Goal: Task Accomplishment & Management: Complete application form

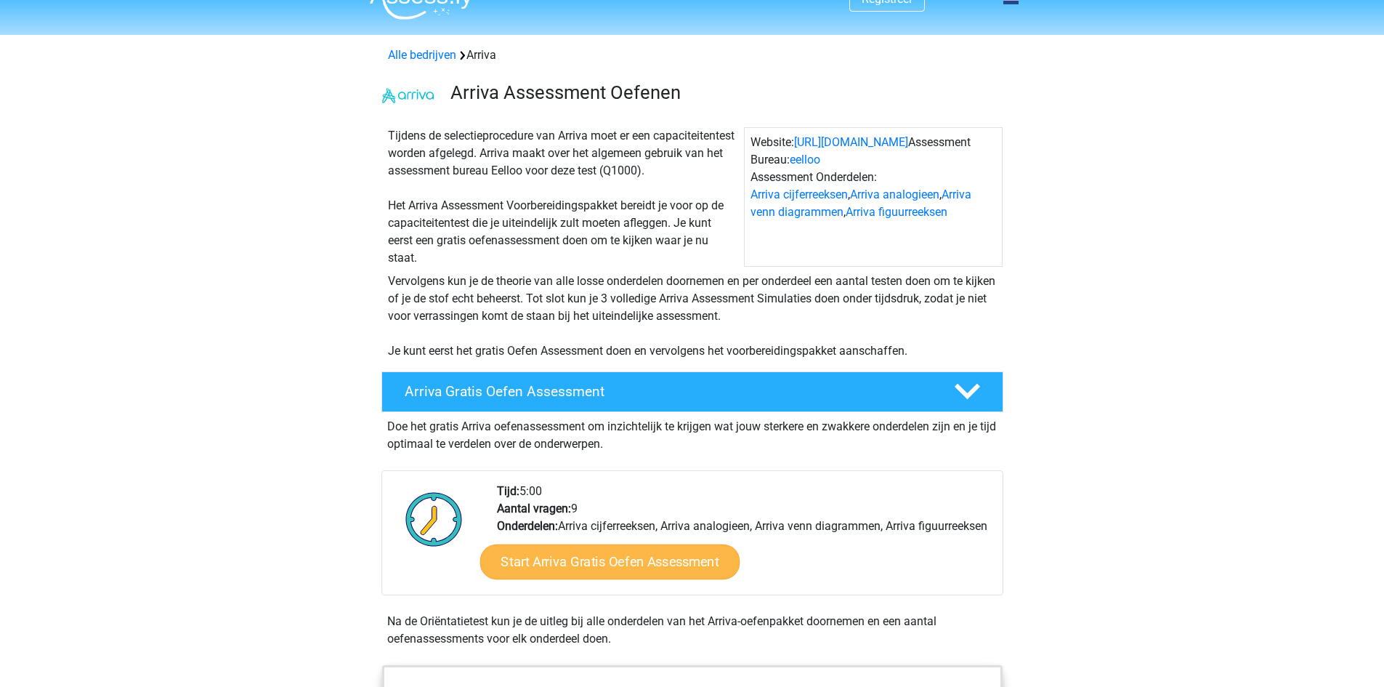
scroll to position [73, 0]
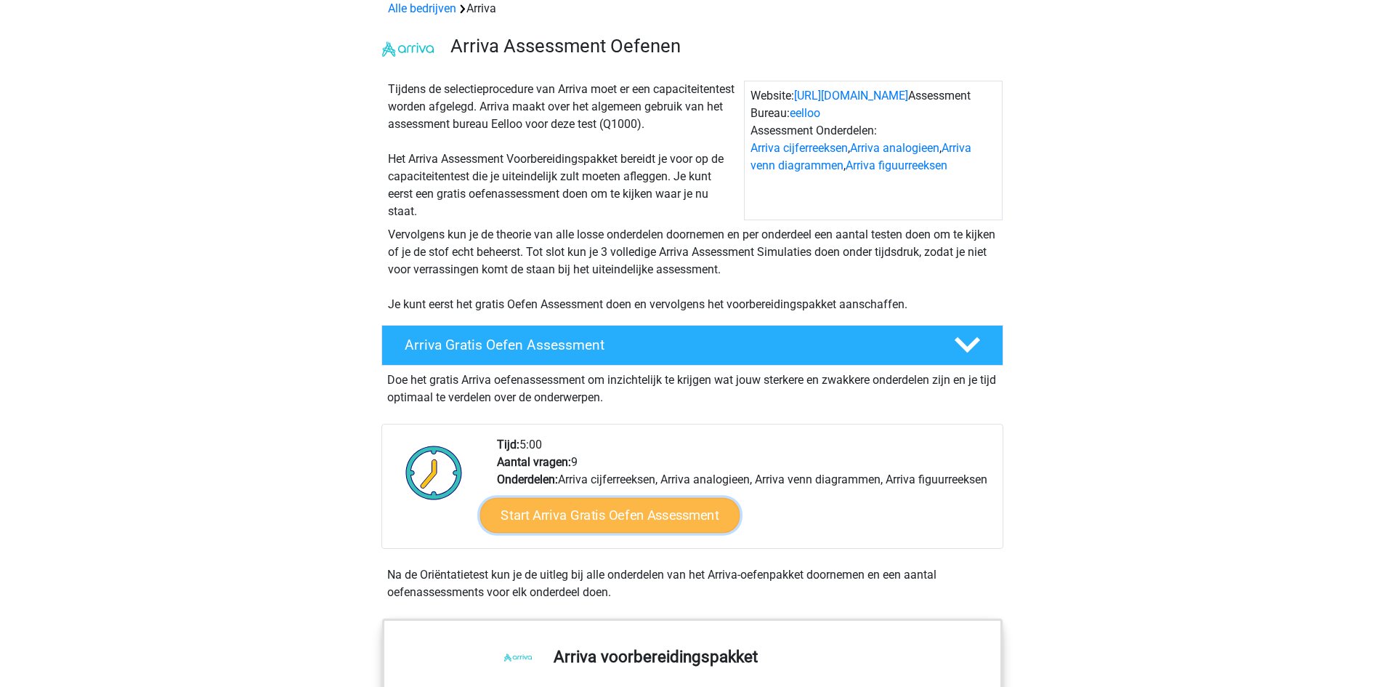
click at [639, 521] on link "Start Arriva Gratis Oefen Assessment" at bounding box center [610, 515] width 260 height 35
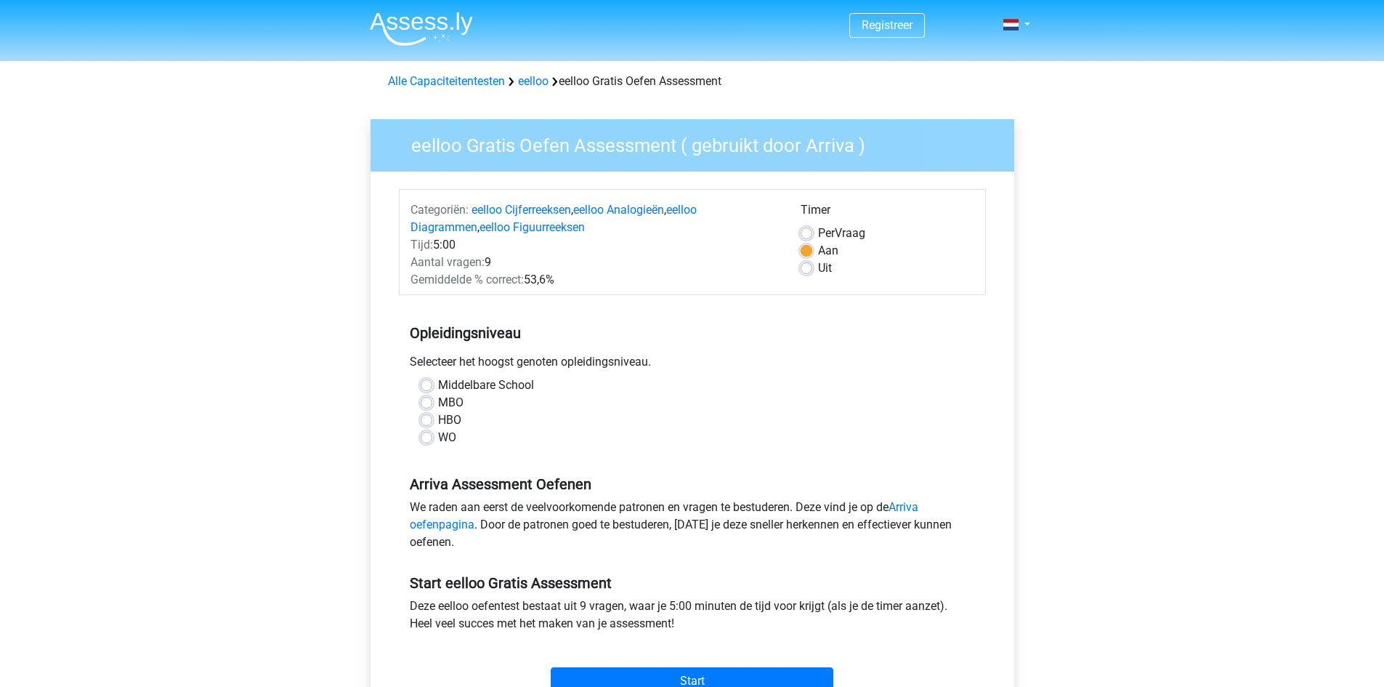
click at [438, 404] on label "MBO" at bounding box center [450, 402] width 25 height 17
click at [429, 404] on input "MBO" at bounding box center [427, 401] width 12 height 15
radio input "true"
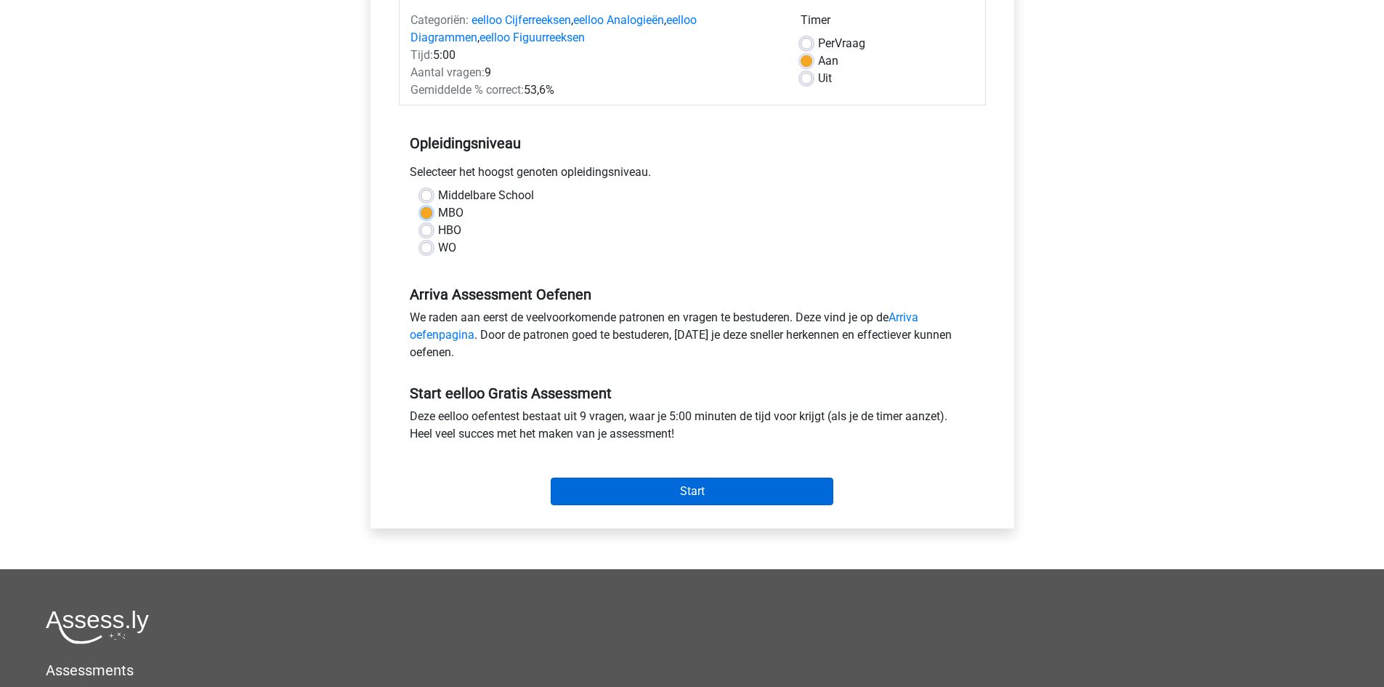
scroll to position [218, 0]
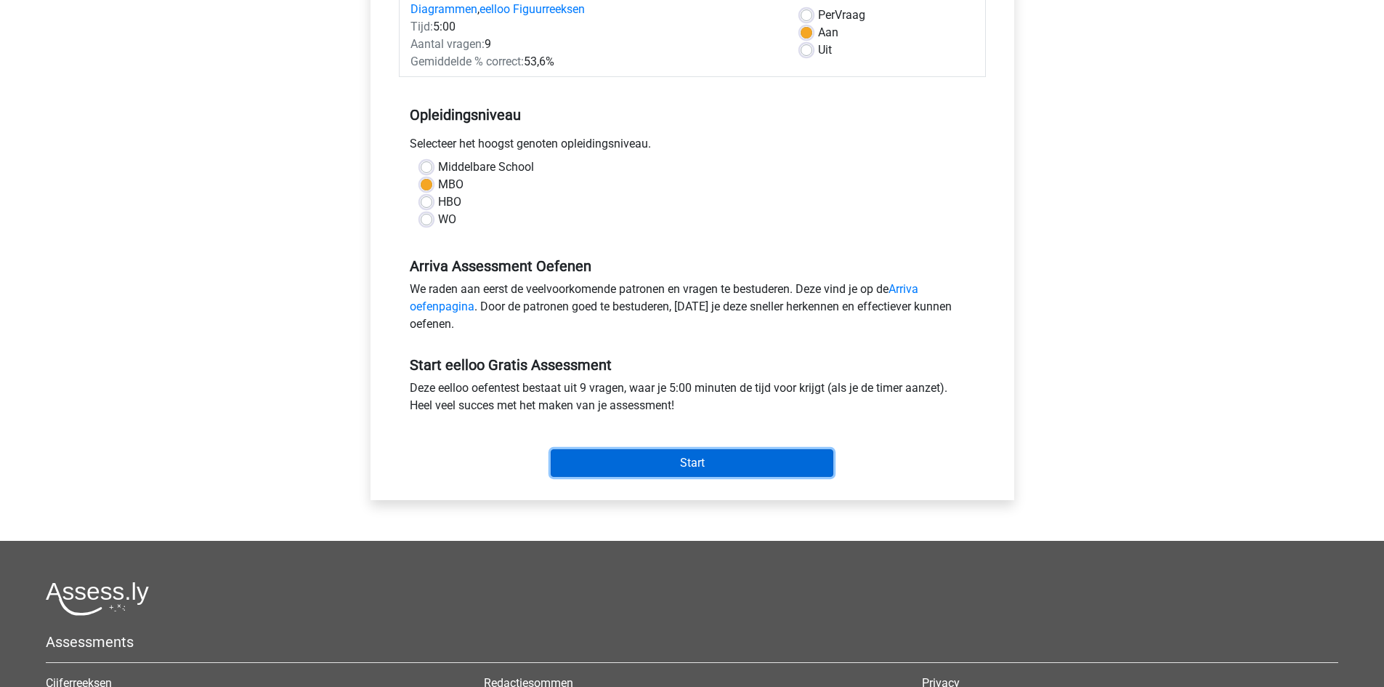
click at [727, 469] on input "Start" at bounding box center [692, 463] width 283 height 28
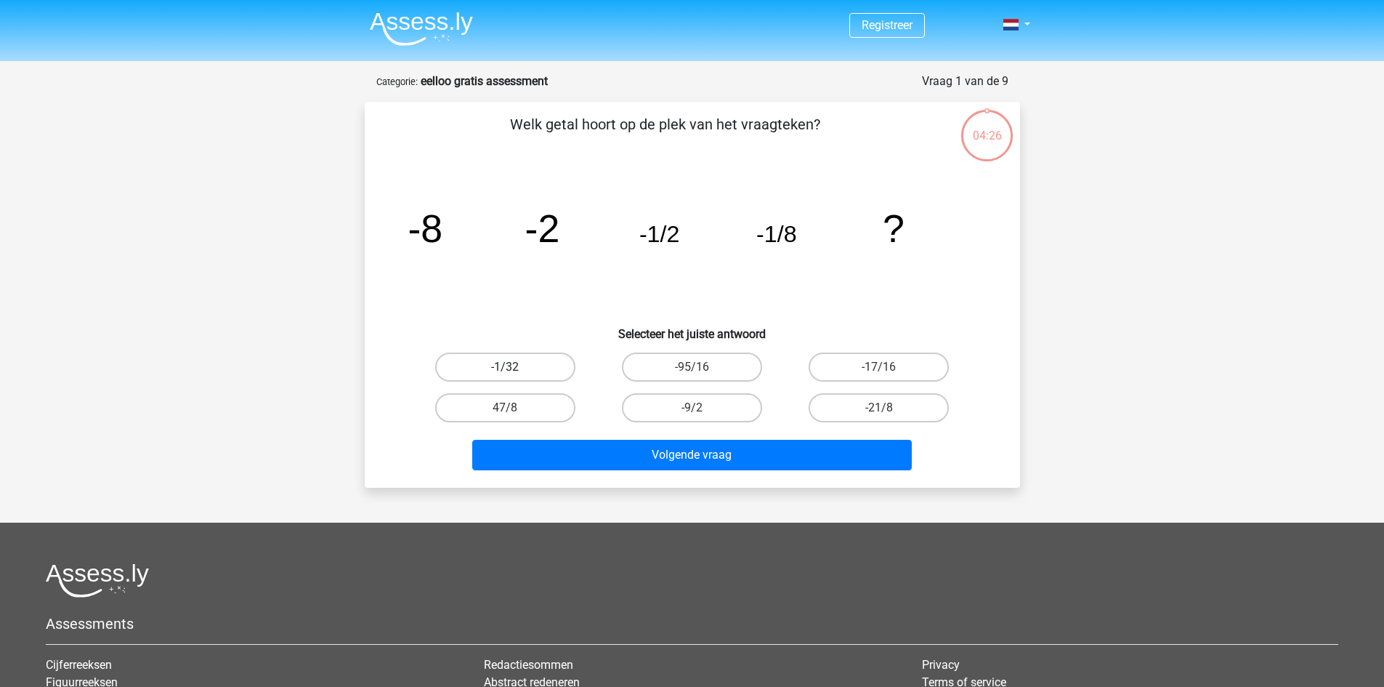
click at [534, 364] on label "-1/32" at bounding box center [505, 366] width 140 height 29
click at [514, 367] on input "-1/32" at bounding box center [509, 371] width 9 height 9
radio input "true"
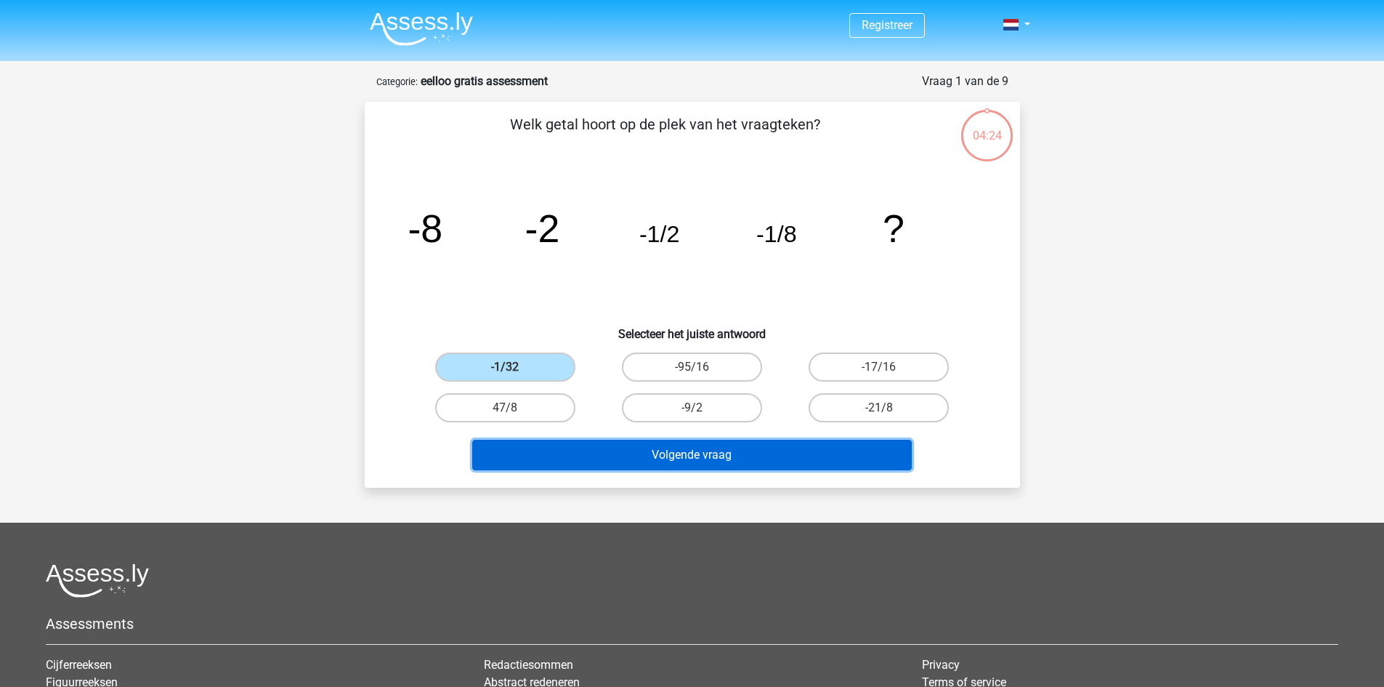
click at [719, 444] on button "Volgende vraag" at bounding box center [692, 455] width 440 height 31
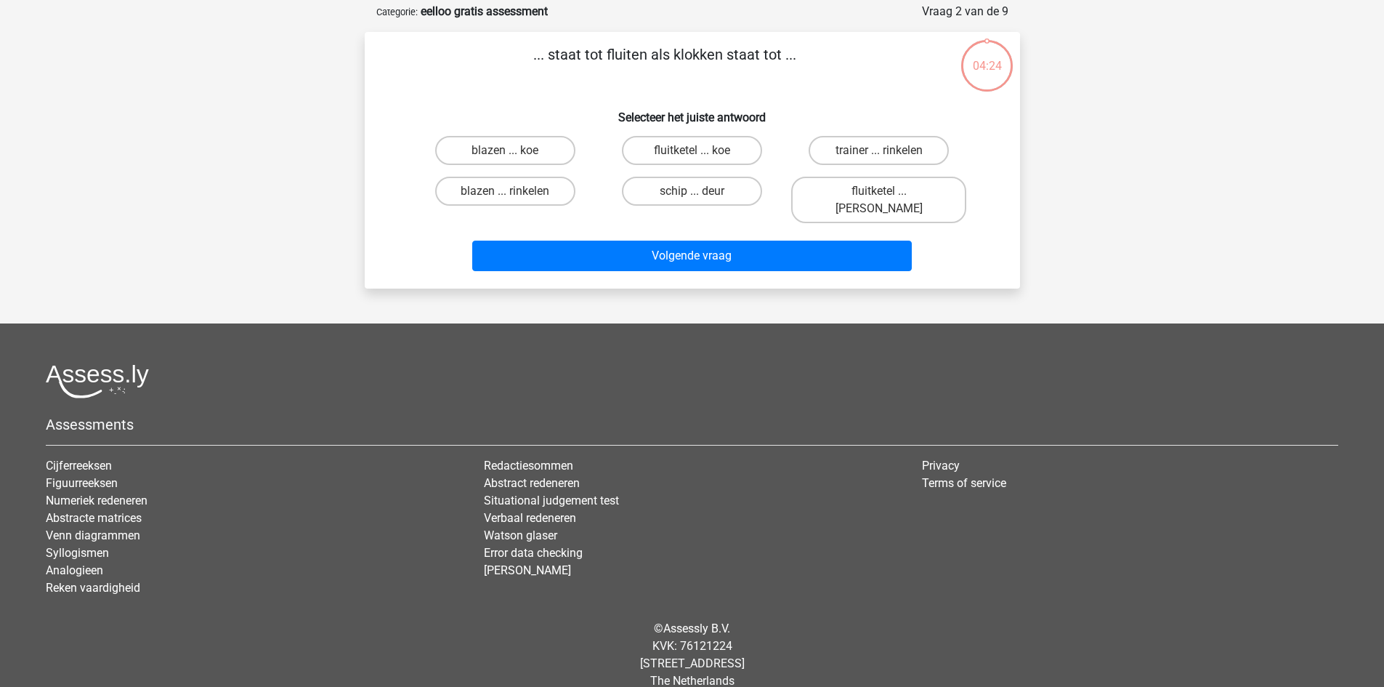
scroll to position [73, 0]
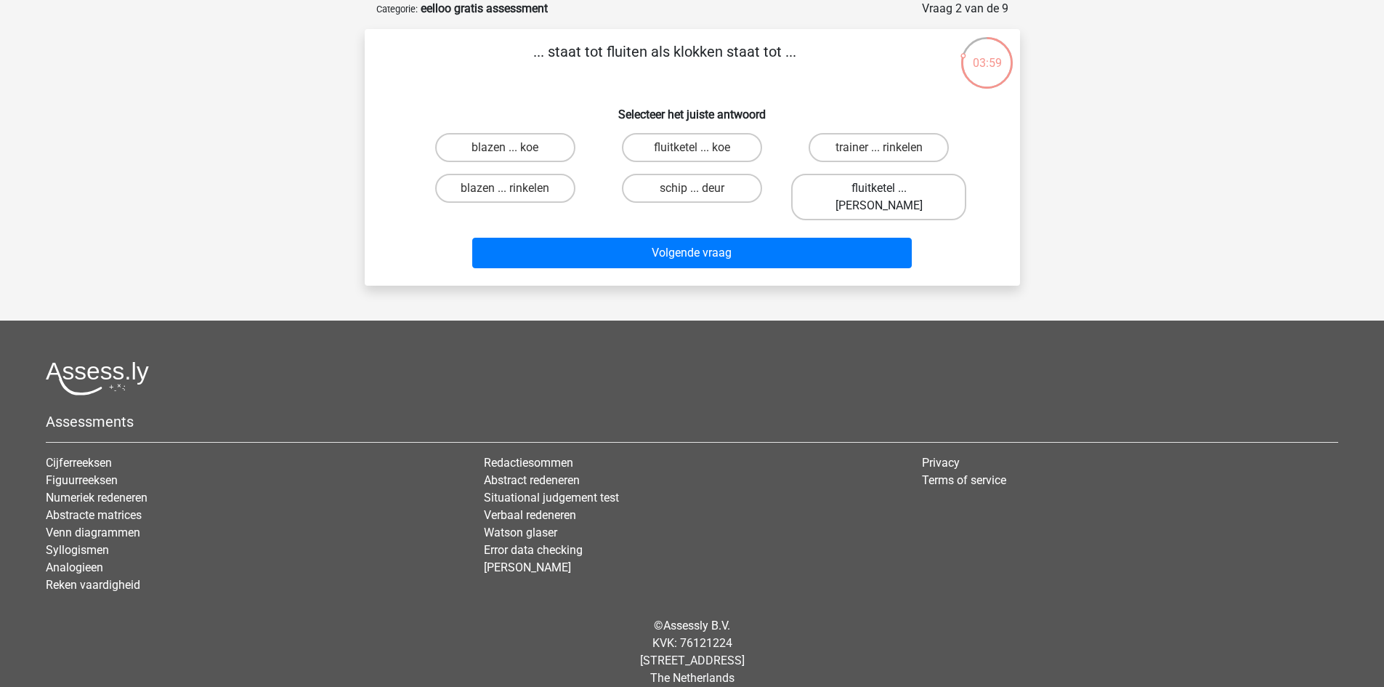
click at [864, 187] on label "fluitketel ... [PERSON_NAME]" at bounding box center [878, 197] width 175 height 47
click at [879, 188] on input "fluitketel ... [PERSON_NAME]" at bounding box center [883, 192] width 9 height 9
radio input "true"
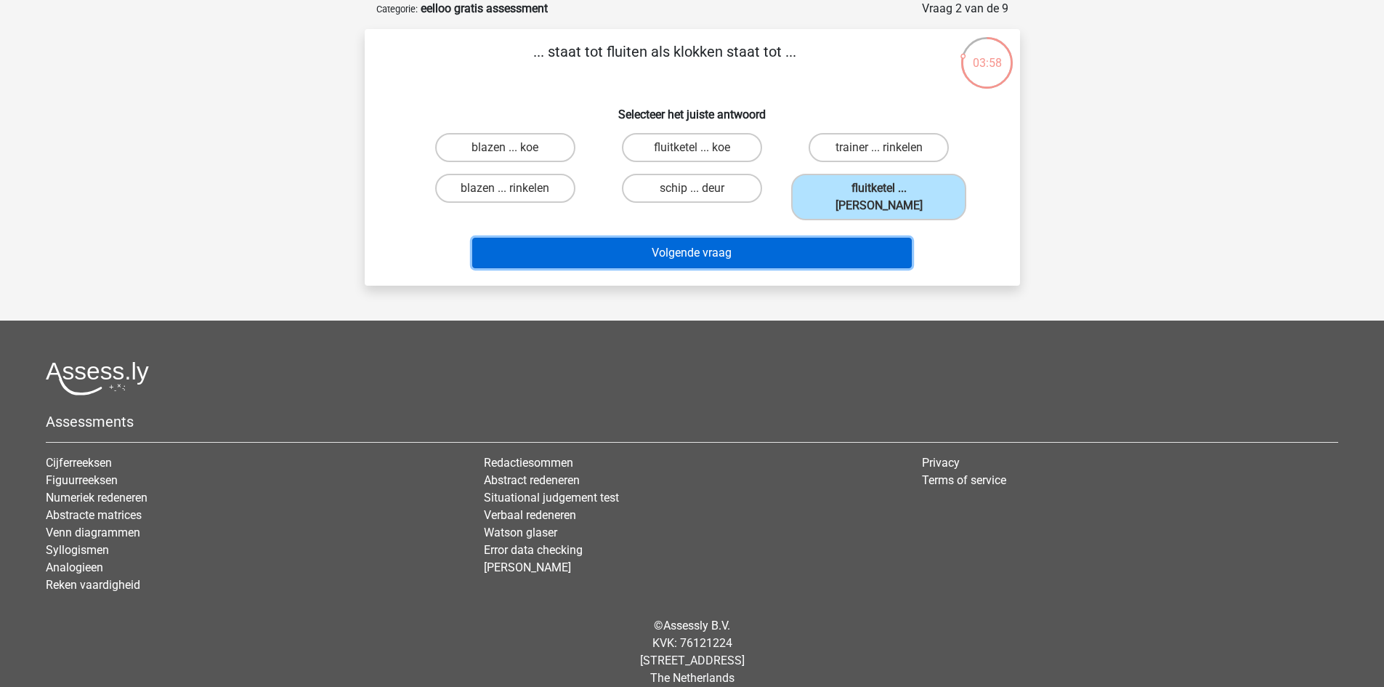
click at [843, 238] on button "Volgende vraag" at bounding box center [692, 253] width 440 height 31
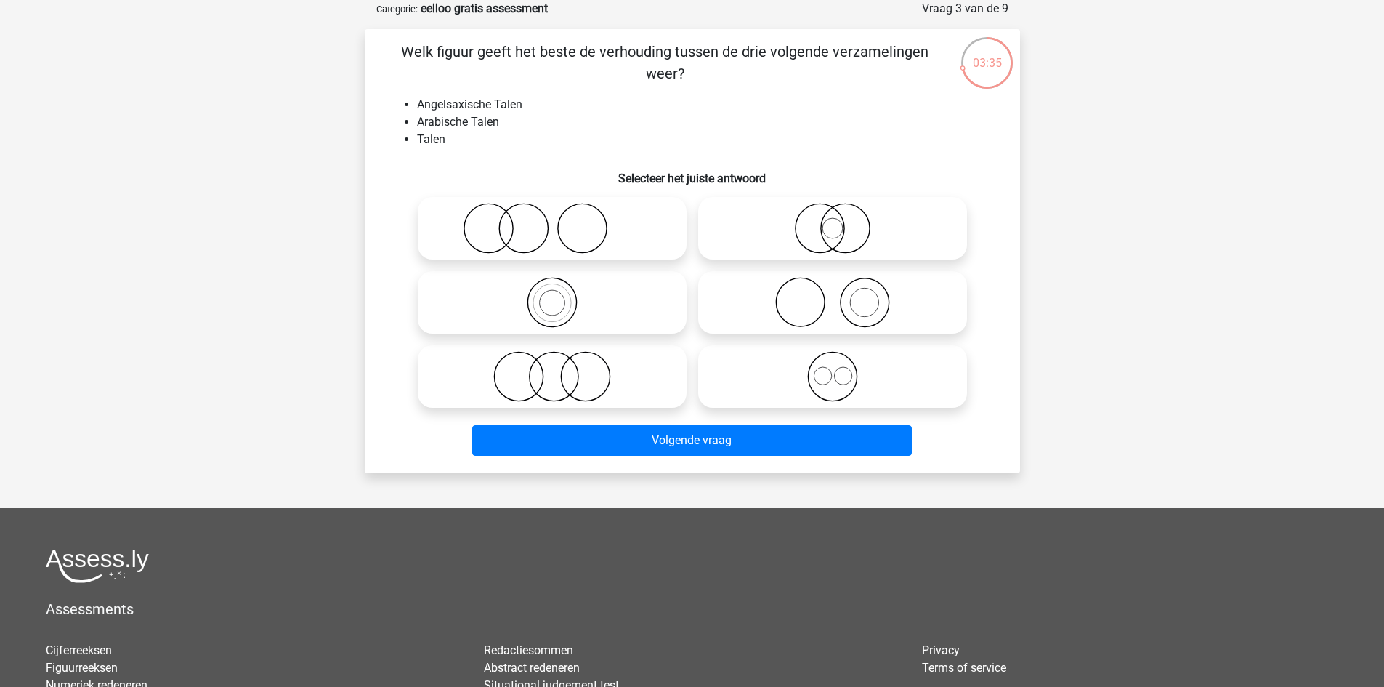
click at [581, 296] on icon at bounding box center [552, 302] width 257 height 51
click at [562, 295] on input "radio" at bounding box center [556, 290] width 9 height 9
radio input "true"
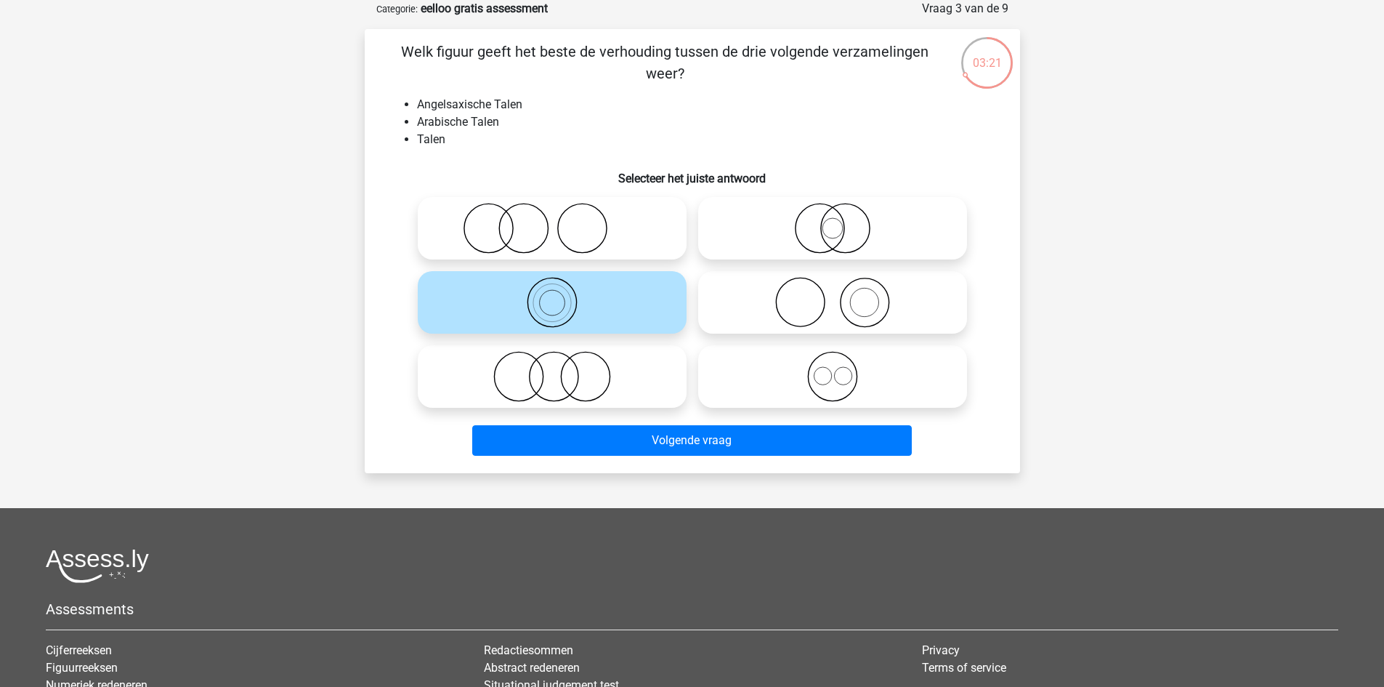
click at [857, 360] on icon at bounding box center [832, 376] width 257 height 51
click at [842, 360] on input "radio" at bounding box center [837, 364] width 9 height 9
radio input "true"
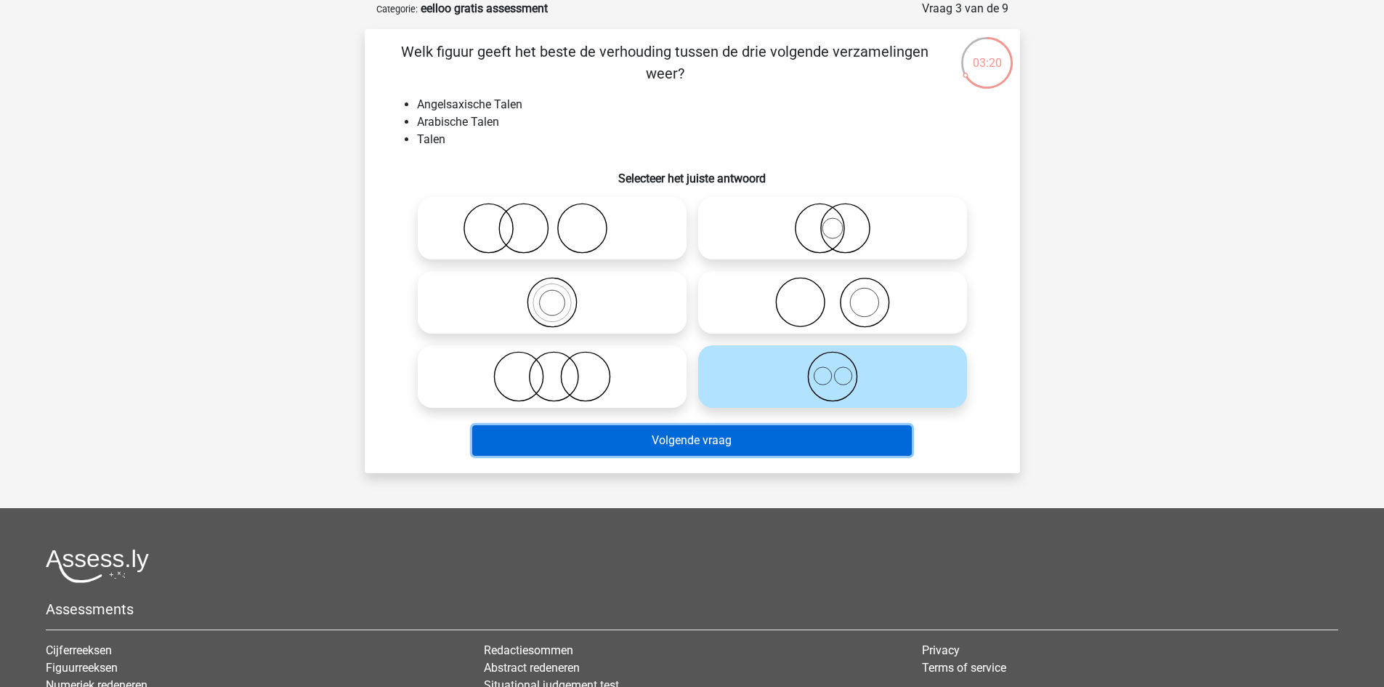
click at [788, 446] on button "Volgende vraag" at bounding box center [692, 440] width 440 height 31
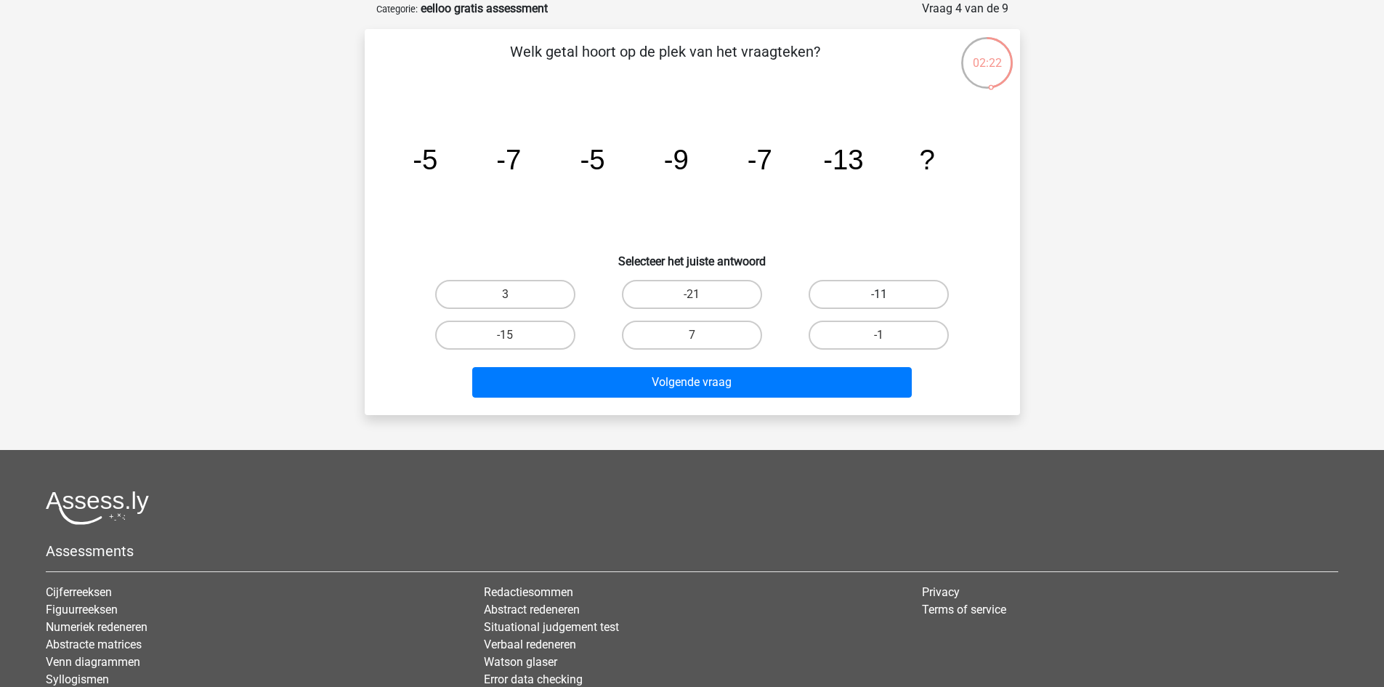
click at [918, 294] on label "-11" at bounding box center [879, 294] width 140 height 29
click at [889, 294] on input "-11" at bounding box center [883, 298] width 9 height 9
radio input "true"
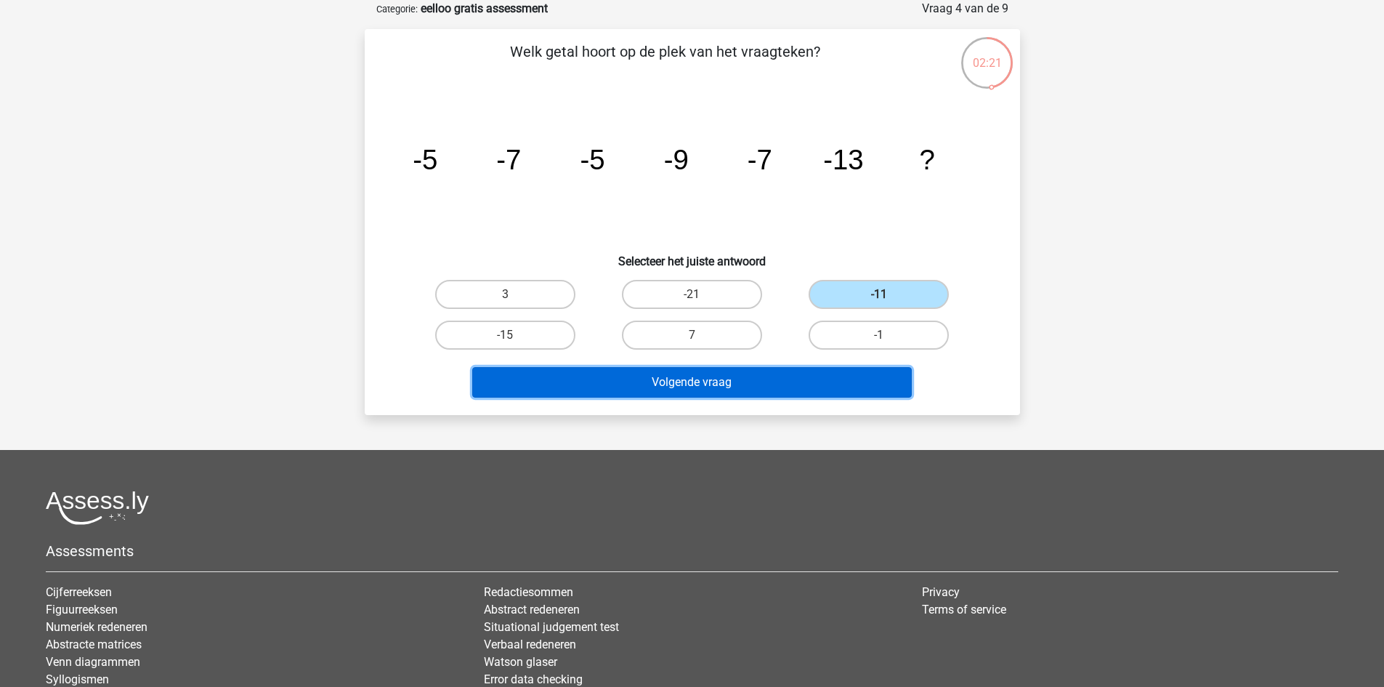
click at [810, 378] on button "Volgende vraag" at bounding box center [692, 382] width 440 height 31
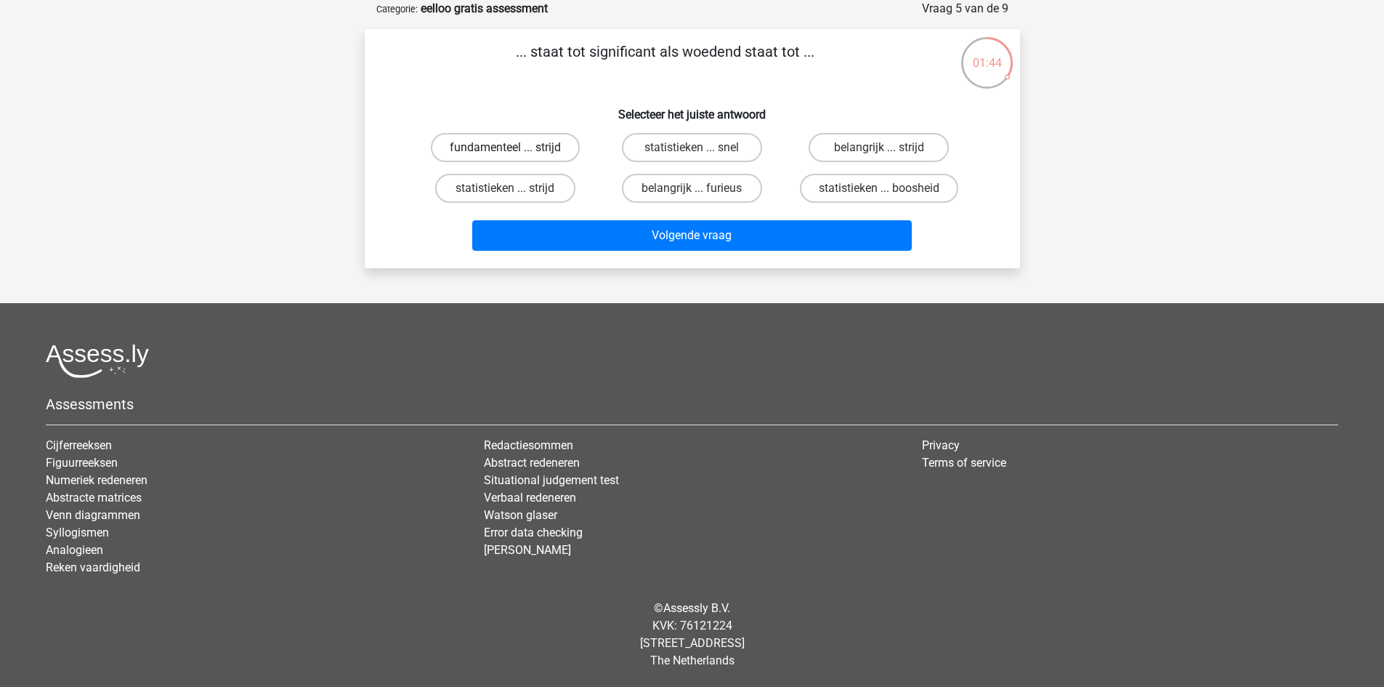
click at [538, 140] on label "fundamenteel ... strijd" at bounding box center [505, 147] width 149 height 29
click at [514, 148] on input "fundamenteel ... strijd" at bounding box center [509, 152] width 9 height 9
radio input "true"
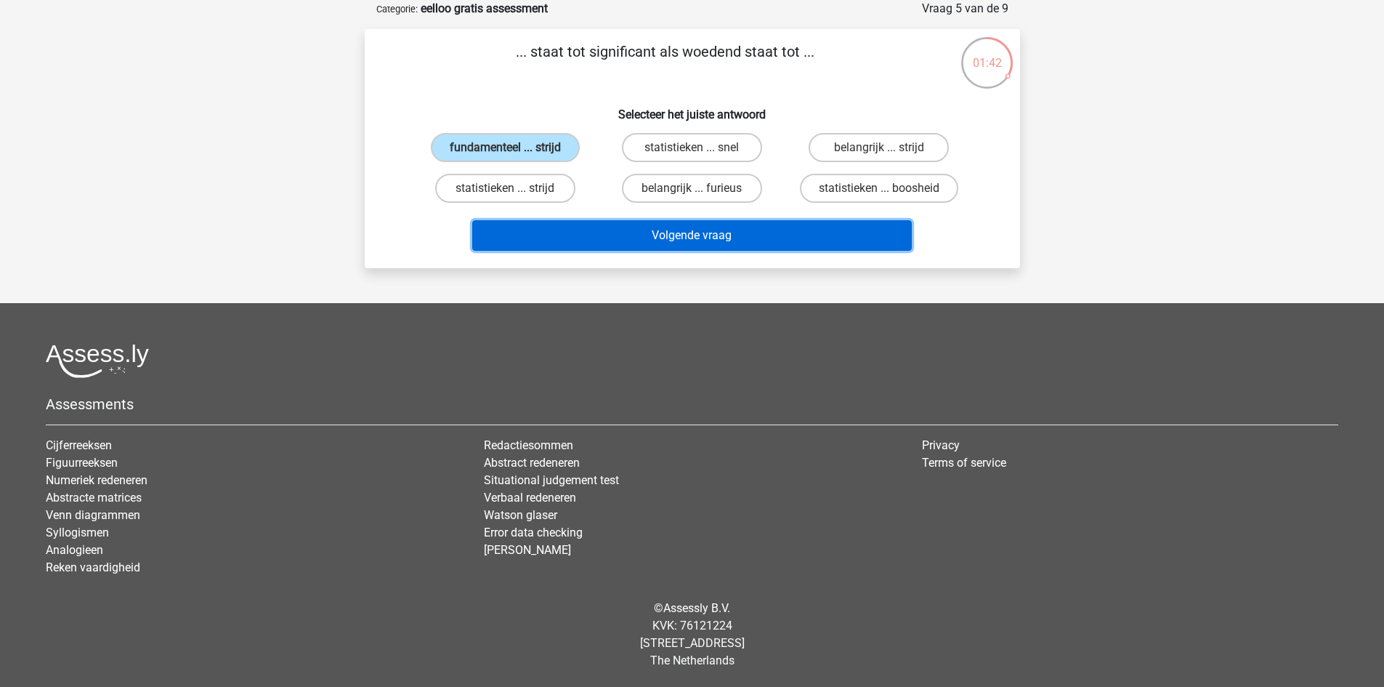
click at [774, 229] on button "Volgende vraag" at bounding box center [692, 235] width 440 height 31
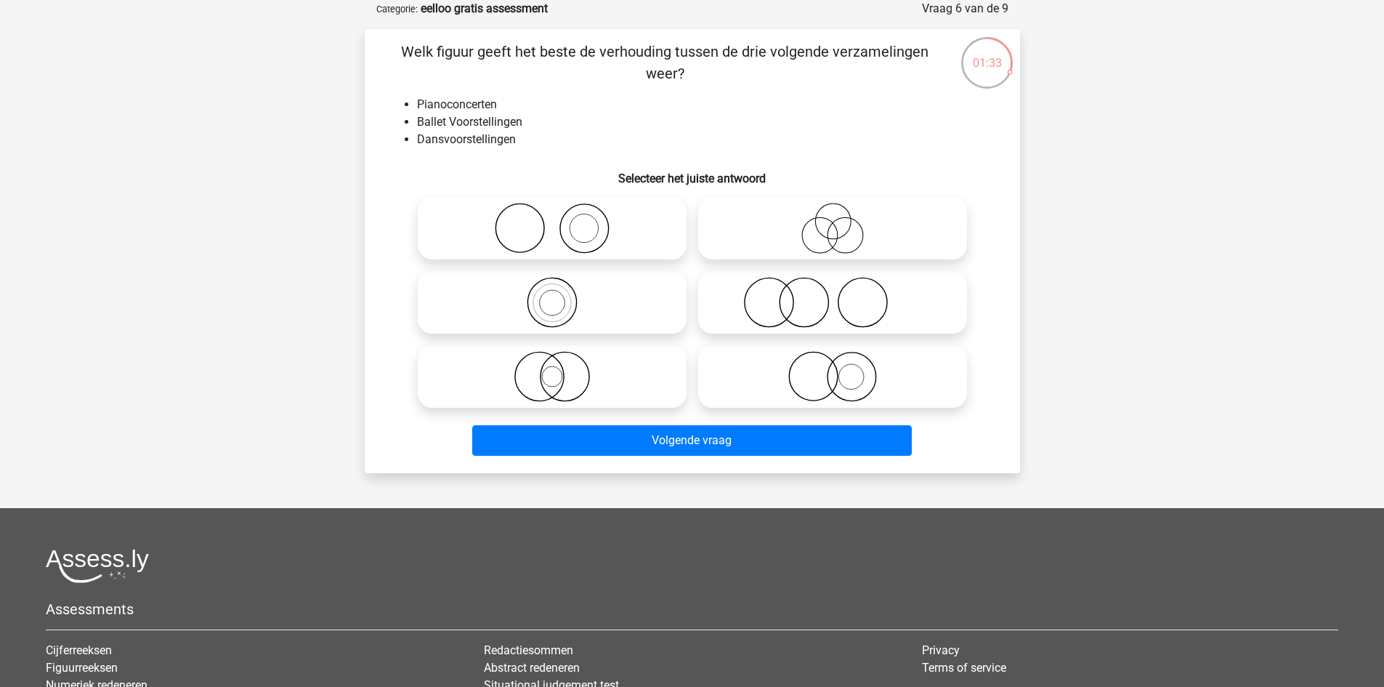
click at [868, 312] on icon at bounding box center [832, 302] width 257 height 51
click at [842, 295] on input "radio" at bounding box center [837, 290] width 9 height 9
radio input "true"
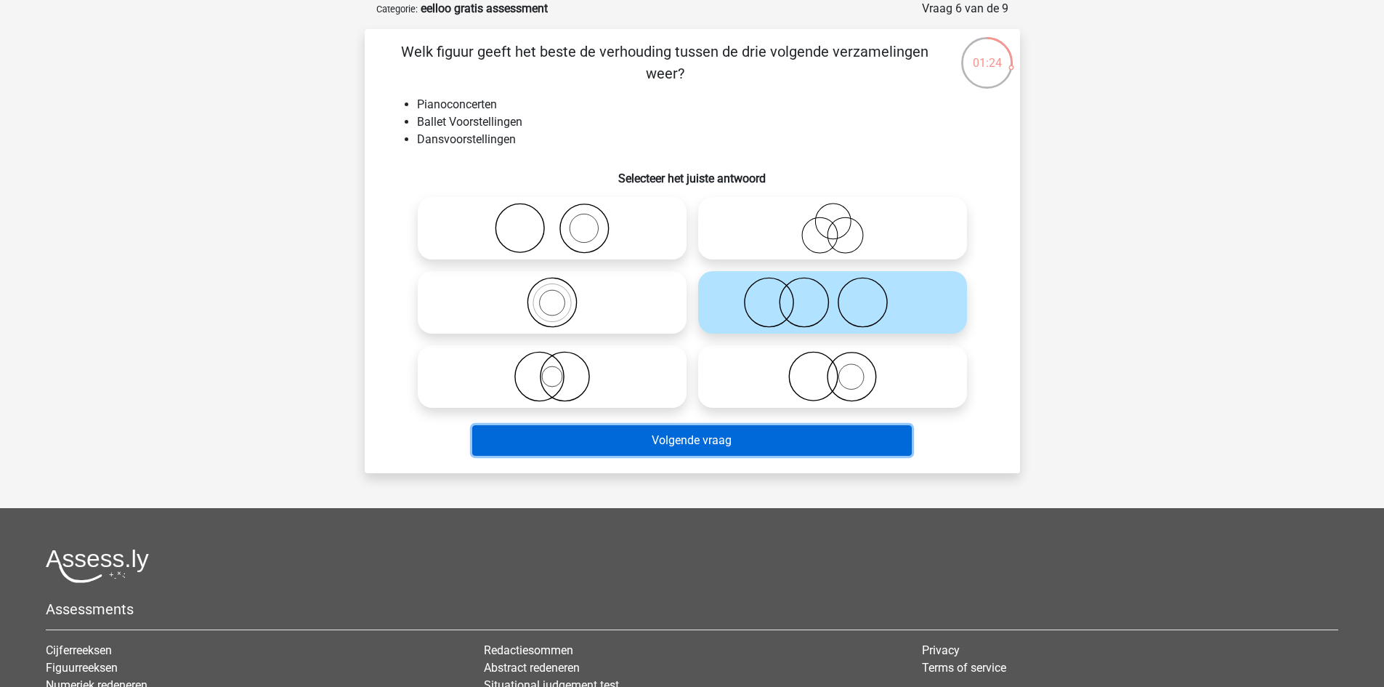
click at [736, 428] on button "Volgende vraag" at bounding box center [692, 440] width 440 height 31
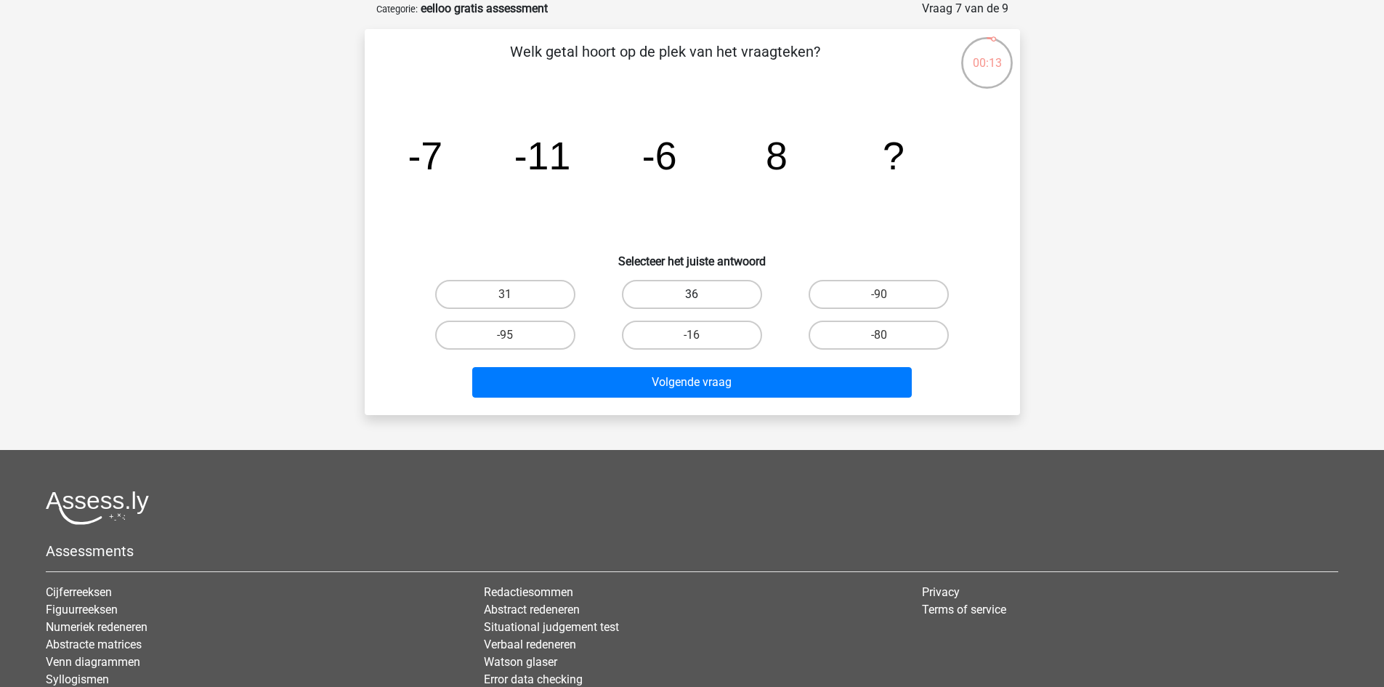
click at [677, 288] on label "36" at bounding box center [692, 294] width 140 height 29
click at [692, 294] on input "36" at bounding box center [696, 298] width 9 height 9
radio input "true"
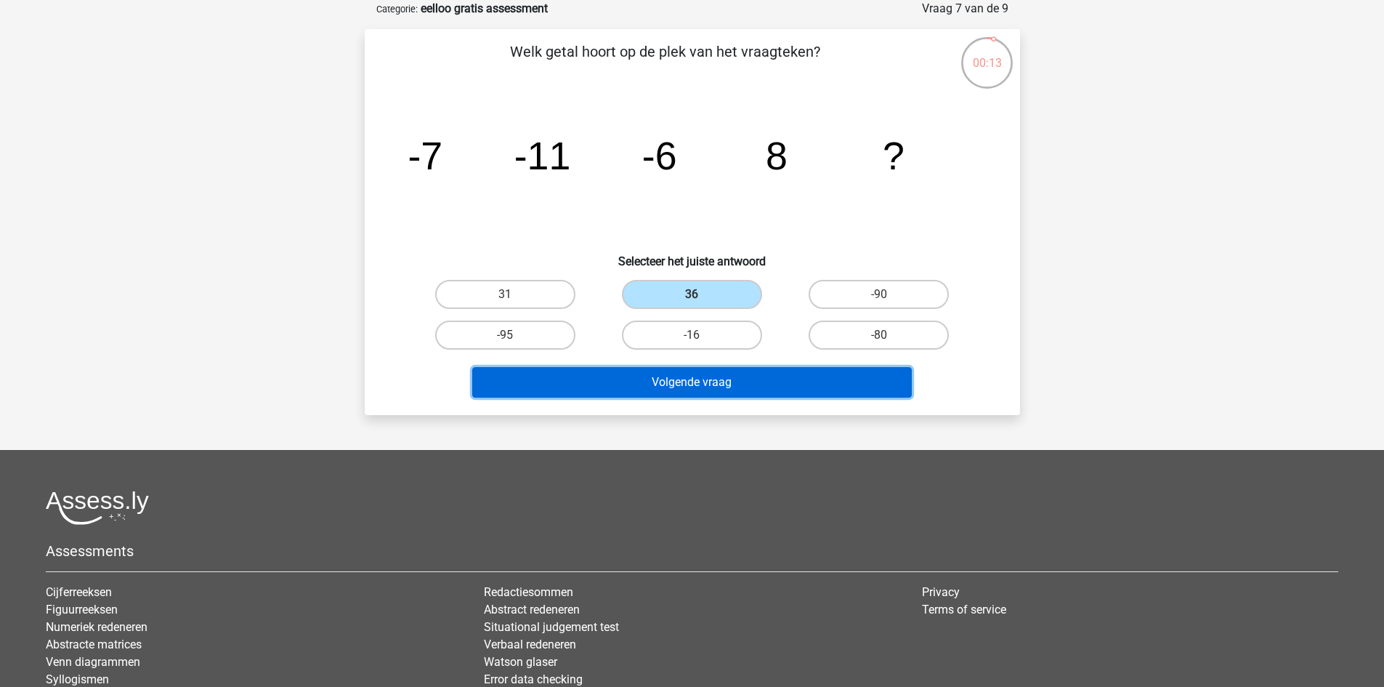
click at [746, 382] on button "Volgende vraag" at bounding box center [692, 382] width 440 height 31
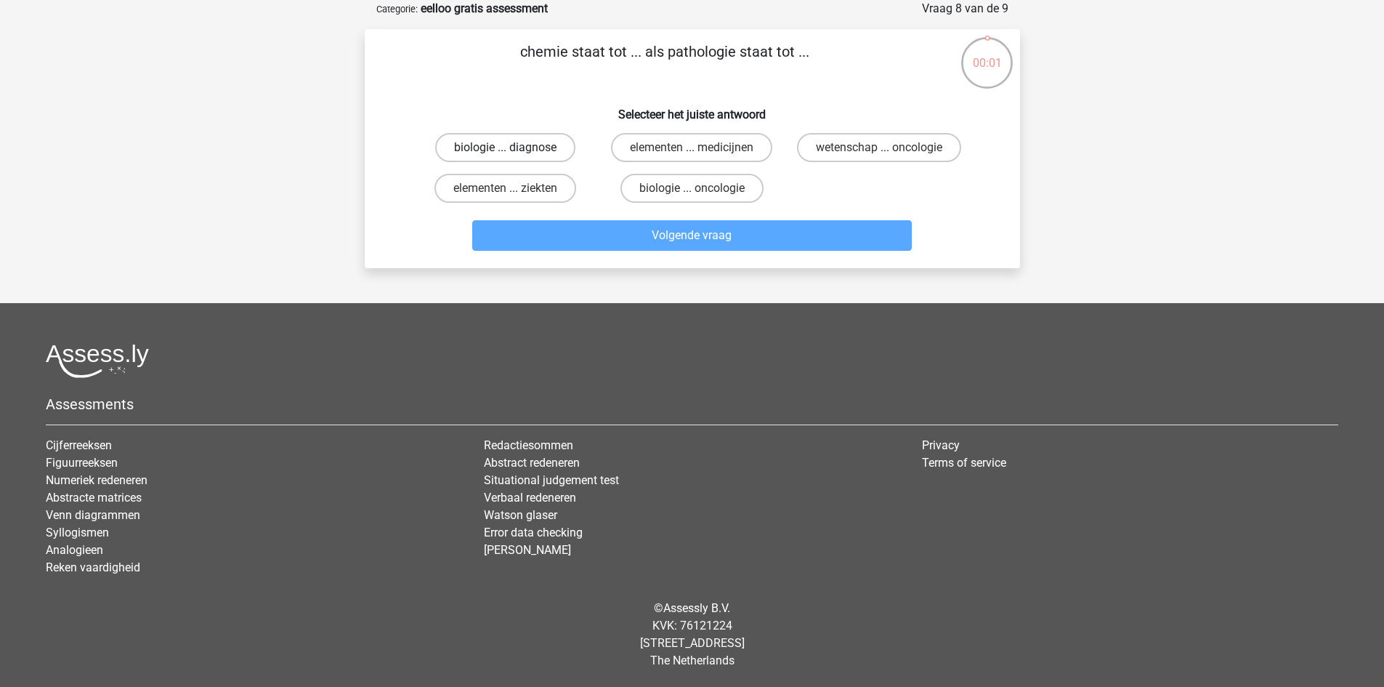
click at [565, 148] on label "biologie ... diagnose" at bounding box center [505, 147] width 140 height 29
click at [514, 148] on input "biologie ... diagnose" at bounding box center [509, 152] width 9 height 9
radio input "true"
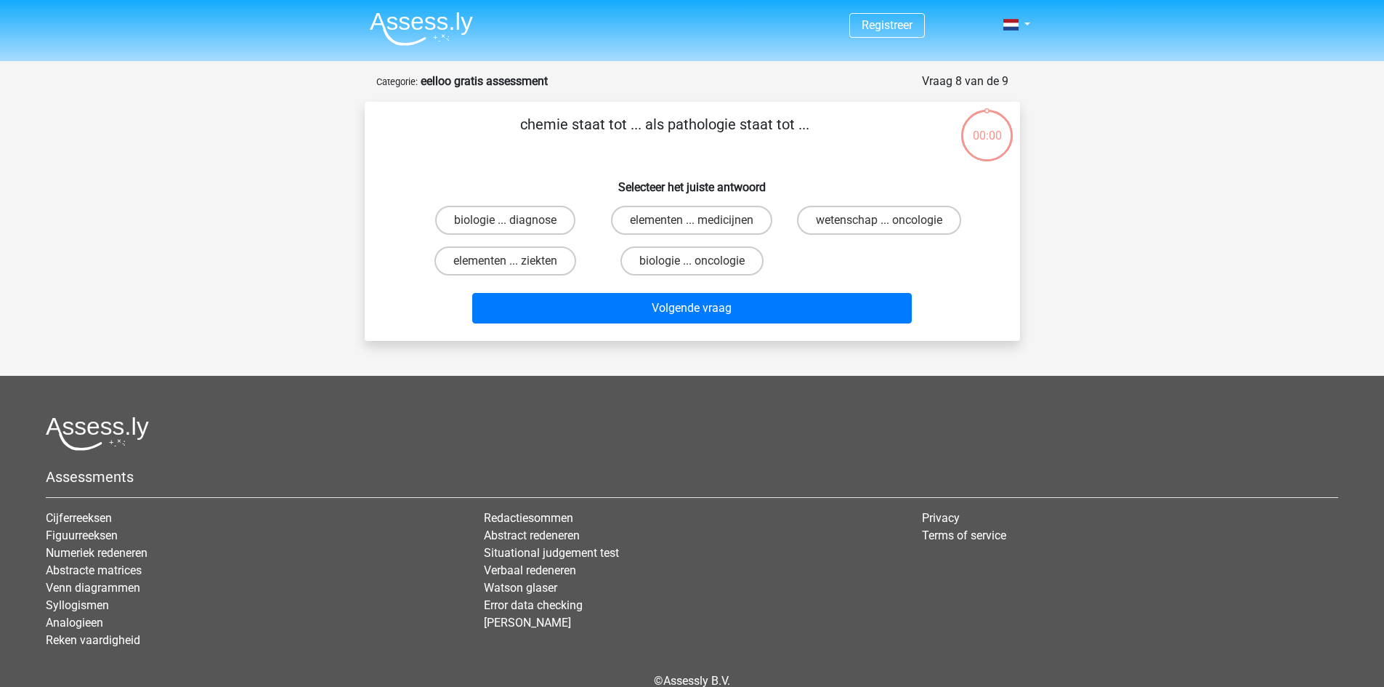
scroll to position [73, 0]
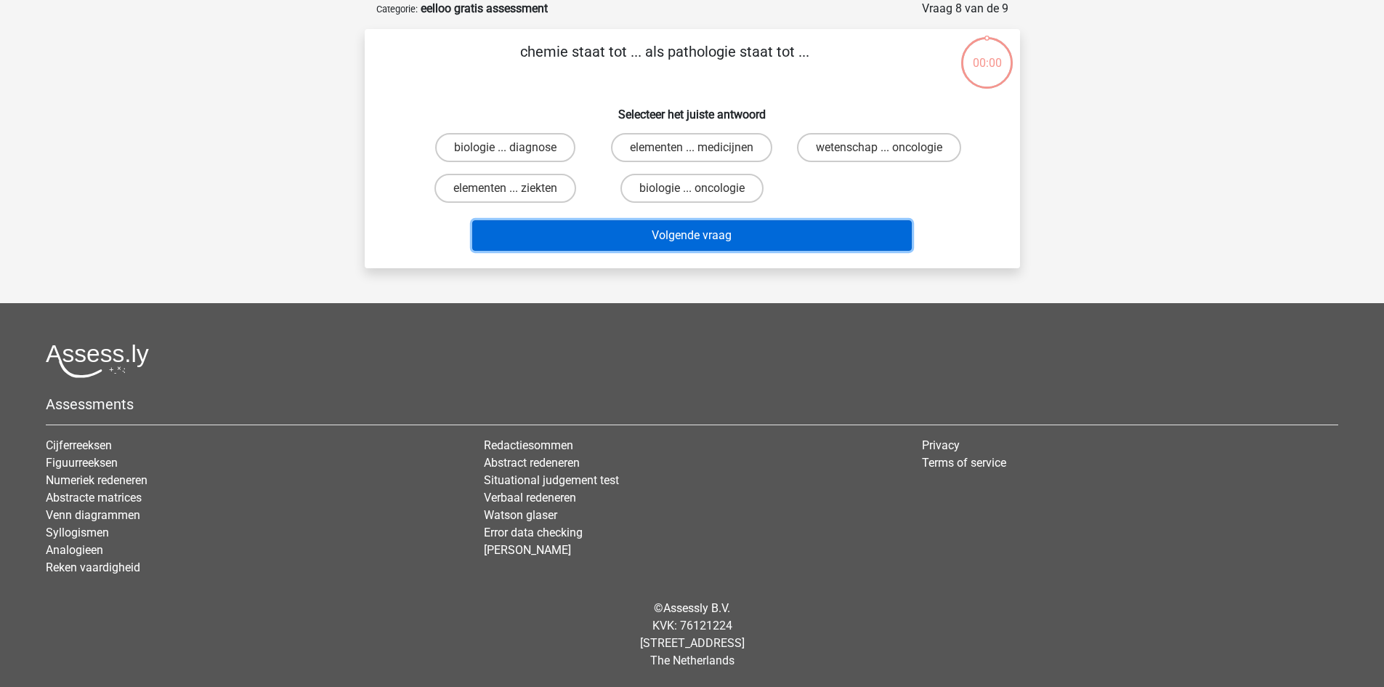
click at [724, 222] on button "Volgende vraag" at bounding box center [692, 235] width 440 height 31
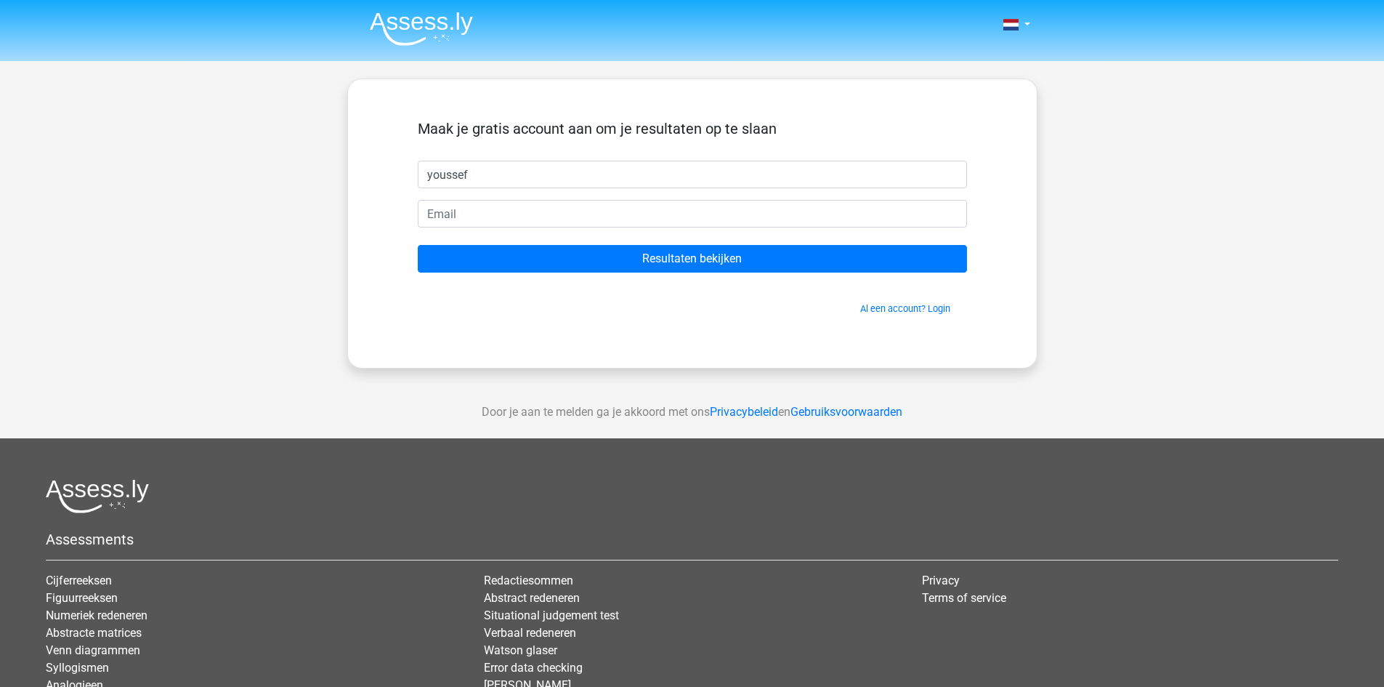
type input "youssef"
type input "[EMAIL_ADDRESS][DOMAIN_NAME]"
click at [418, 245] on input "Resultaten bekijken" at bounding box center [692, 259] width 549 height 28
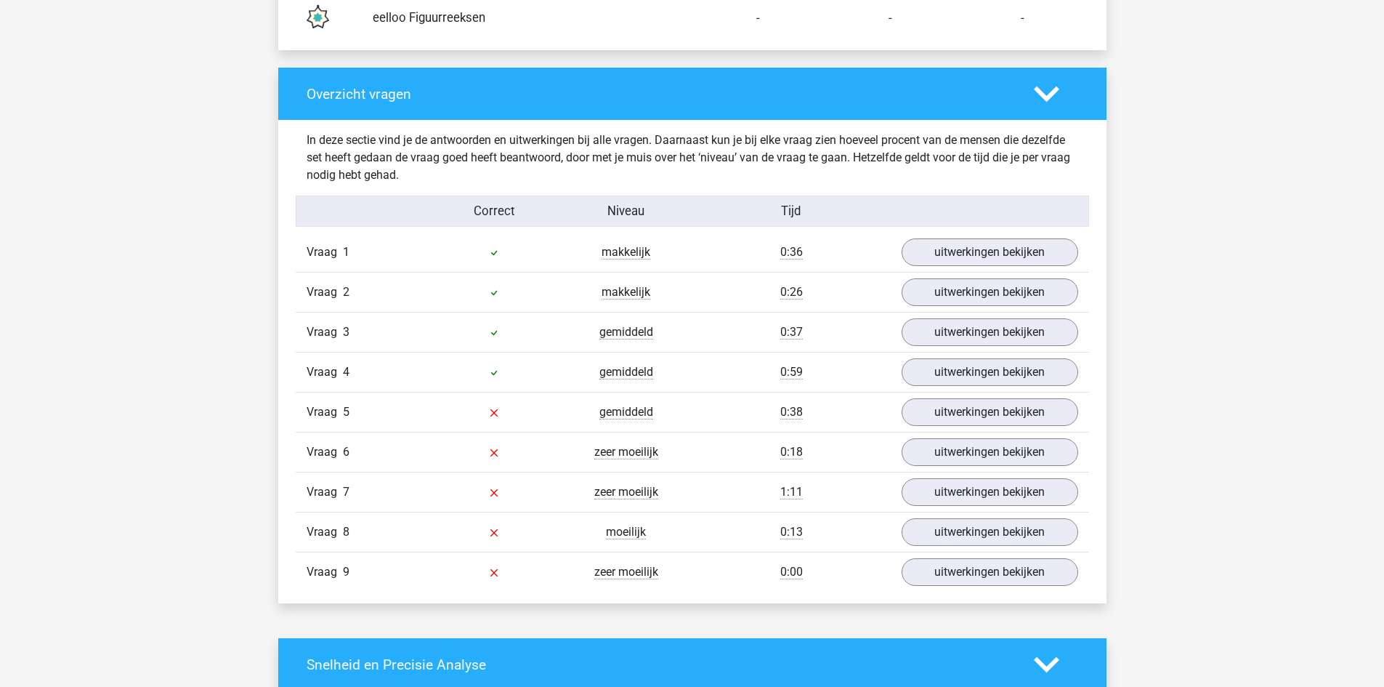
scroll to position [1453, 0]
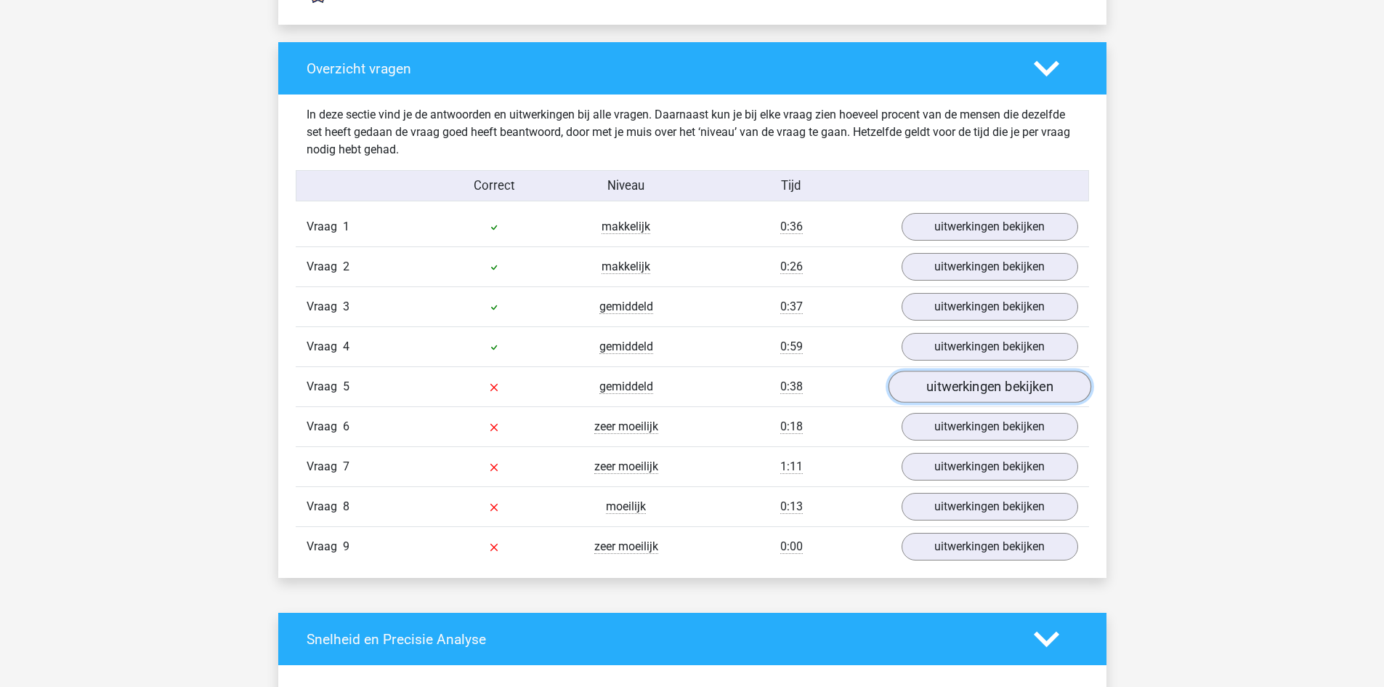
click at [936, 389] on link "uitwerkingen bekijken" at bounding box center [989, 387] width 203 height 32
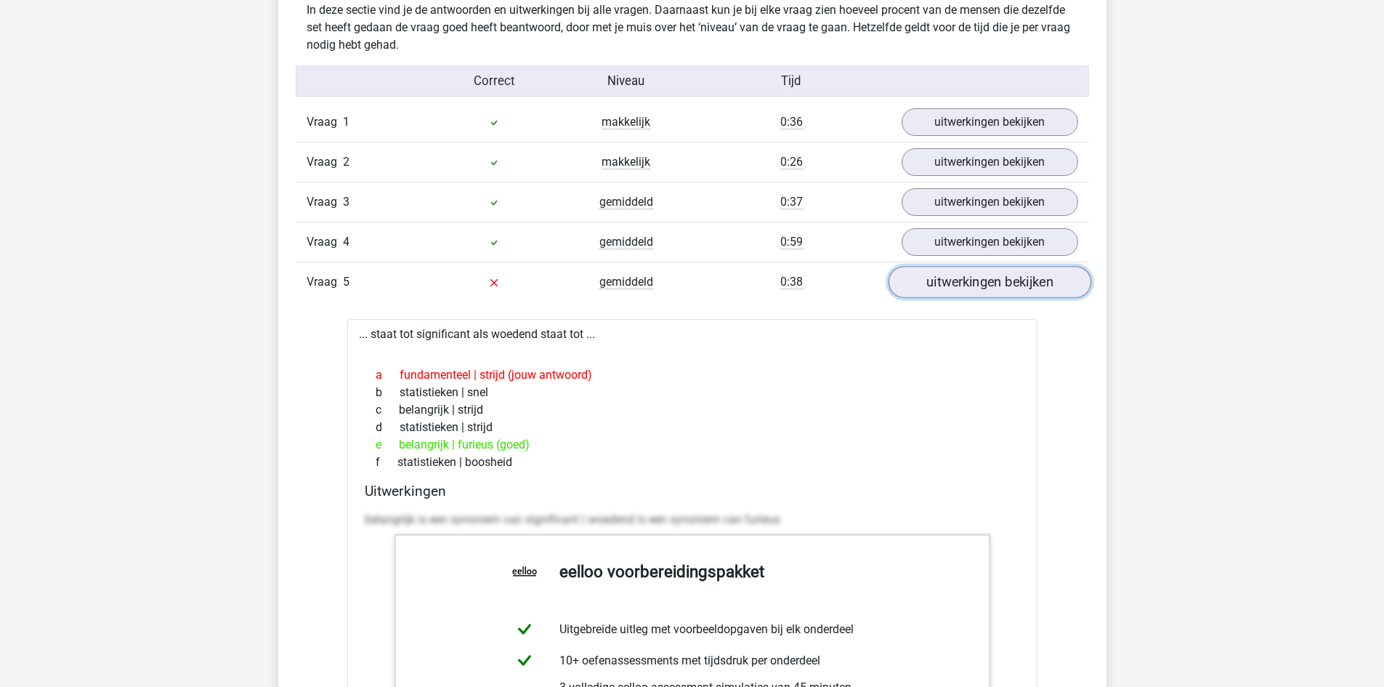
scroll to position [1671, 0]
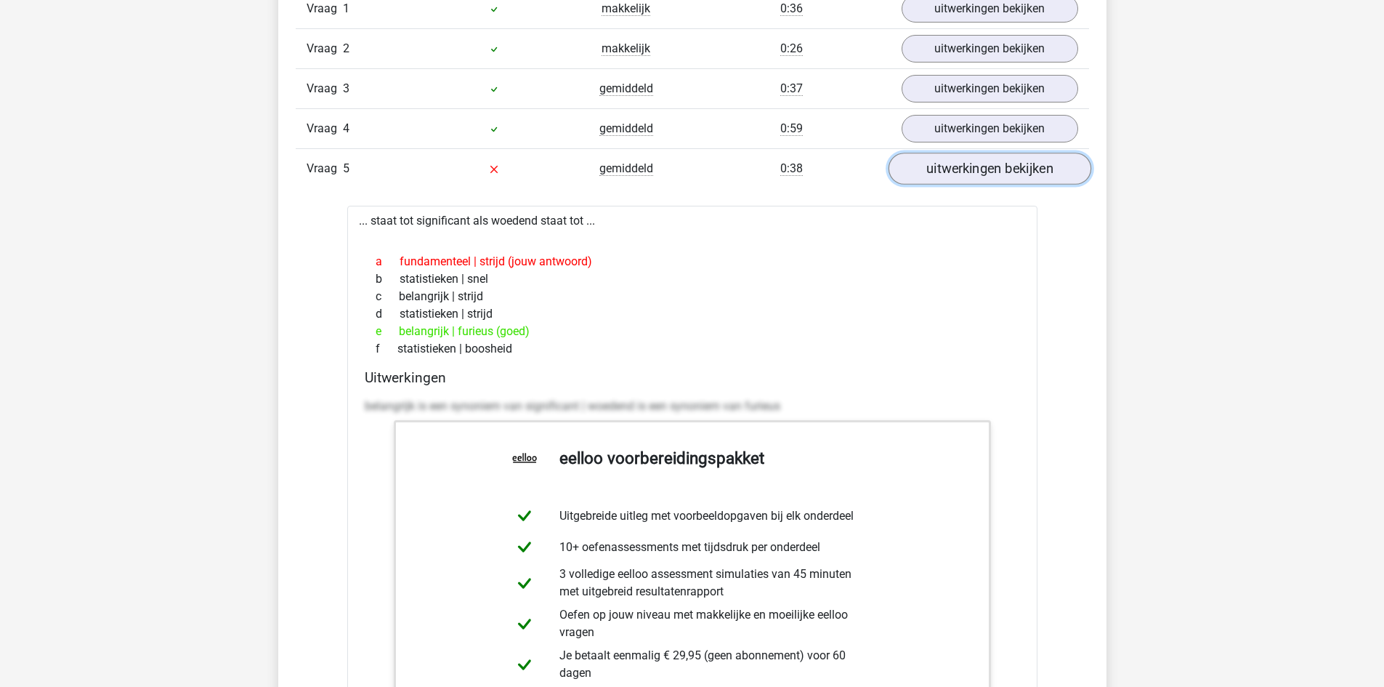
click at [945, 170] on link "uitwerkingen bekijken" at bounding box center [989, 169] width 203 height 32
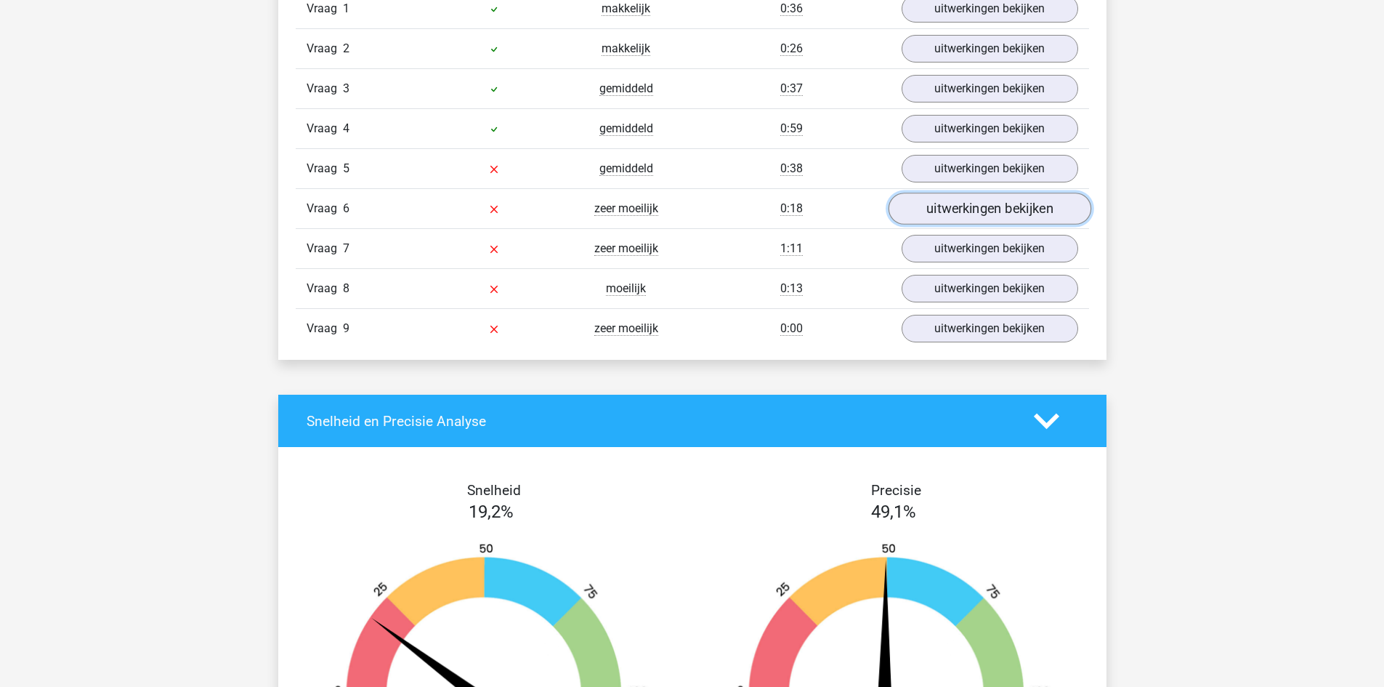
click at [944, 212] on link "uitwerkingen bekijken" at bounding box center [989, 209] width 203 height 32
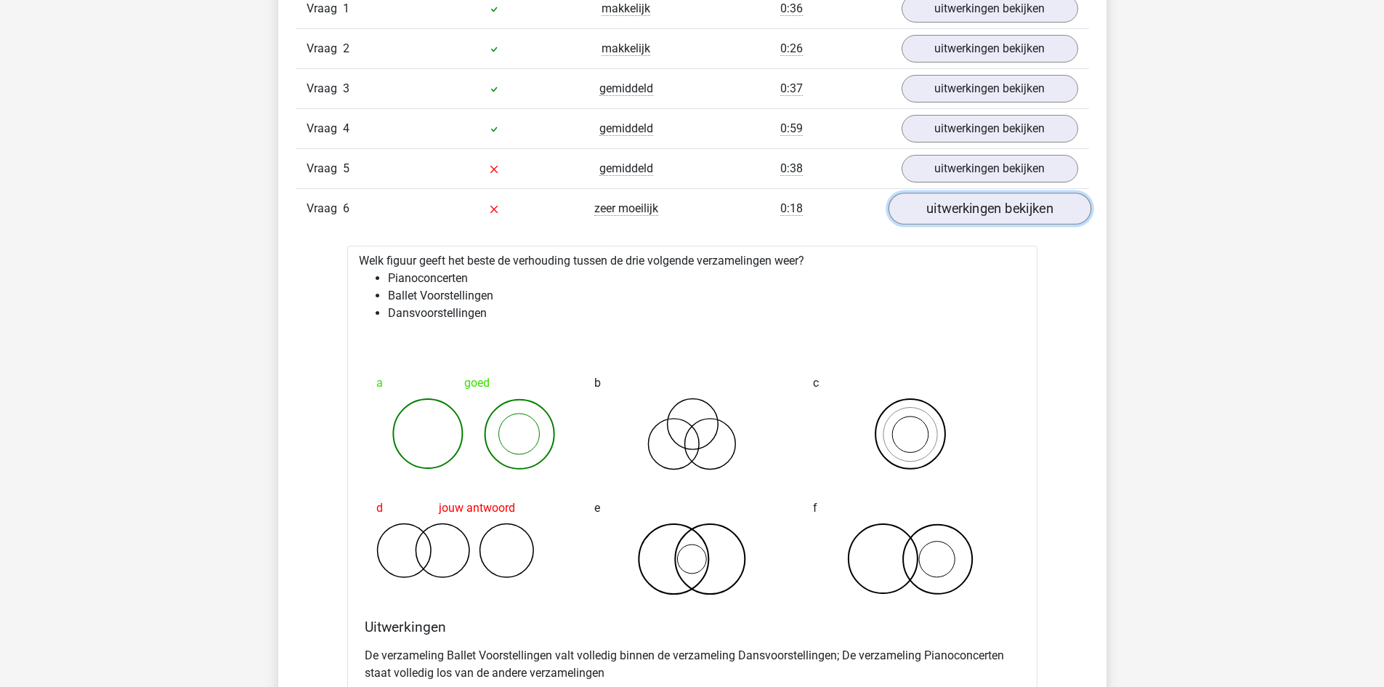
click at [944, 212] on link "uitwerkingen bekijken" at bounding box center [989, 209] width 203 height 32
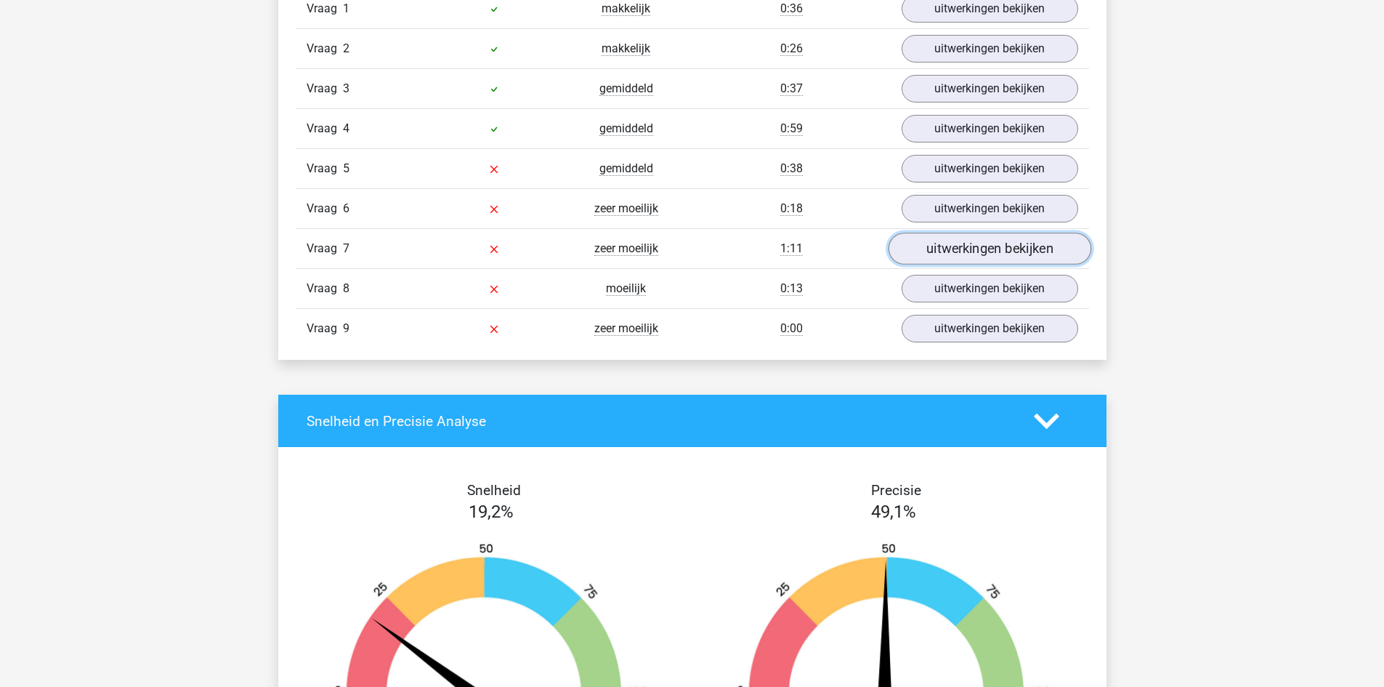
click at [944, 255] on link "uitwerkingen bekijken" at bounding box center [989, 249] width 203 height 32
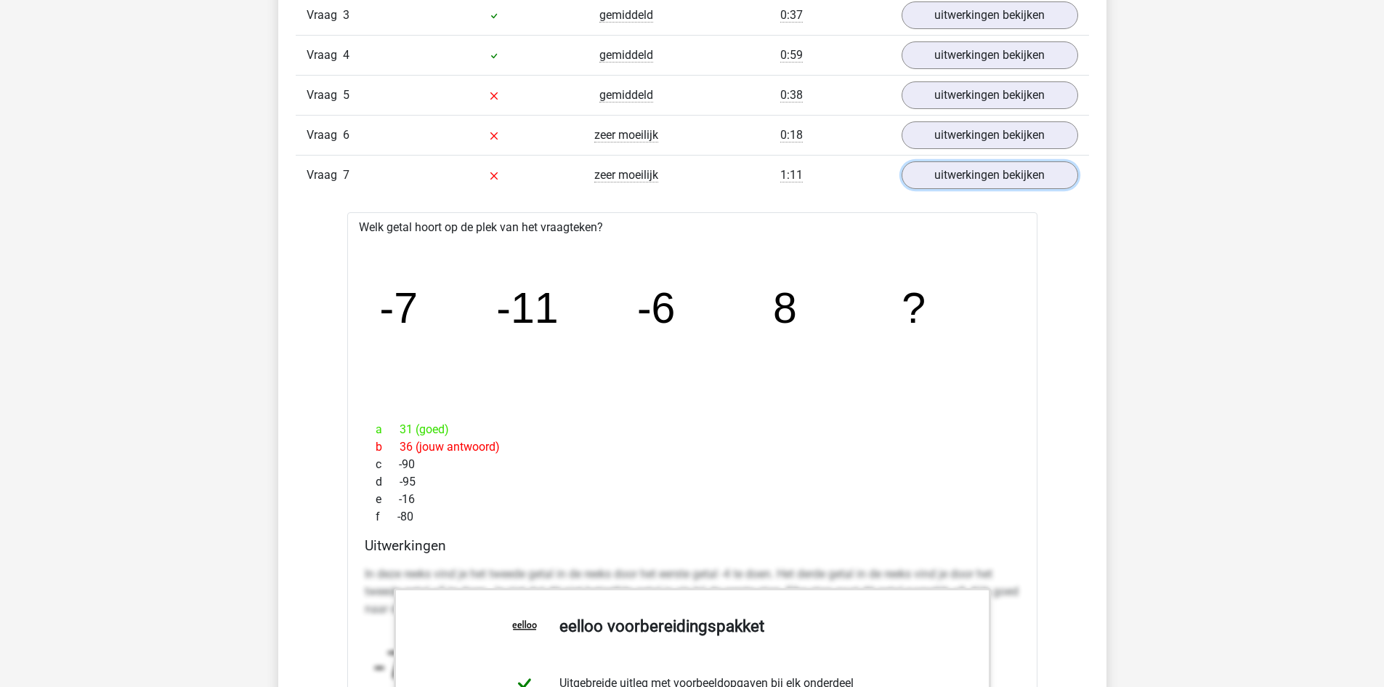
scroll to position [1744, 0]
click at [966, 170] on link "uitwerkingen bekijken" at bounding box center [989, 177] width 203 height 32
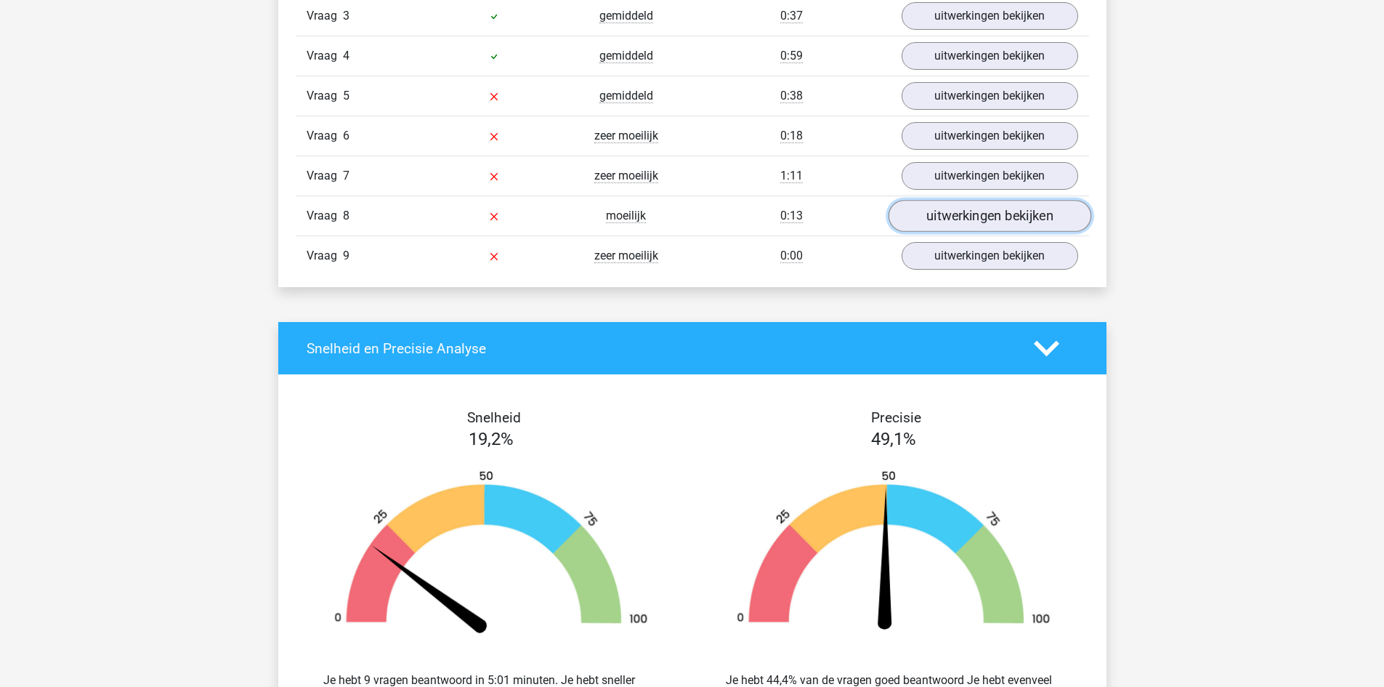
click at [963, 222] on link "uitwerkingen bekijken" at bounding box center [989, 217] width 203 height 32
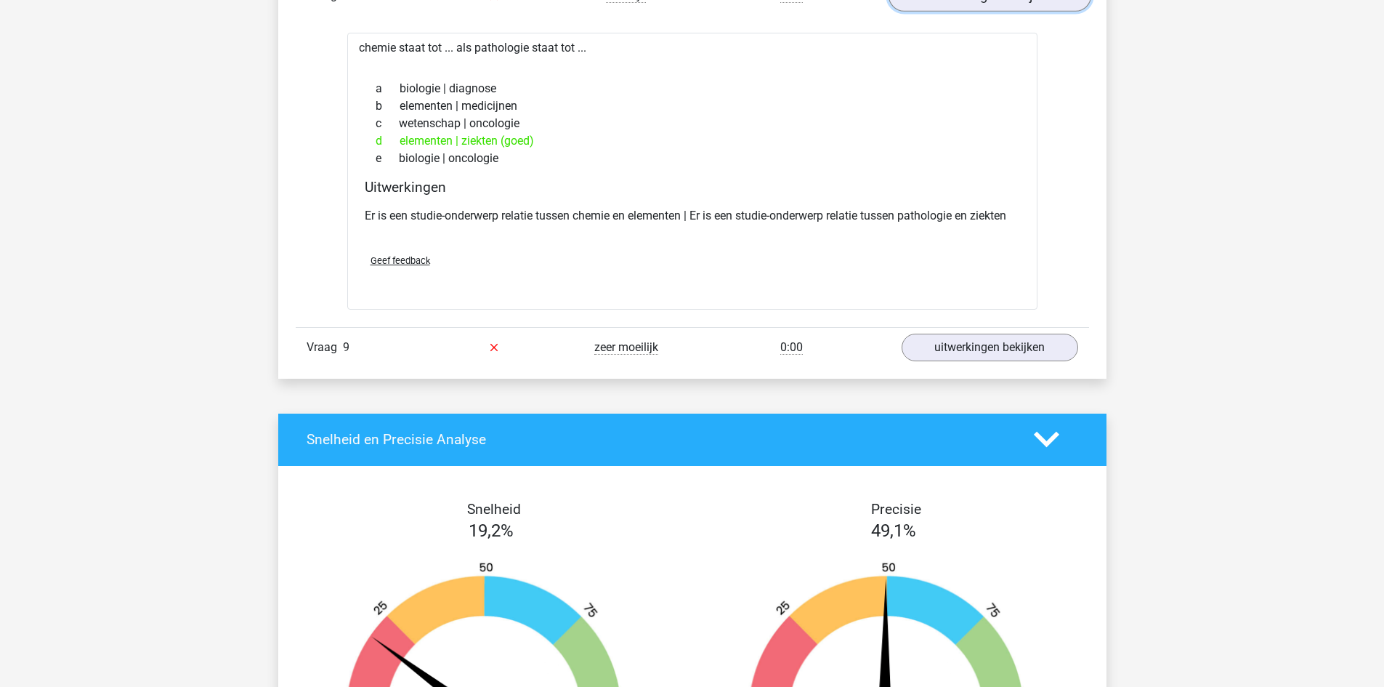
scroll to position [1671, 0]
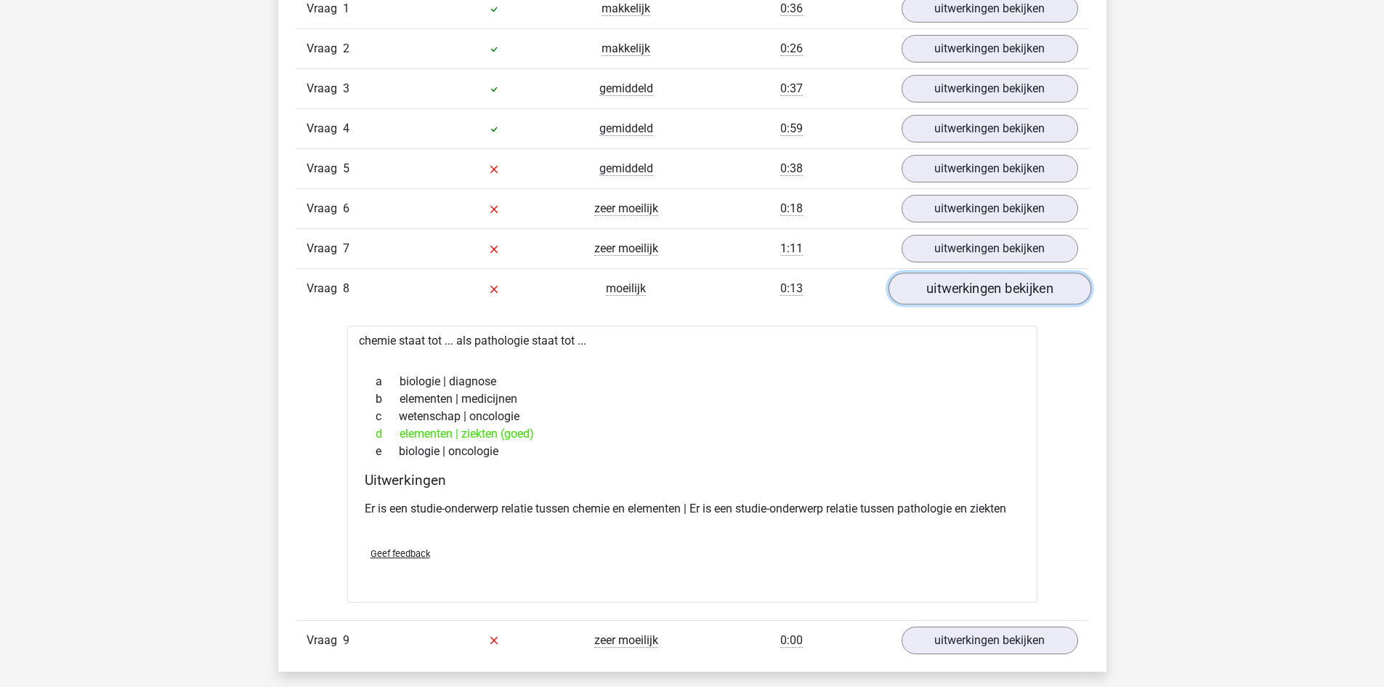
click at [967, 275] on link "uitwerkingen bekijken" at bounding box center [989, 289] width 203 height 32
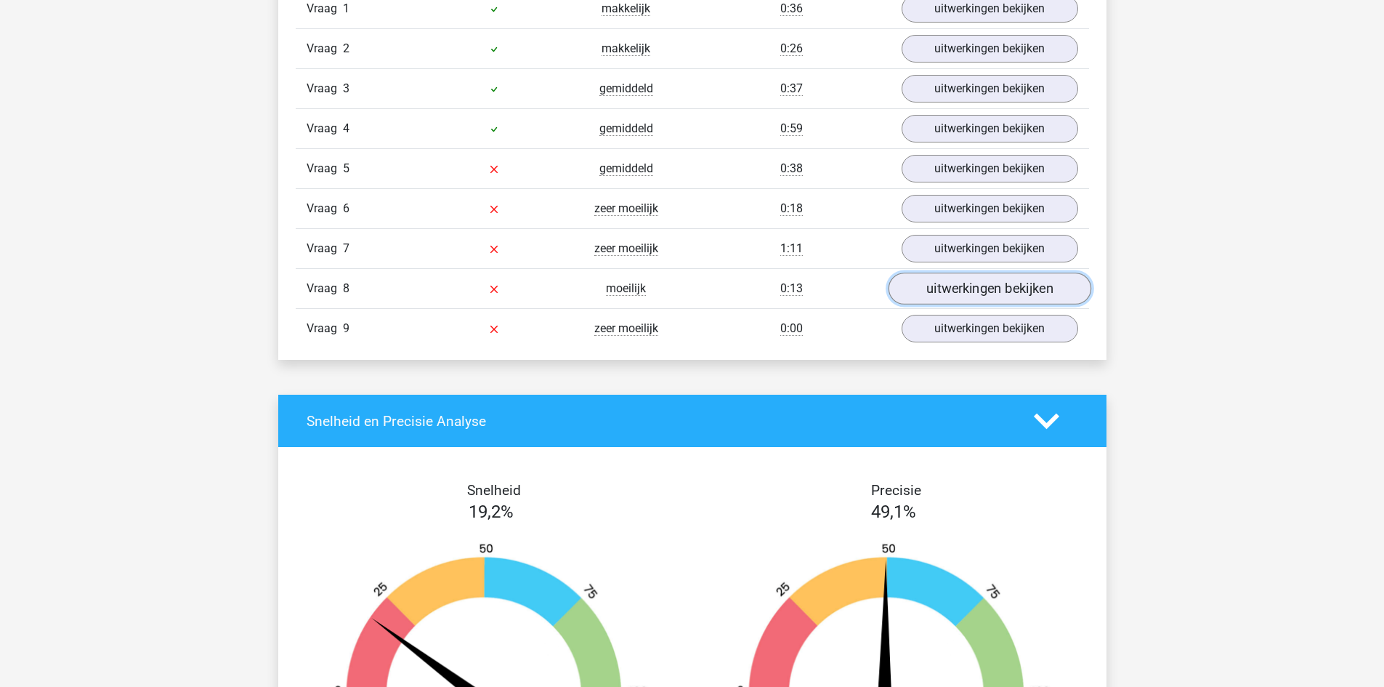
scroll to position [1744, 0]
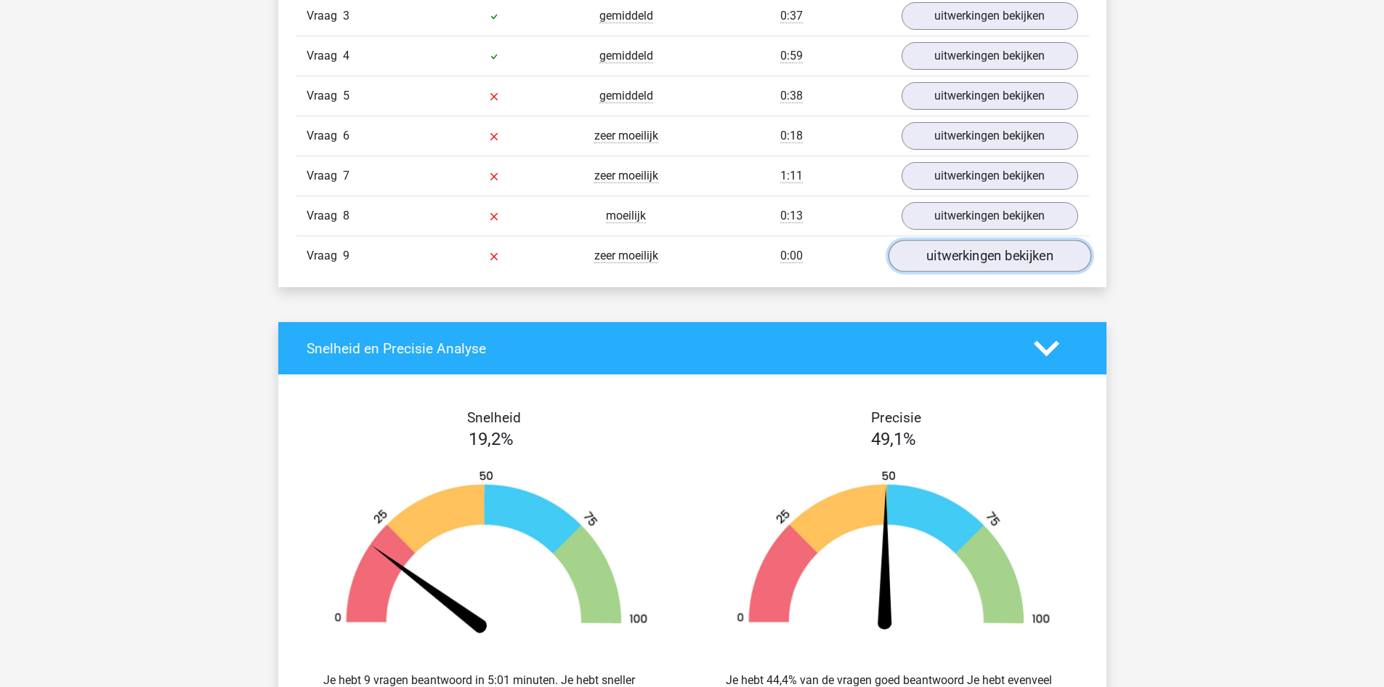
click at [968, 243] on link "uitwerkingen bekijken" at bounding box center [989, 257] width 203 height 32
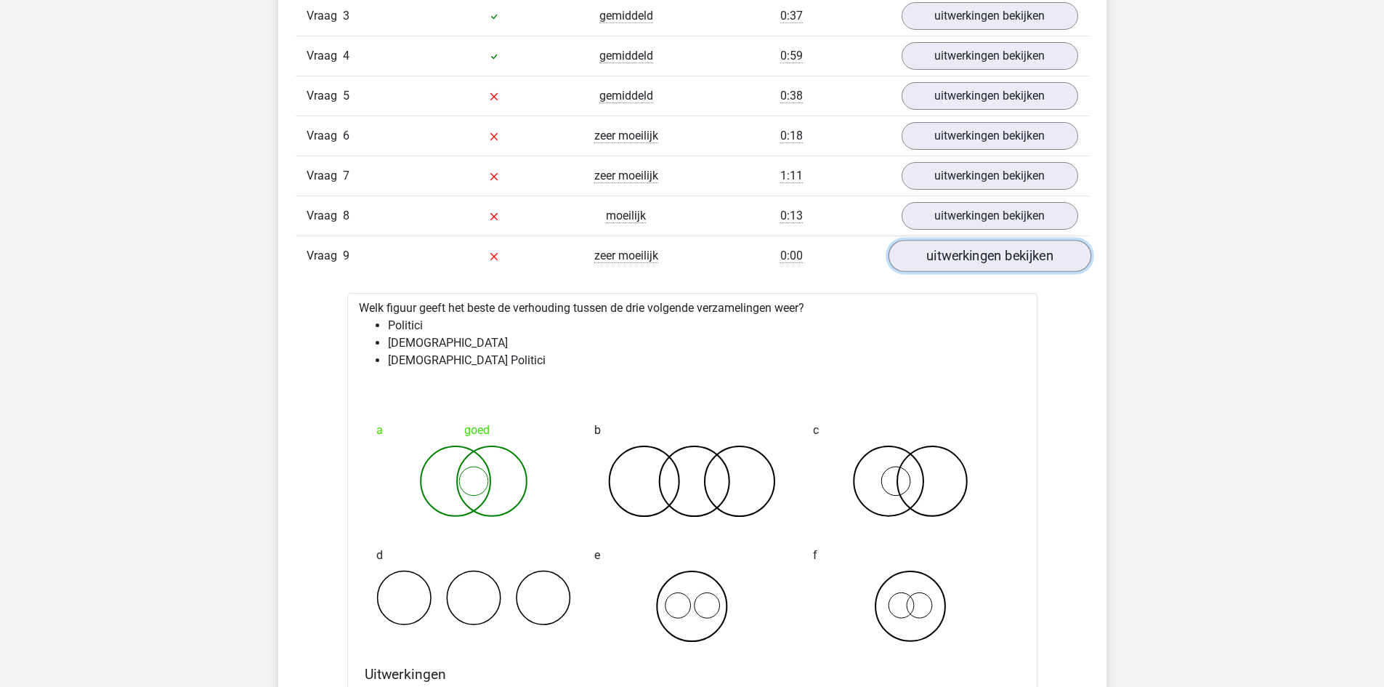
click at [969, 263] on link "uitwerkingen bekijken" at bounding box center [989, 257] width 203 height 32
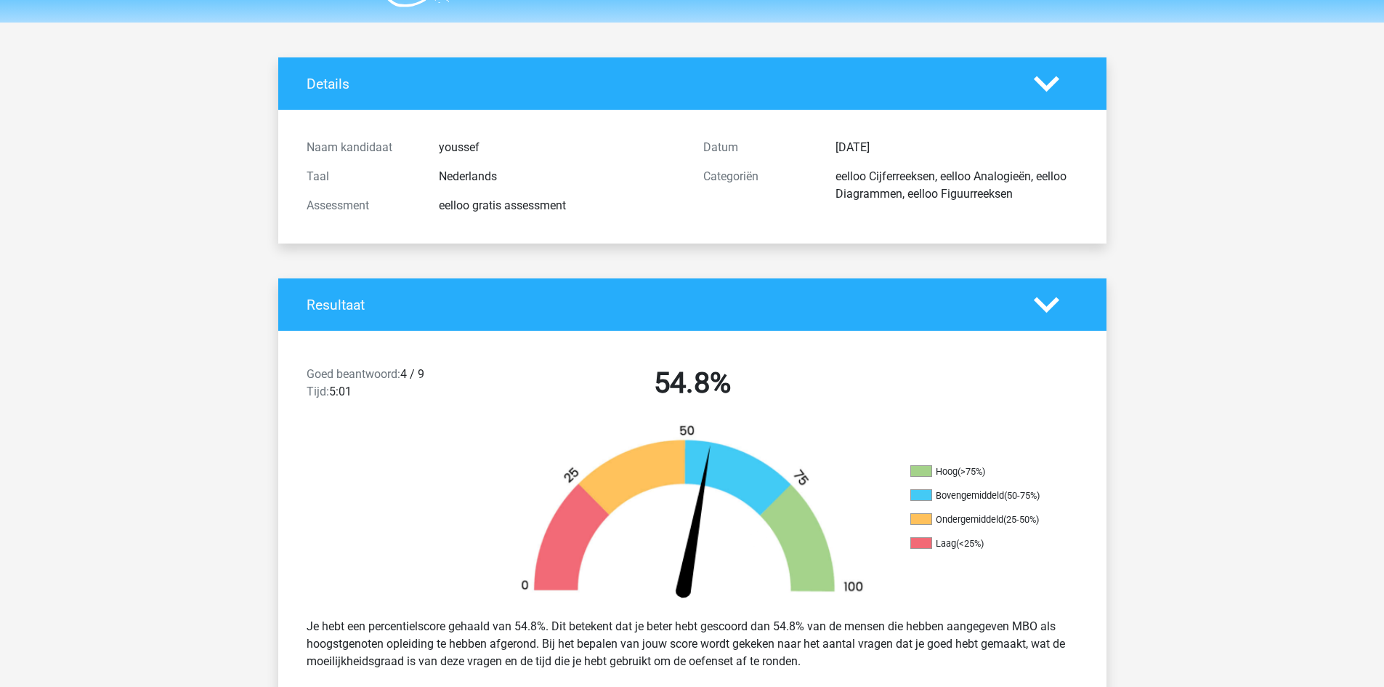
scroll to position [0, 0]
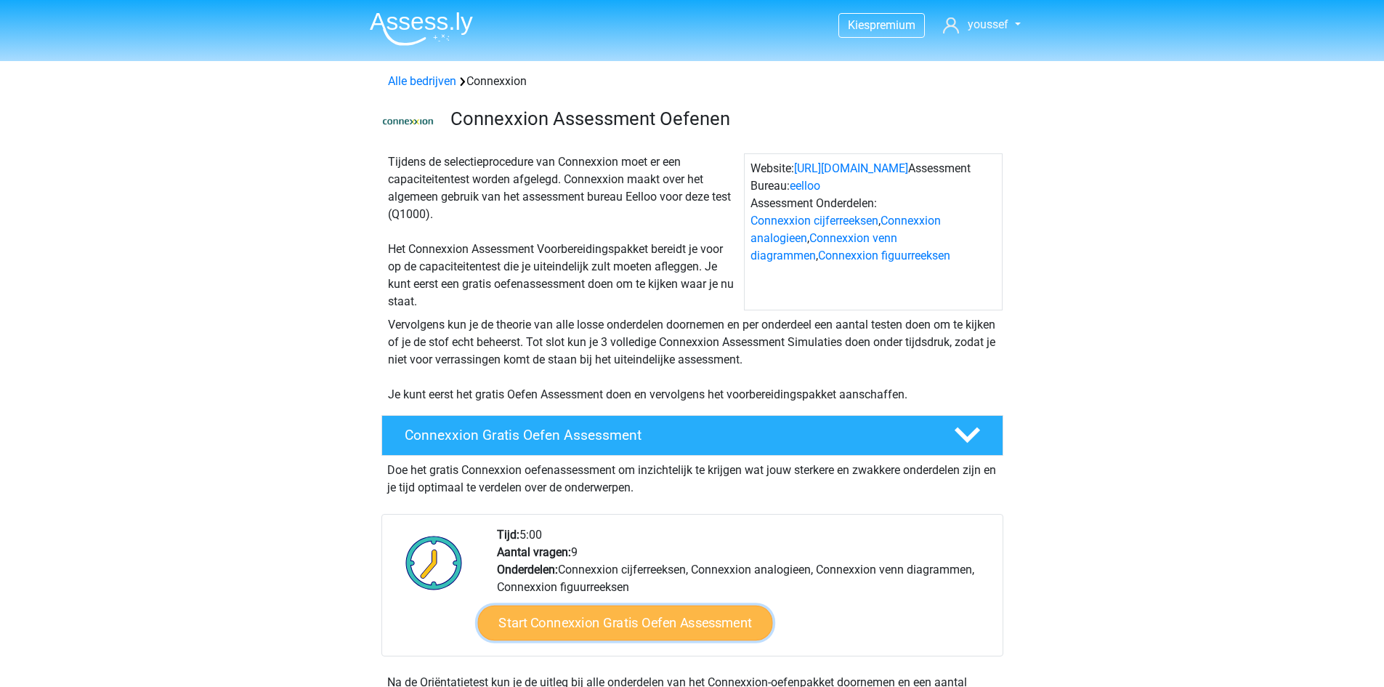
click at [685, 626] on link "Start Connexxion Gratis Oefen Assessment" at bounding box center [624, 622] width 295 height 35
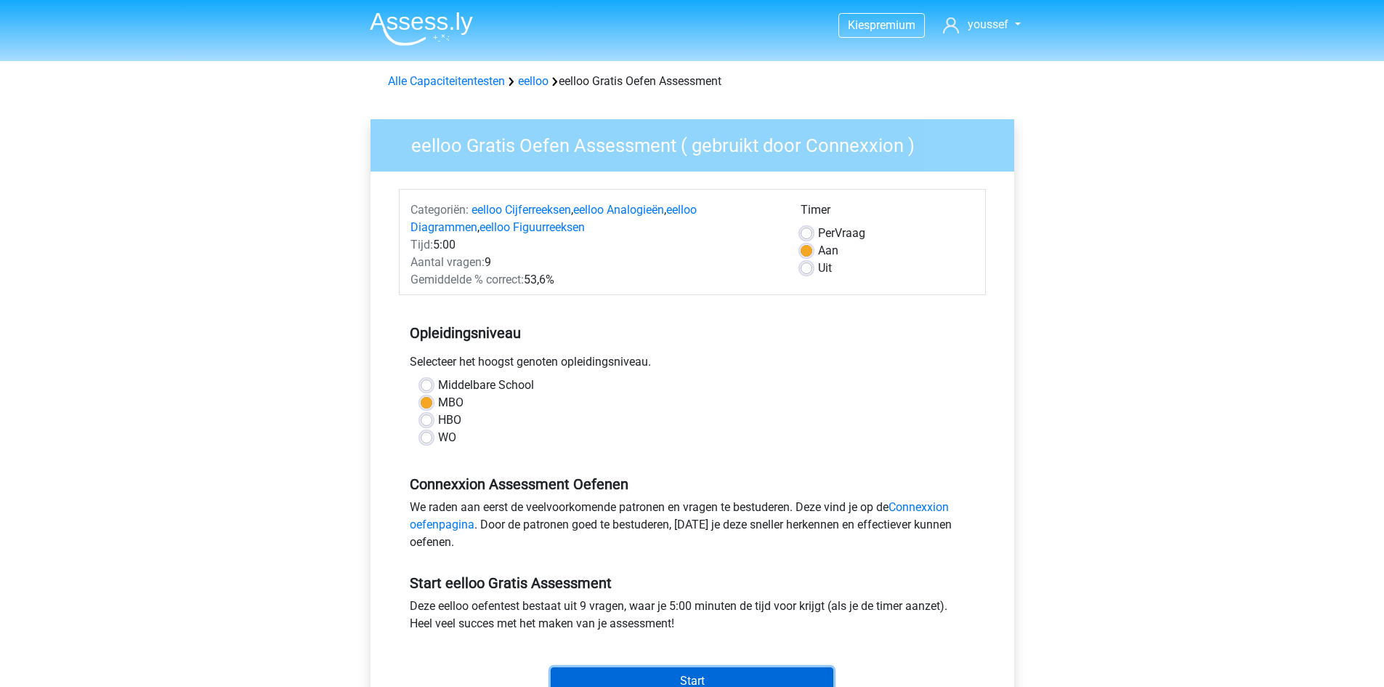
click at [730, 674] on input "Start" at bounding box center [692, 681] width 283 height 28
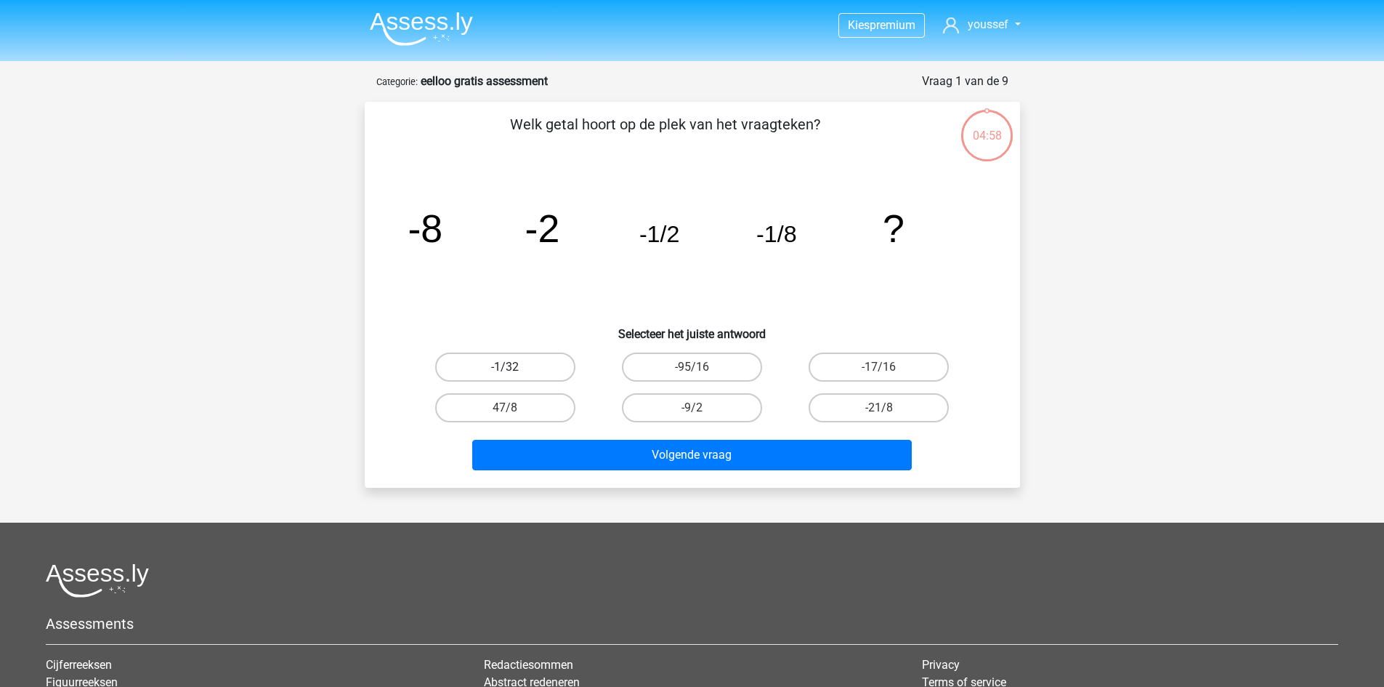
click at [536, 357] on label "-1/32" at bounding box center [505, 366] width 140 height 29
click at [514, 367] on input "-1/32" at bounding box center [509, 371] width 9 height 9
radio input "true"
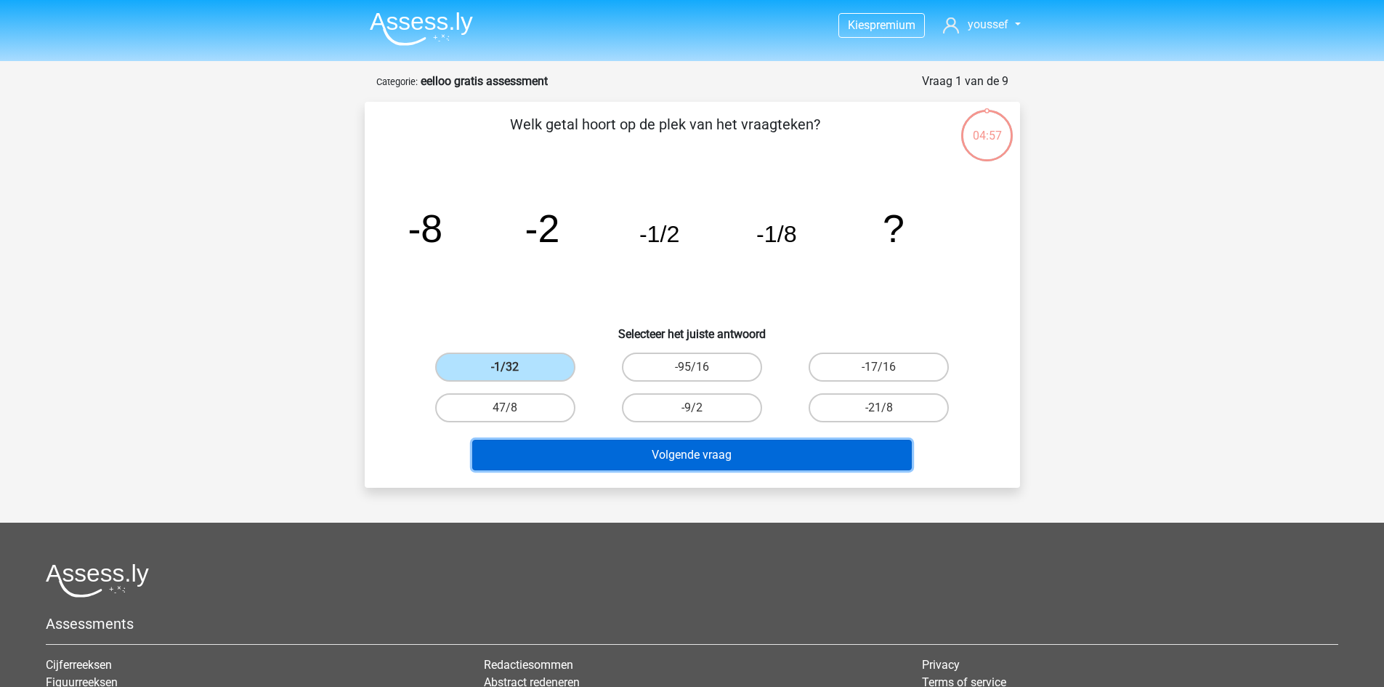
click at [727, 453] on button "Volgende vraag" at bounding box center [692, 455] width 440 height 31
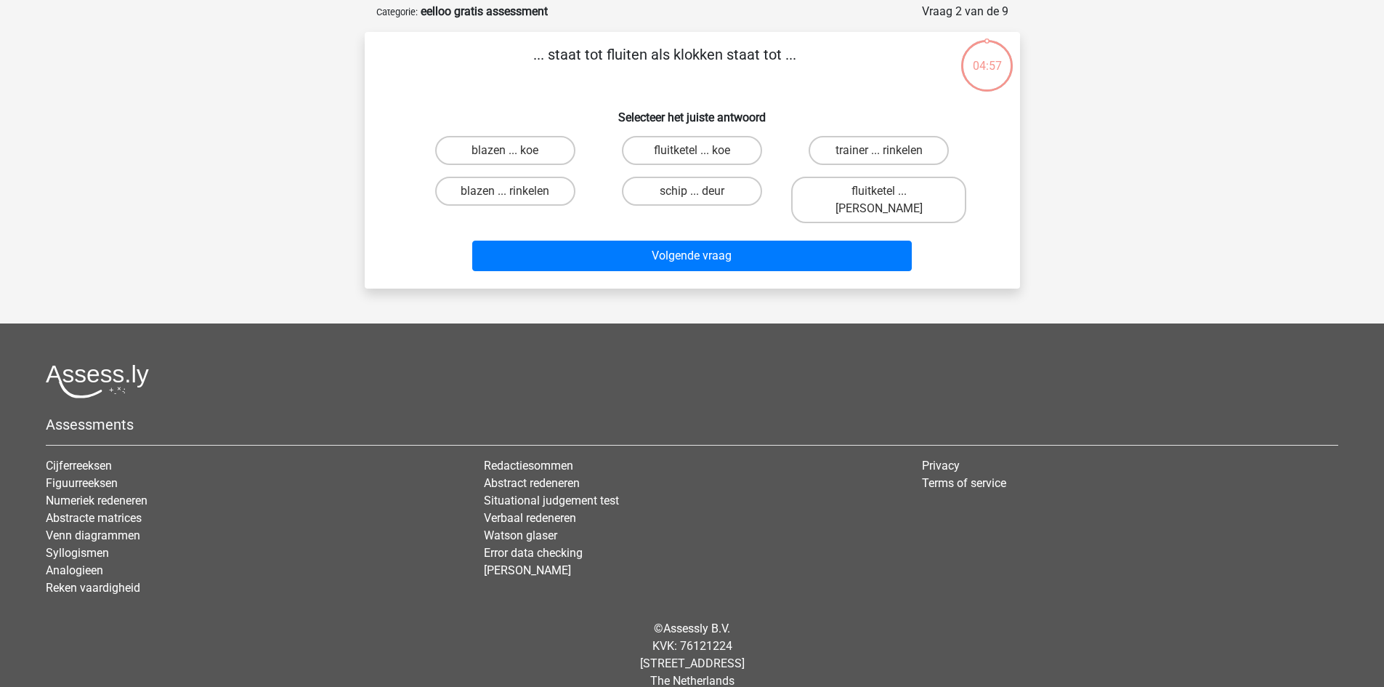
scroll to position [73, 0]
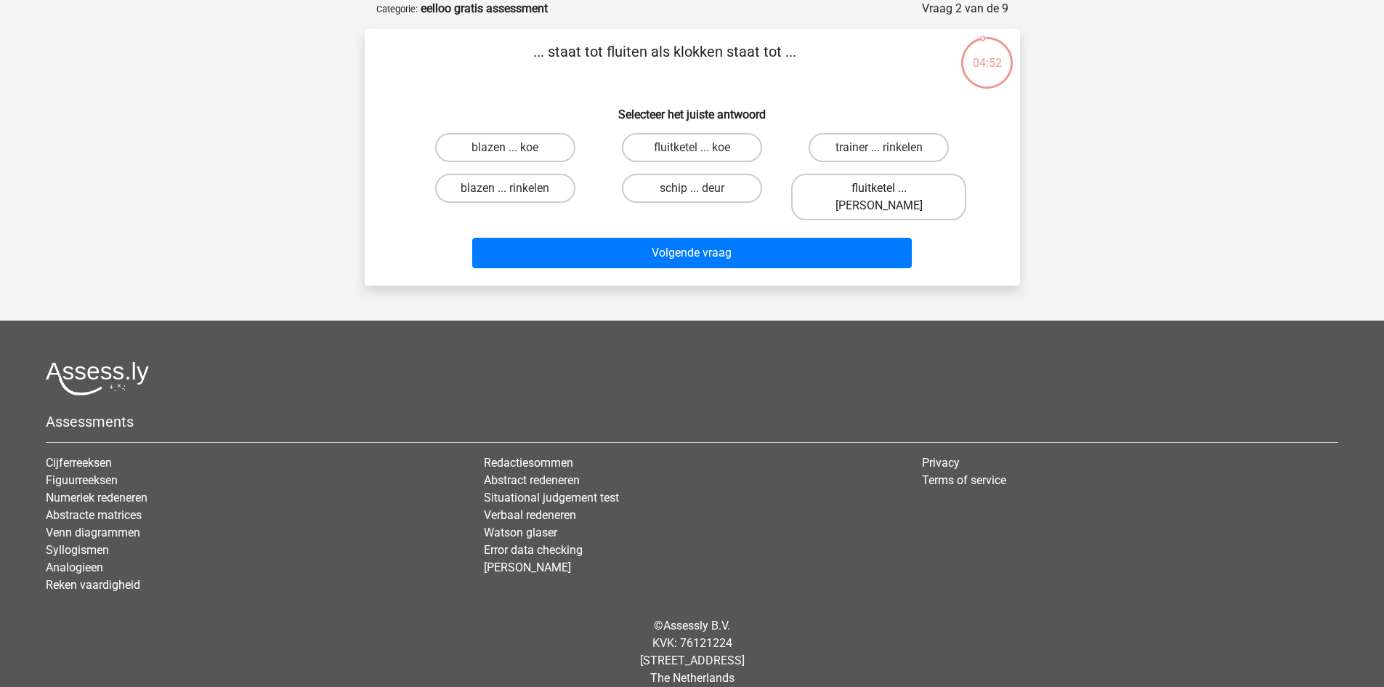
click at [842, 190] on label "fluitketel ... luiden" at bounding box center [878, 197] width 175 height 47
click at [879, 190] on input "fluitketel ... luiden" at bounding box center [883, 192] width 9 height 9
radio input "true"
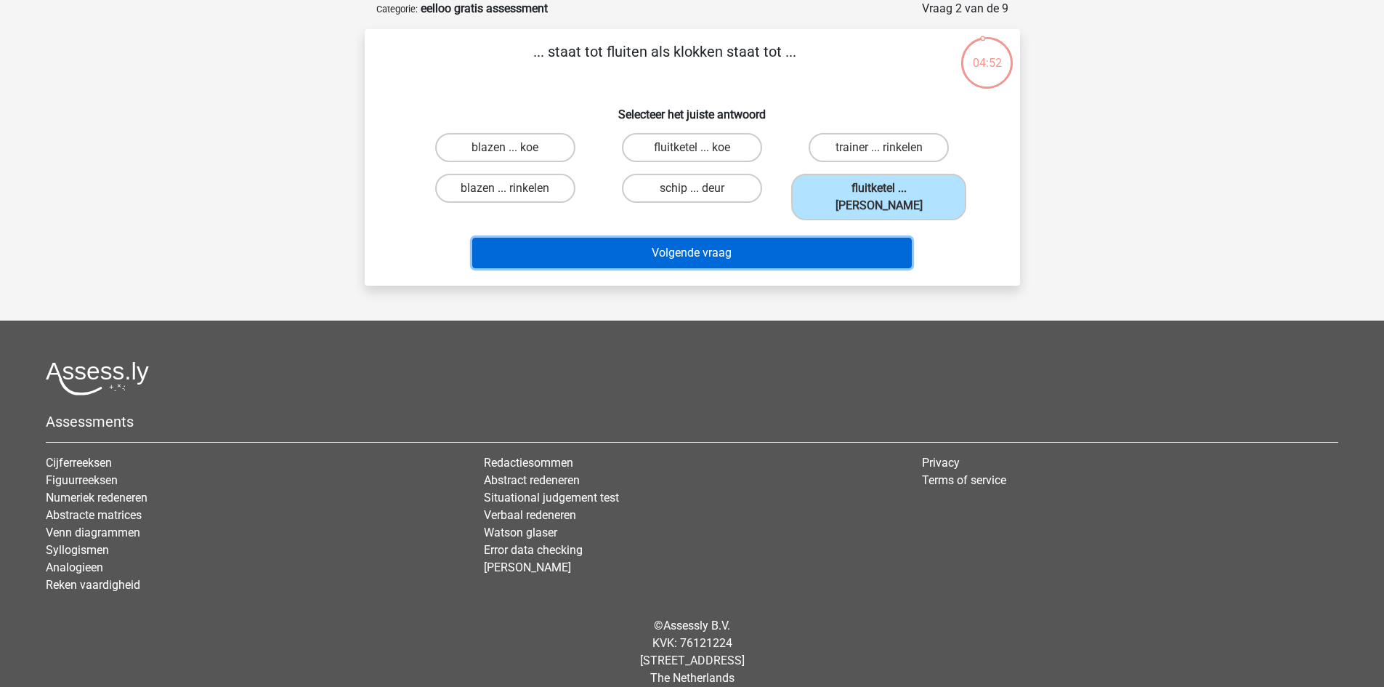
click at [820, 238] on button "Volgende vraag" at bounding box center [692, 253] width 440 height 31
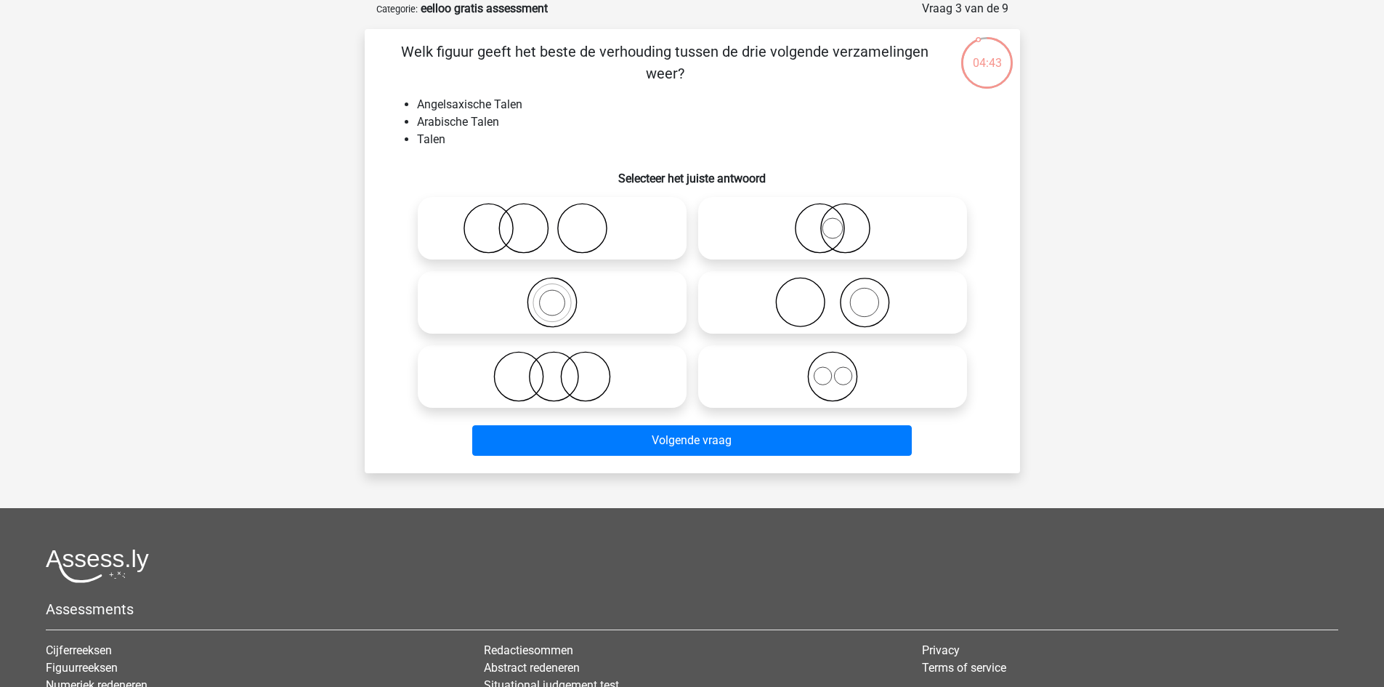
click at [627, 267] on div at bounding box center [552, 302] width 280 height 74
click at [641, 307] on icon at bounding box center [552, 302] width 257 height 51
click at [562, 295] on input "radio" at bounding box center [556, 290] width 9 height 9
radio input "true"
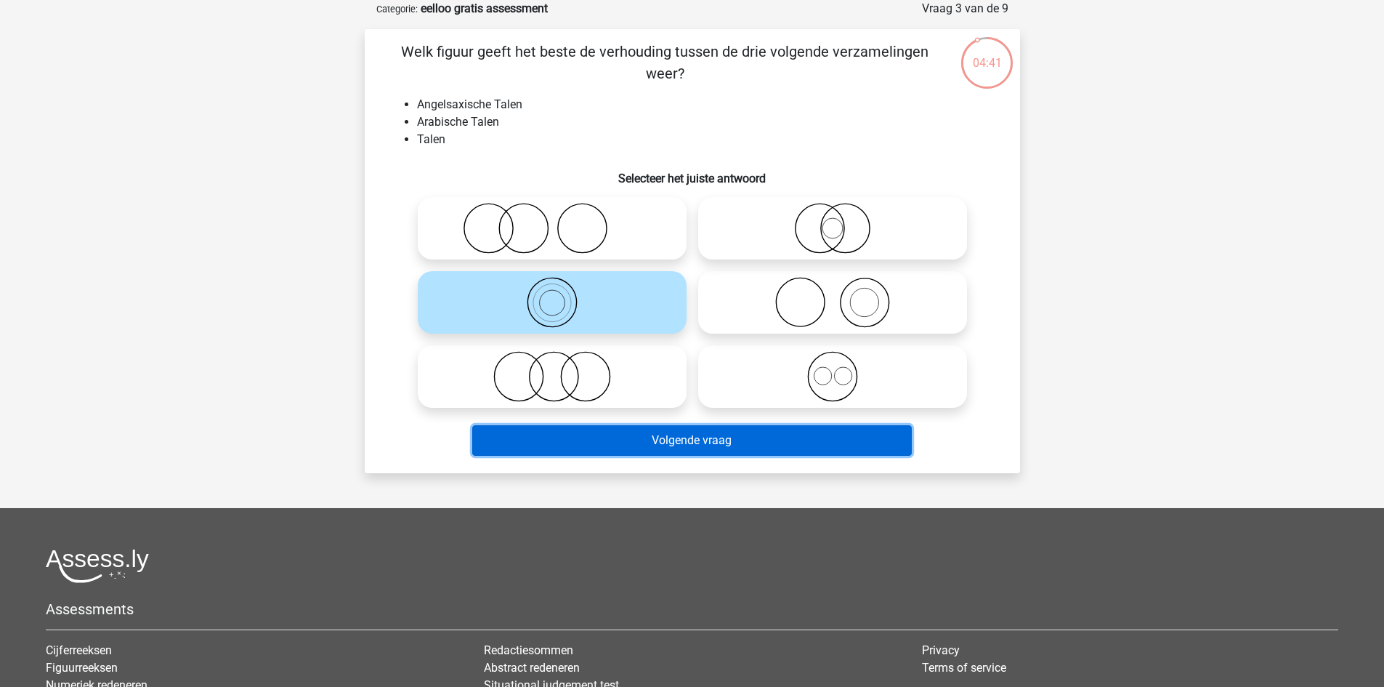
click at [819, 438] on button "Volgende vraag" at bounding box center [692, 440] width 440 height 31
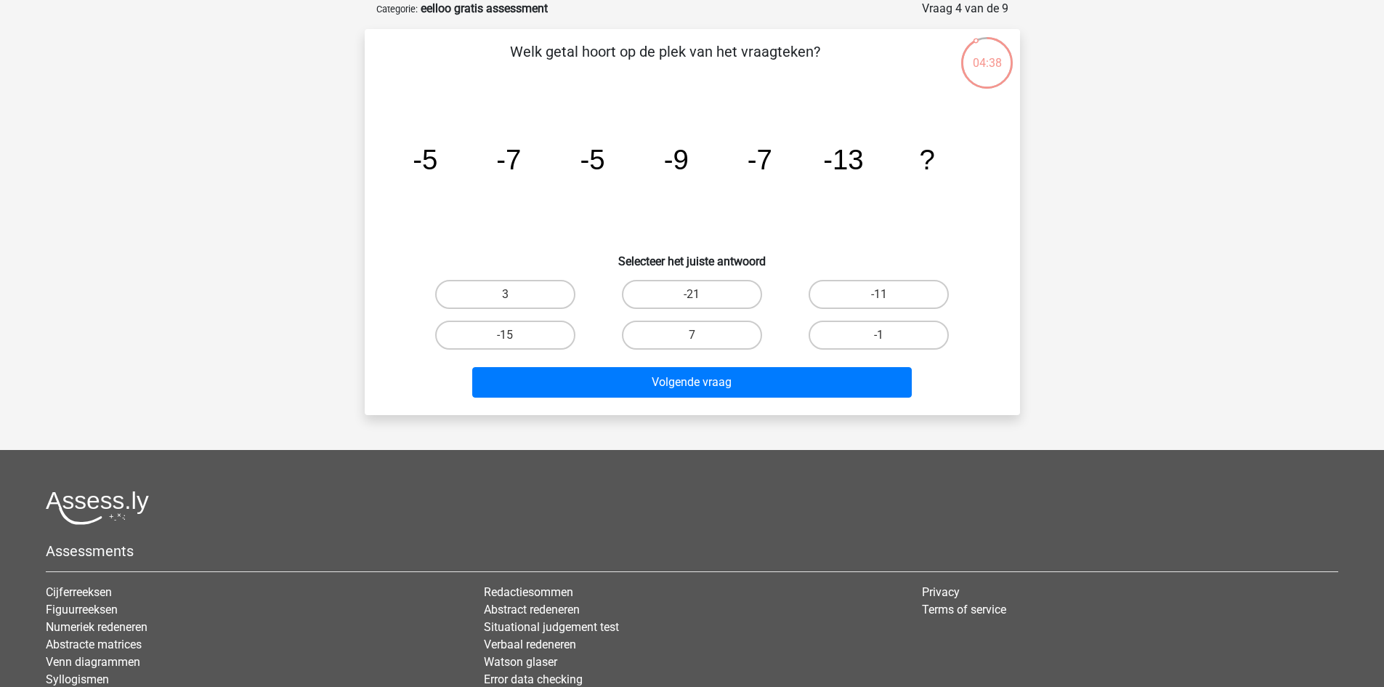
click at [802, 296] on div "-11" at bounding box center [878, 294] width 175 height 29
click at [823, 294] on label "-11" at bounding box center [879, 294] width 140 height 29
click at [879, 294] on input "-11" at bounding box center [883, 298] width 9 height 9
radio input "true"
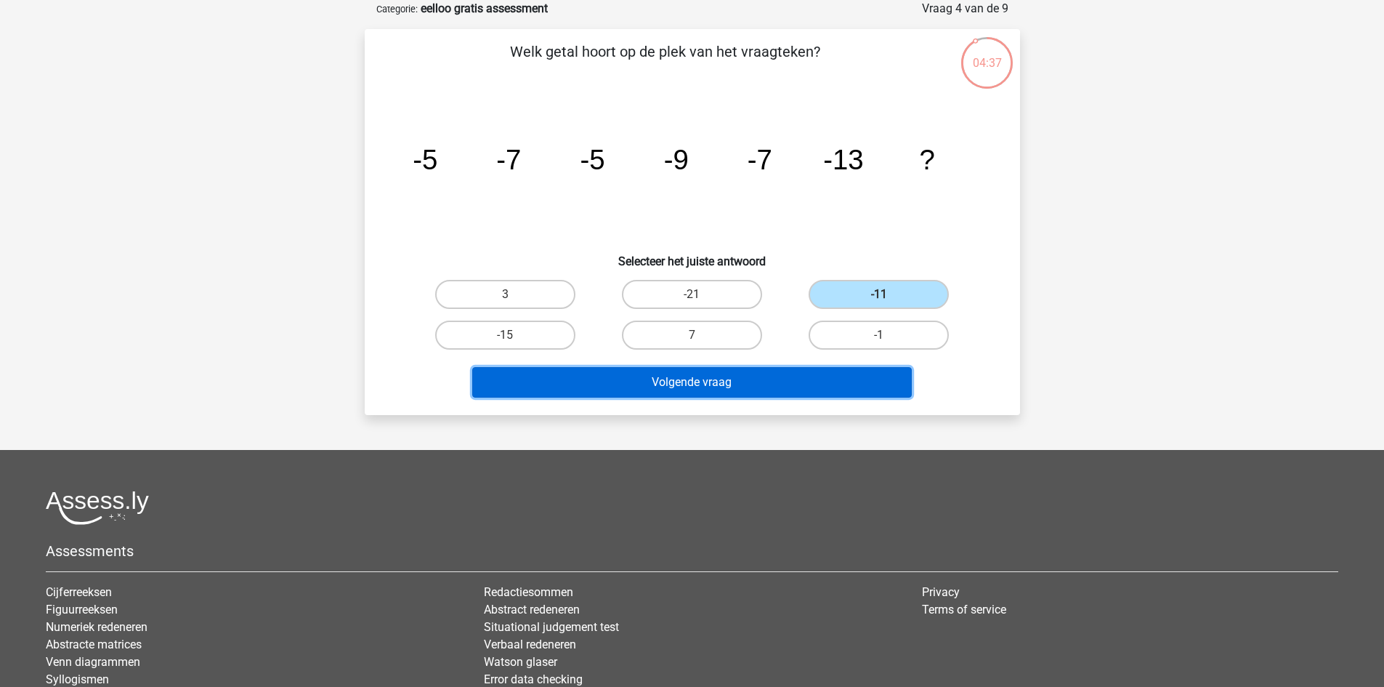
click at [803, 377] on button "Volgende vraag" at bounding box center [692, 382] width 440 height 31
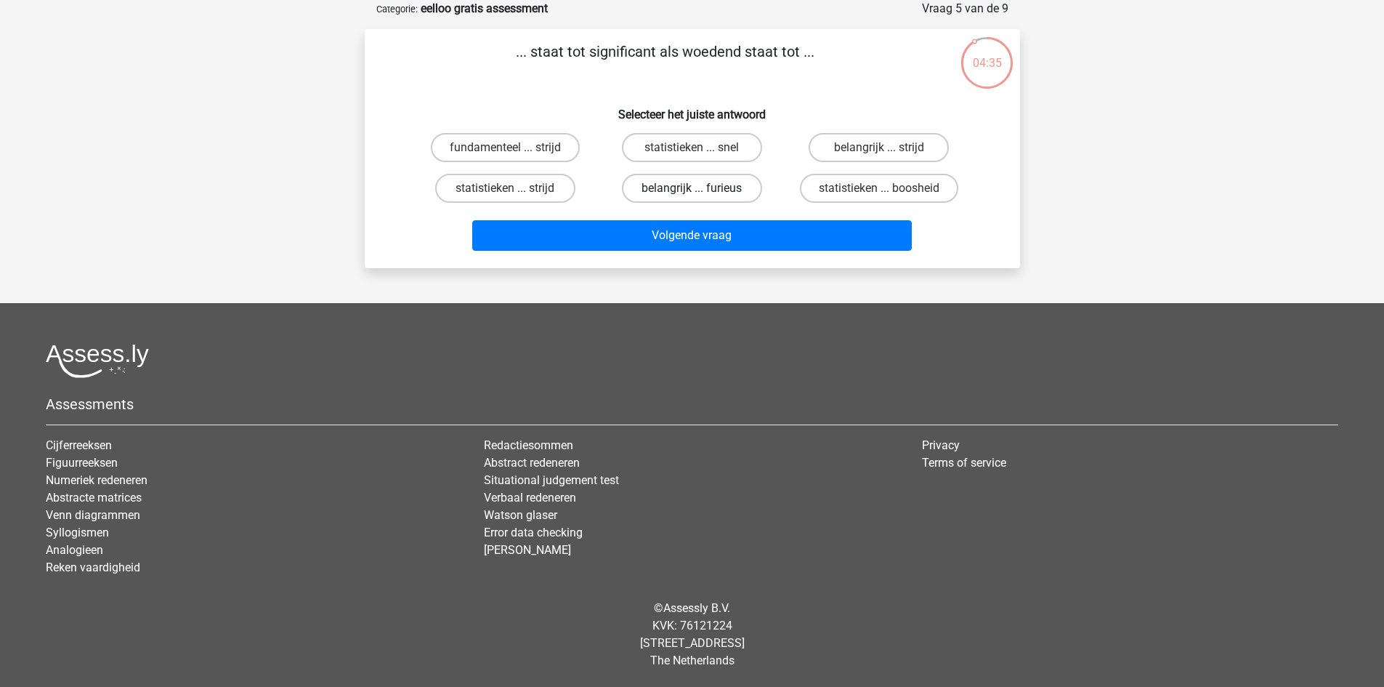
click at [735, 194] on label "belangrijk ... furieus" at bounding box center [692, 188] width 140 height 29
click at [701, 194] on input "belangrijk ... furieus" at bounding box center [696, 192] width 9 height 9
radio input "true"
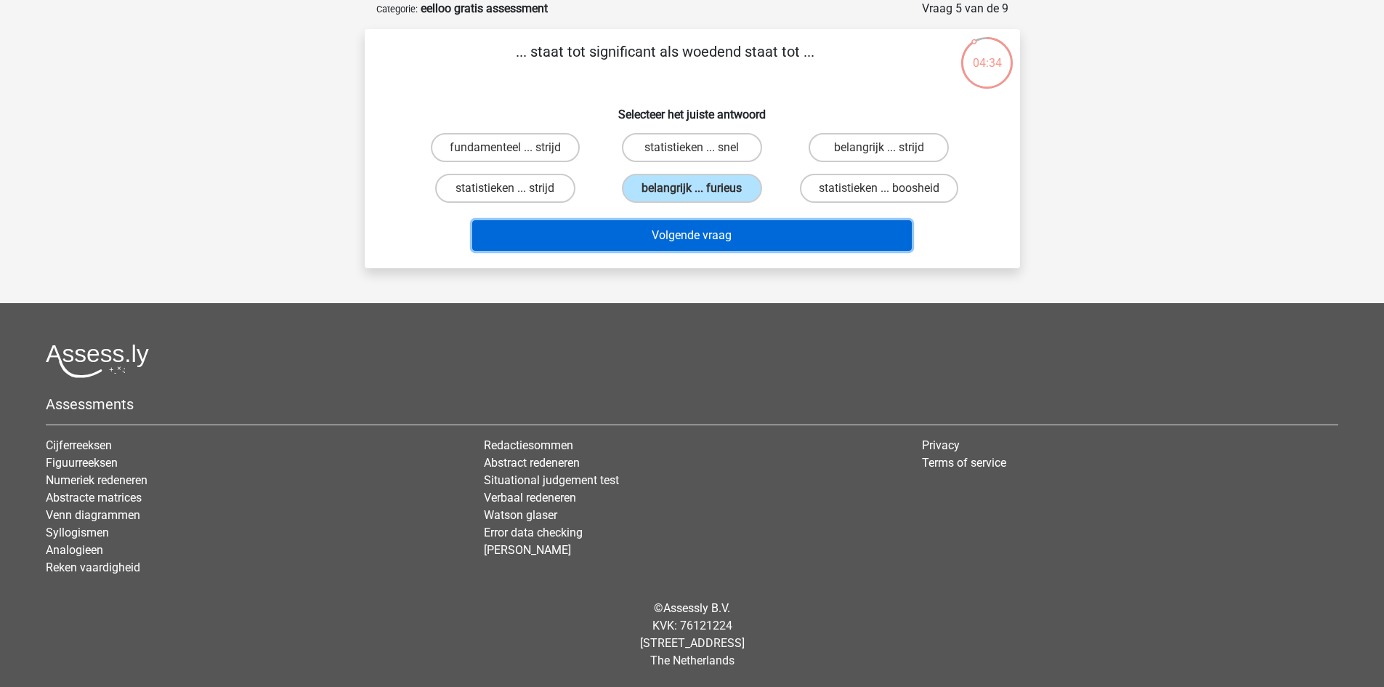
click at [765, 237] on button "Volgende vraag" at bounding box center [692, 235] width 440 height 31
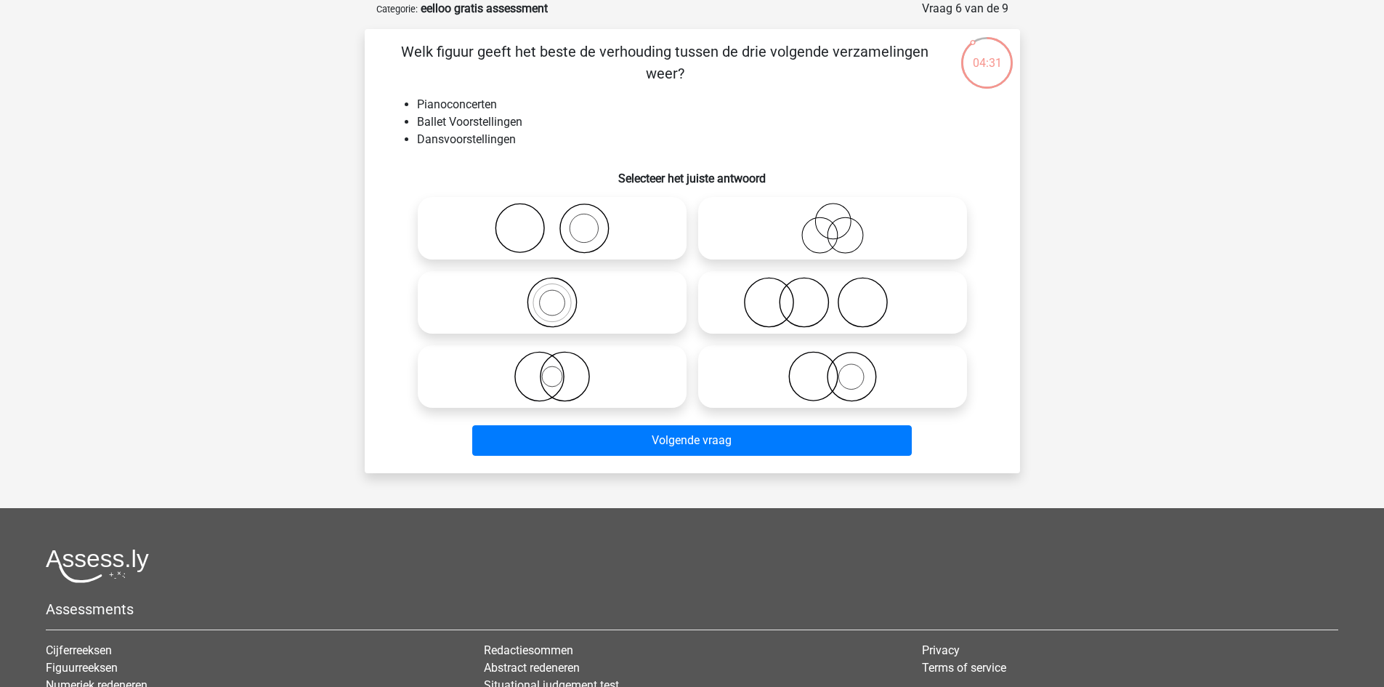
click at [796, 275] on label at bounding box center [832, 302] width 269 height 62
click at [833, 286] on input "radio" at bounding box center [837, 290] width 9 height 9
radio input "true"
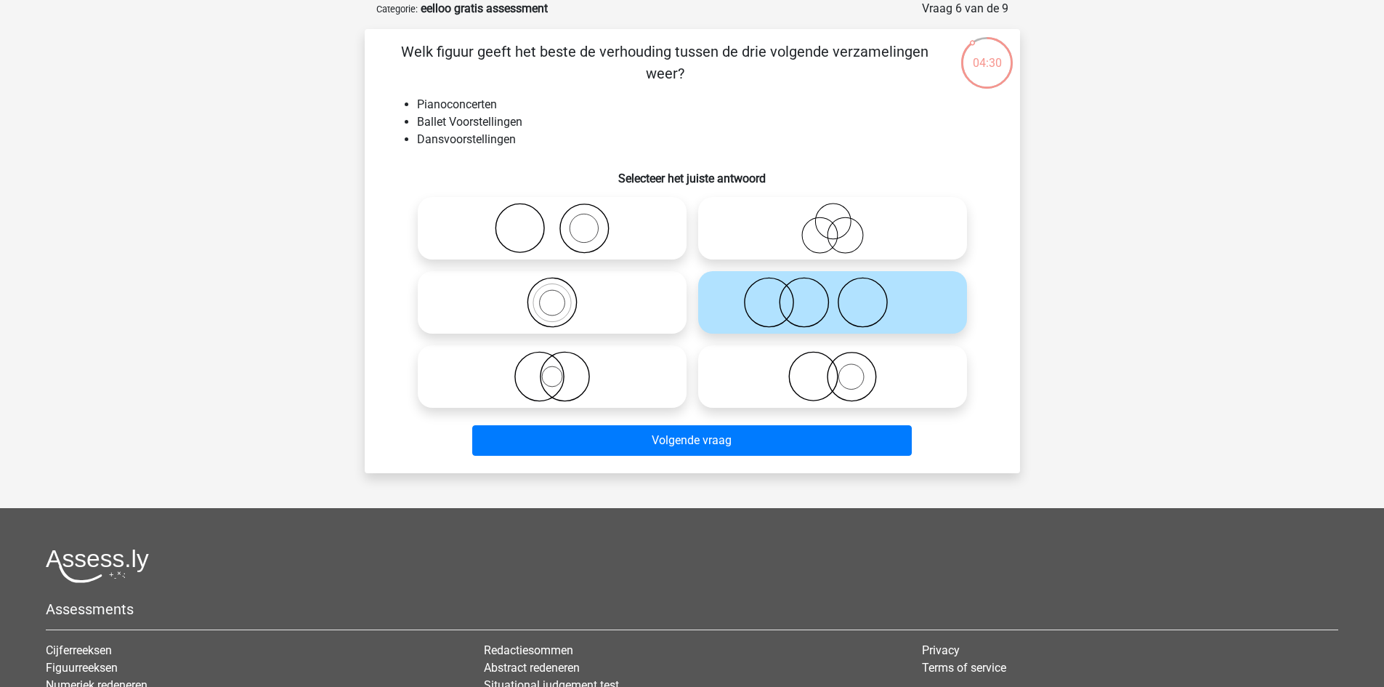
click at [606, 217] on circle at bounding box center [584, 228] width 49 height 49
click at [562, 217] on input "radio" at bounding box center [556, 215] width 9 height 9
radio input "true"
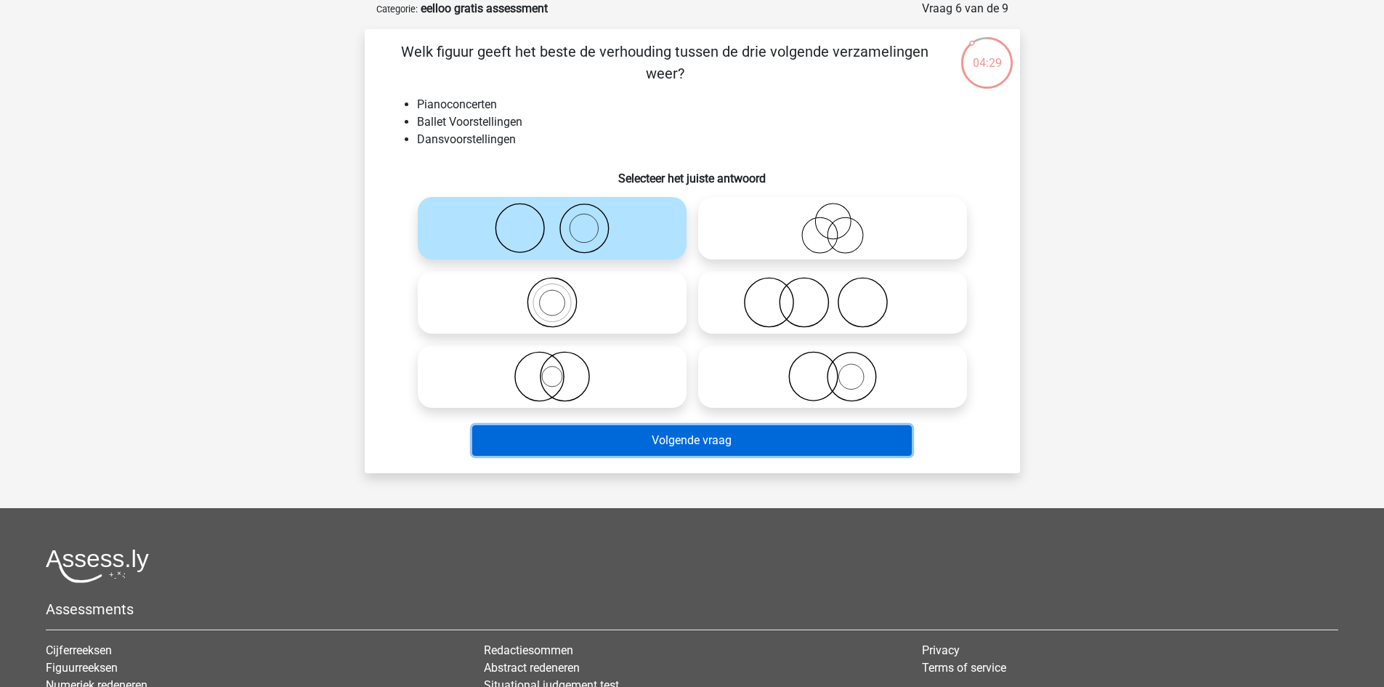
click at [794, 432] on button "Volgende vraag" at bounding box center [692, 440] width 440 height 31
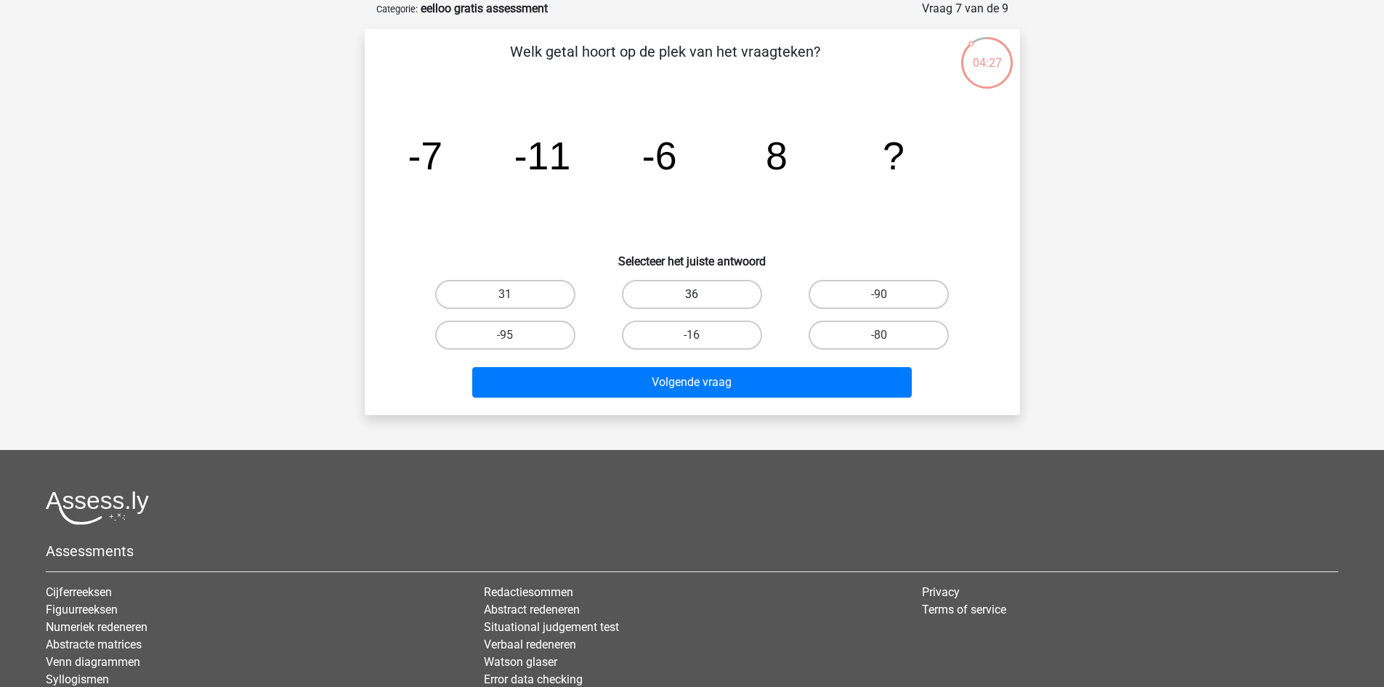
click at [720, 286] on label "36" at bounding box center [692, 294] width 140 height 29
click at [701, 294] on input "36" at bounding box center [696, 298] width 9 height 9
radio input "true"
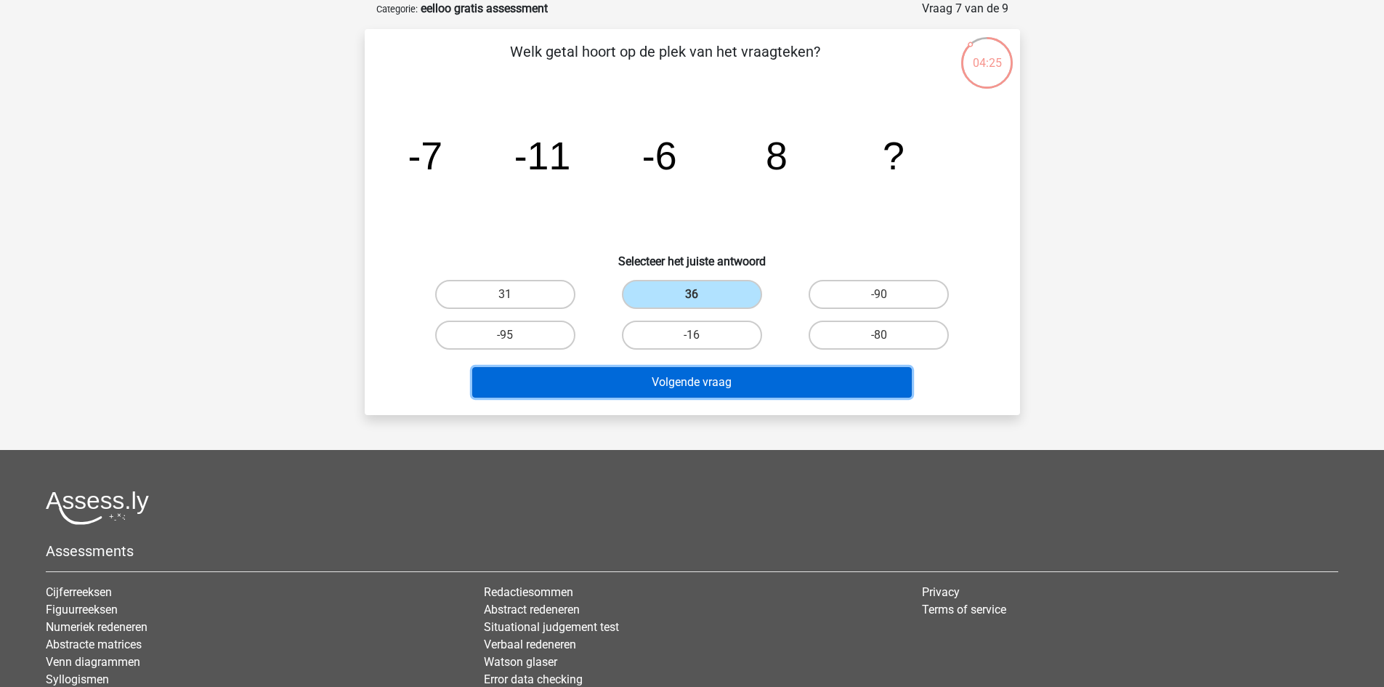
click at [750, 378] on button "Volgende vraag" at bounding box center [692, 382] width 440 height 31
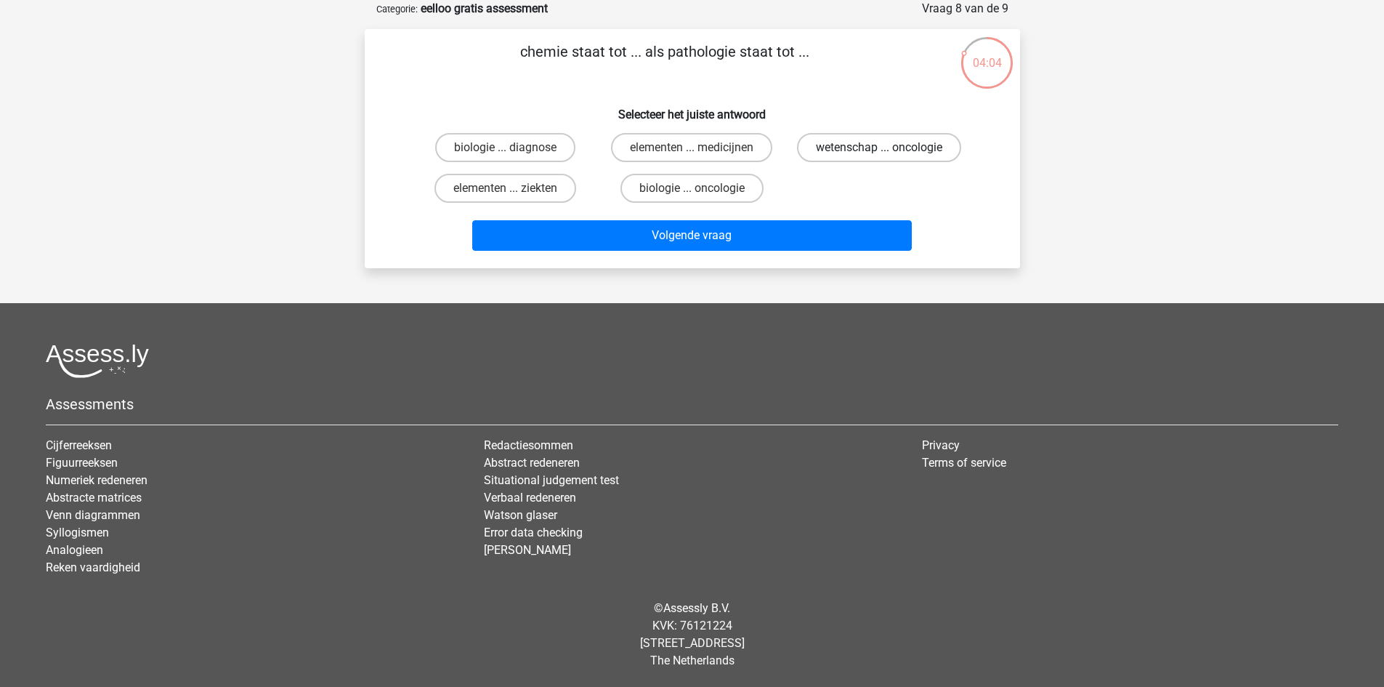
click at [846, 148] on label "wetenschap ... oncologie" at bounding box center [879, 147] width 164 height 29
click at [879, 148] on input "wetenschap ... oncologie" at bounding box center [883, 152] width 9 height 9
radio input "true"
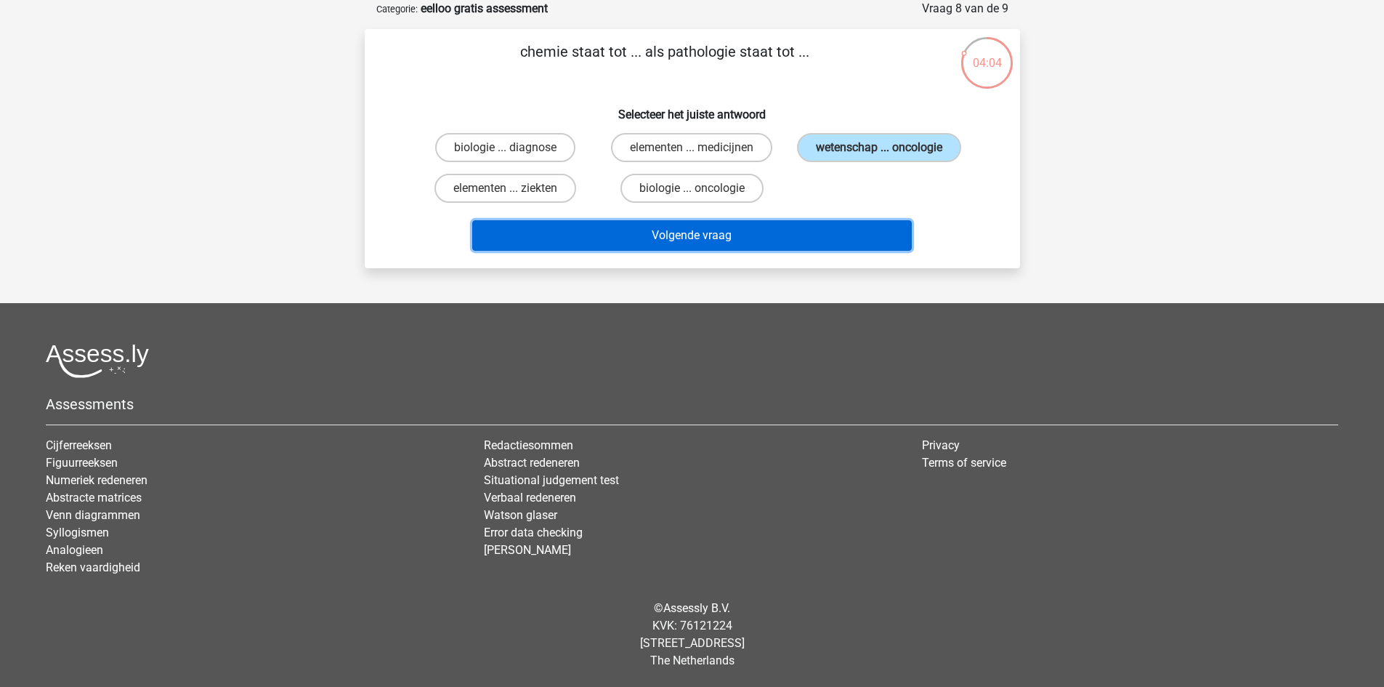
click at [820, 221] on button "Volgende vraag" at bounding box center [692, 235] width 440 height 31
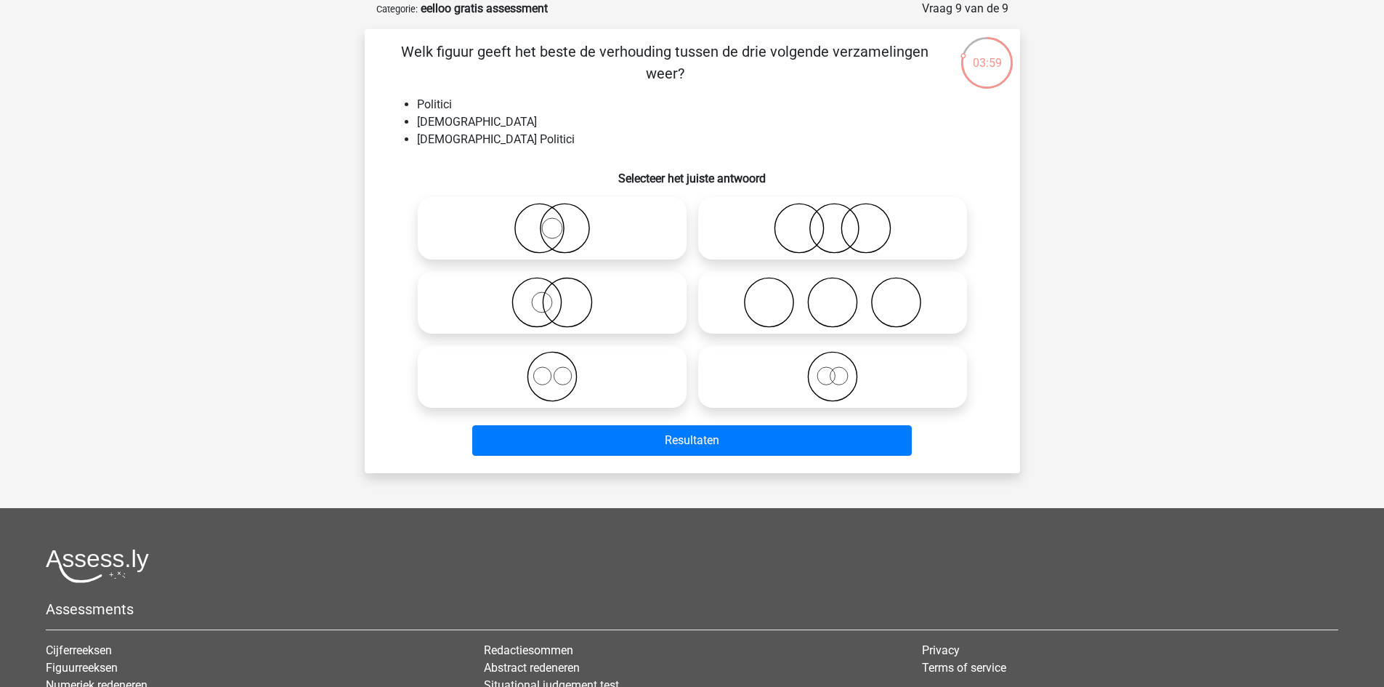
click at [615, 211] on icon at bounding box center [552, 228] width 257 height 51
click at [562, 211] on input "radio" at bounding box center [556, 215] width 9 height 9
radio input "true"
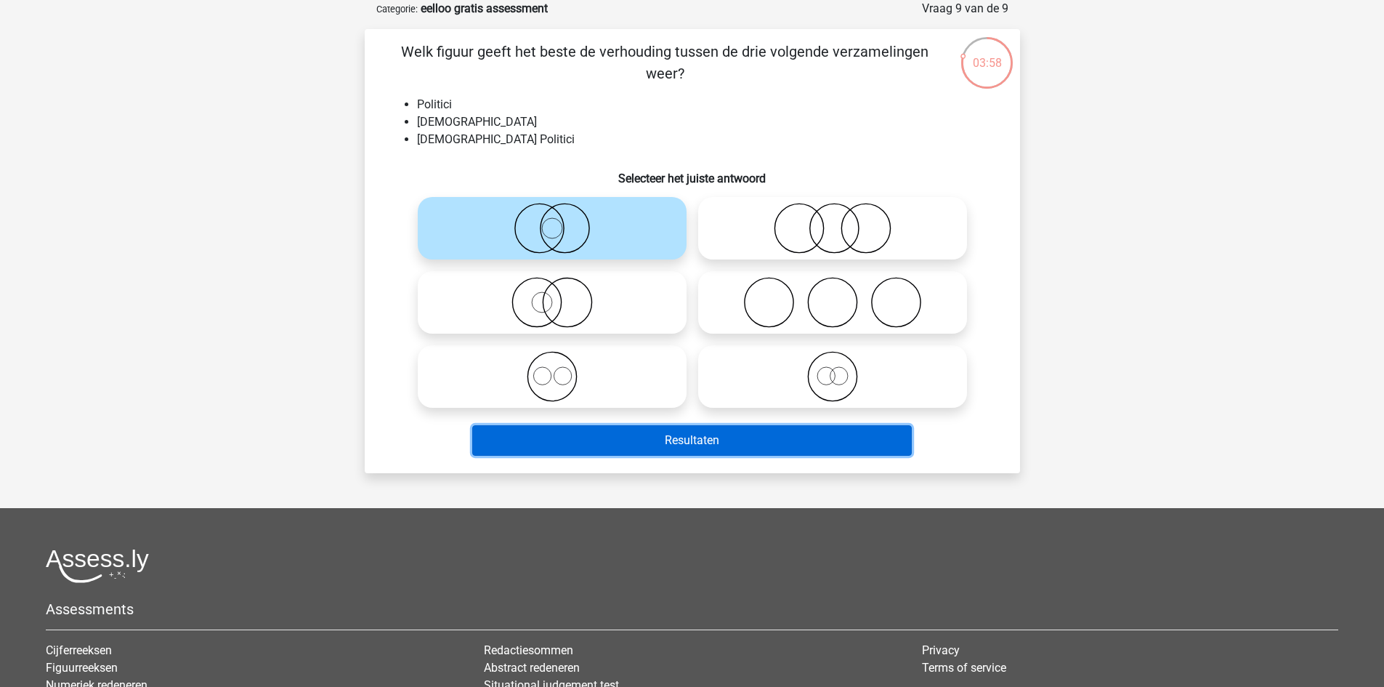
click at [821, 436] on button "Resultaten" at bounding box center [692, 440] width 440 height 31
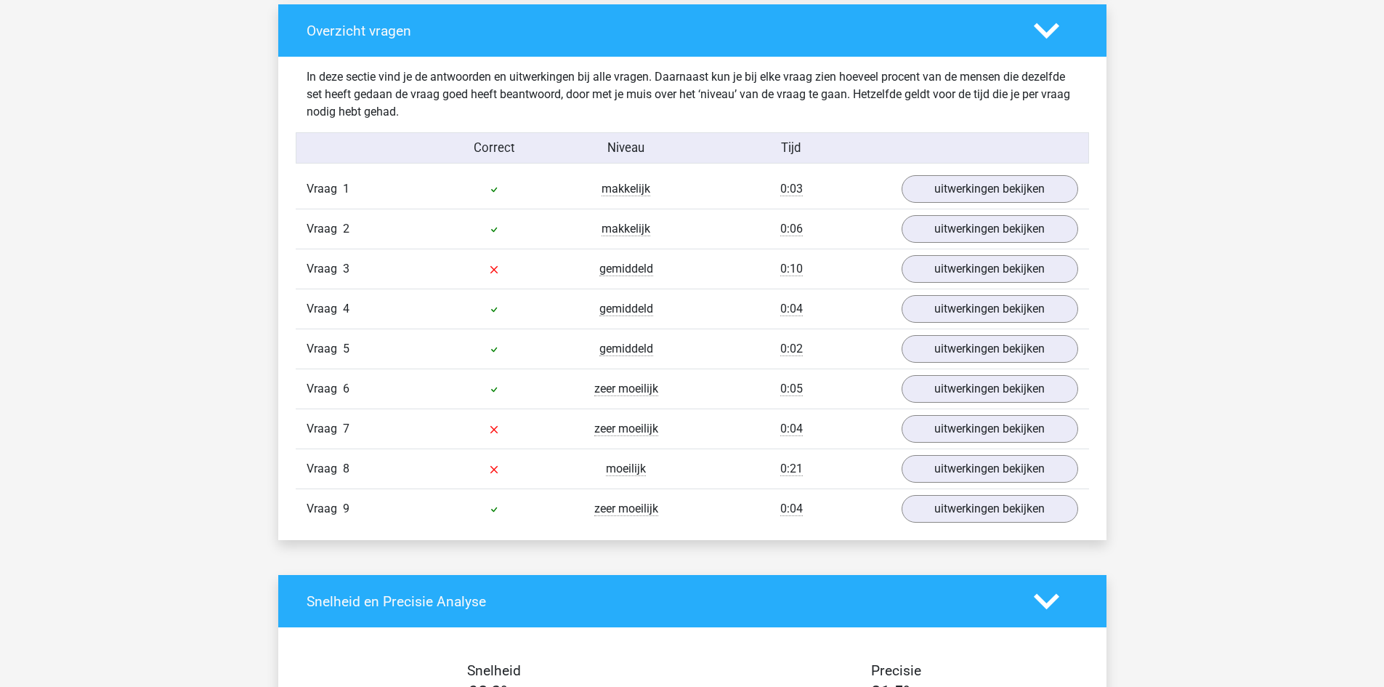
scroll to position [1526, 0]
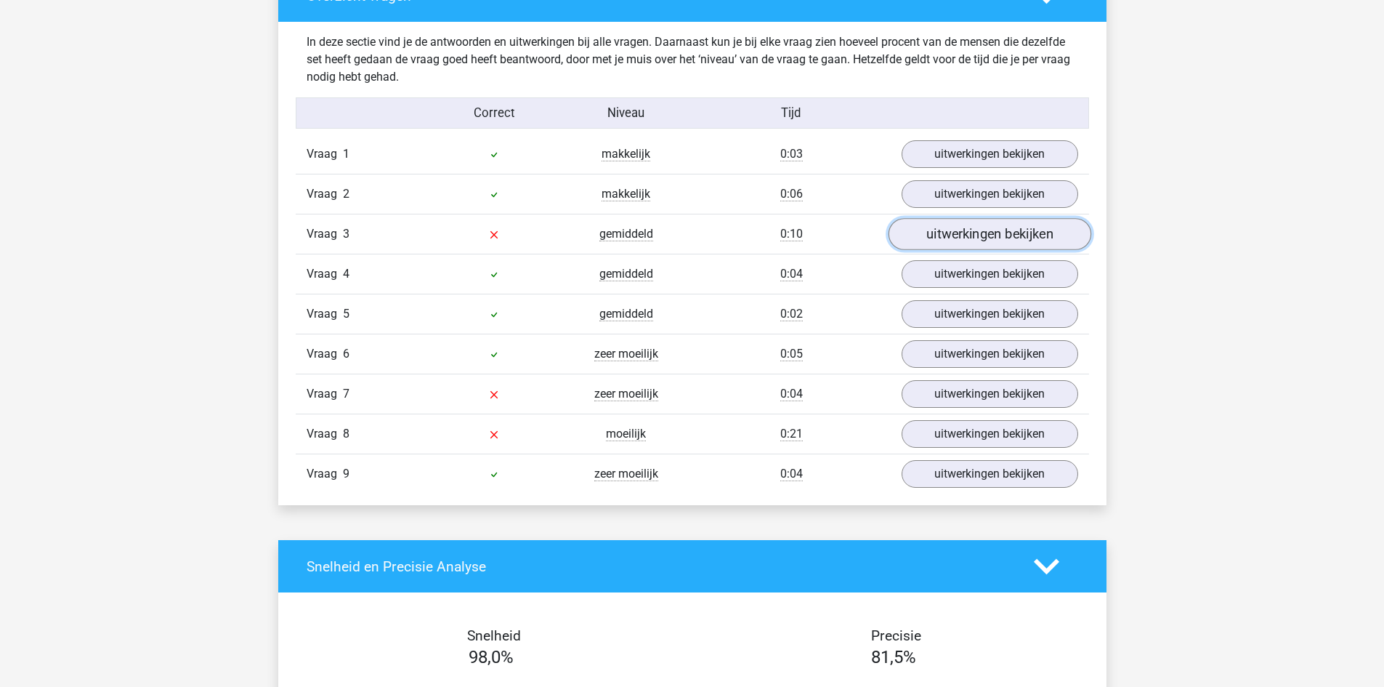
click at [969, 243] on link "uitwerkingen bekijken" at bounding box center [989, 235] width 203 height 32
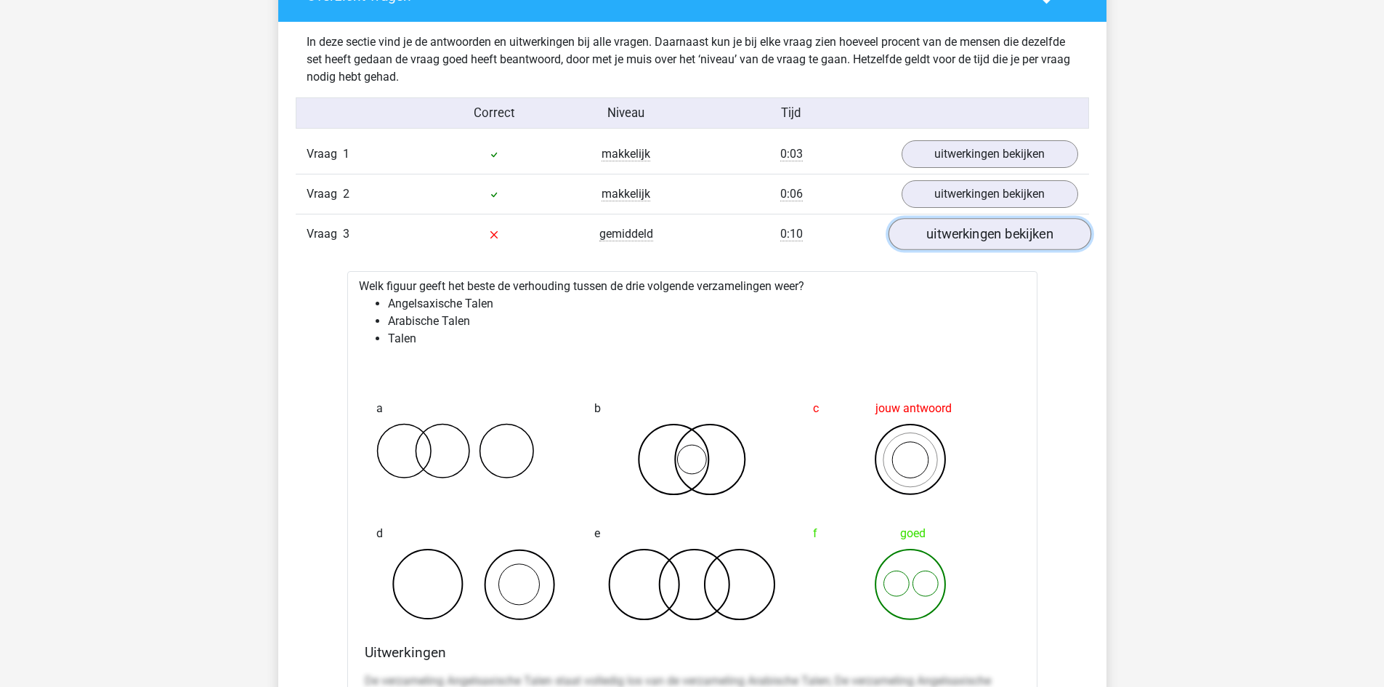
click at [972, 235] on link "uitwerkingen bekijken" at bounding box center [989, 235] width 203 height 32
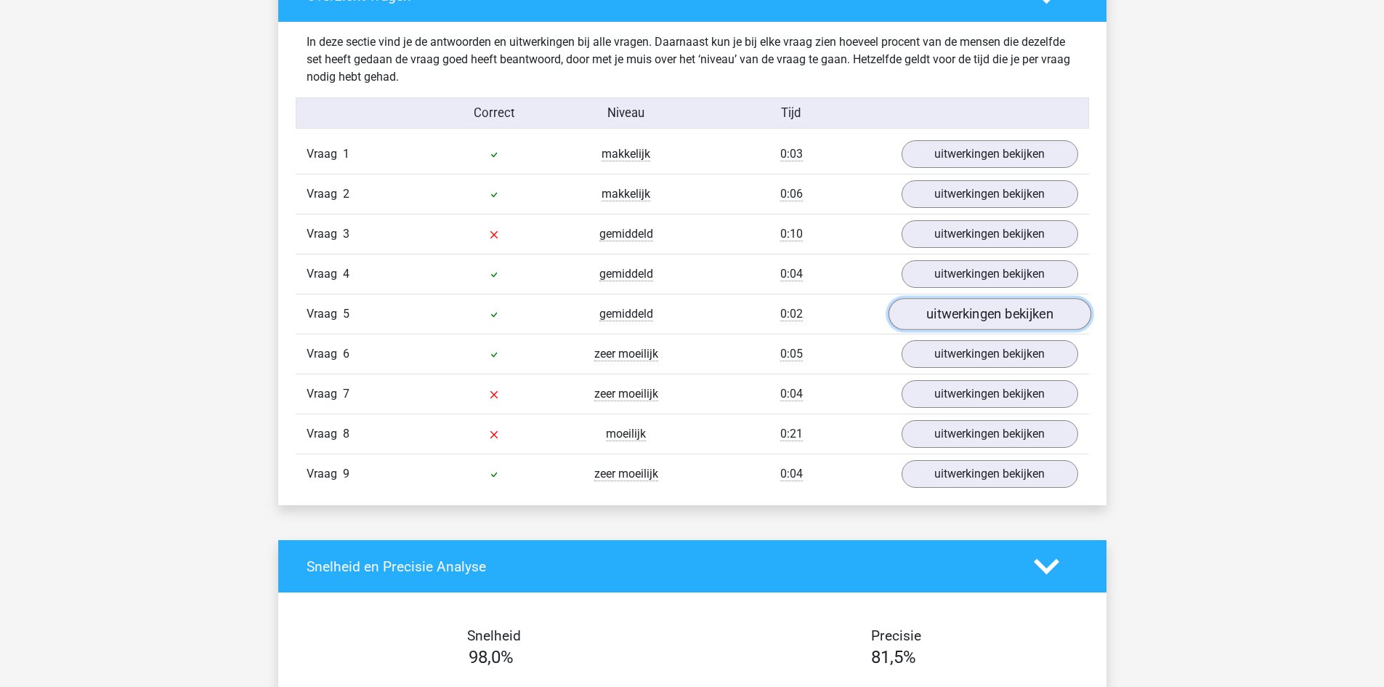
click at [963, 324] on link "uitwerkingen bekijken" at bounding box center [989, 315] width 203 height 32
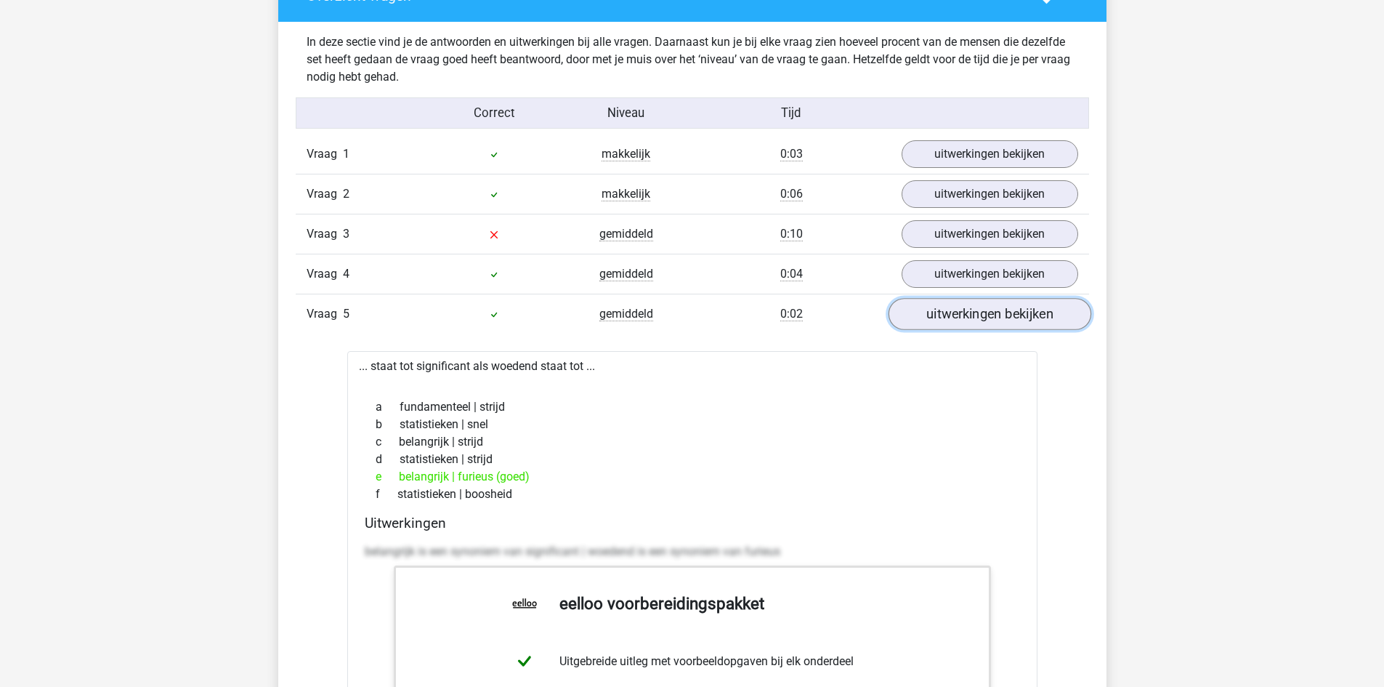
click at [964, 322] on link "uitwerkingen bekijken" at bounding box center [989, 315] width 203 height 32
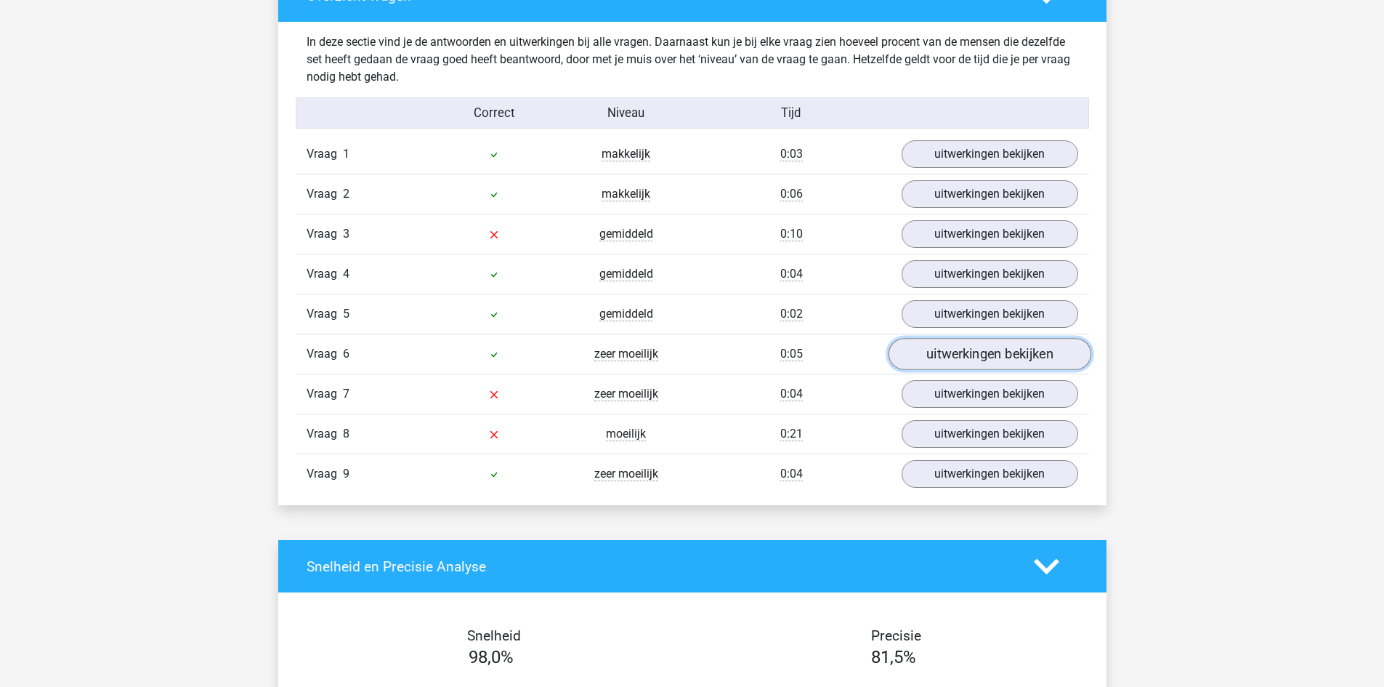
click at [965, 345] on link "uitwerkingen bekijken" at bounding box center [989, 355] width 203 height 32
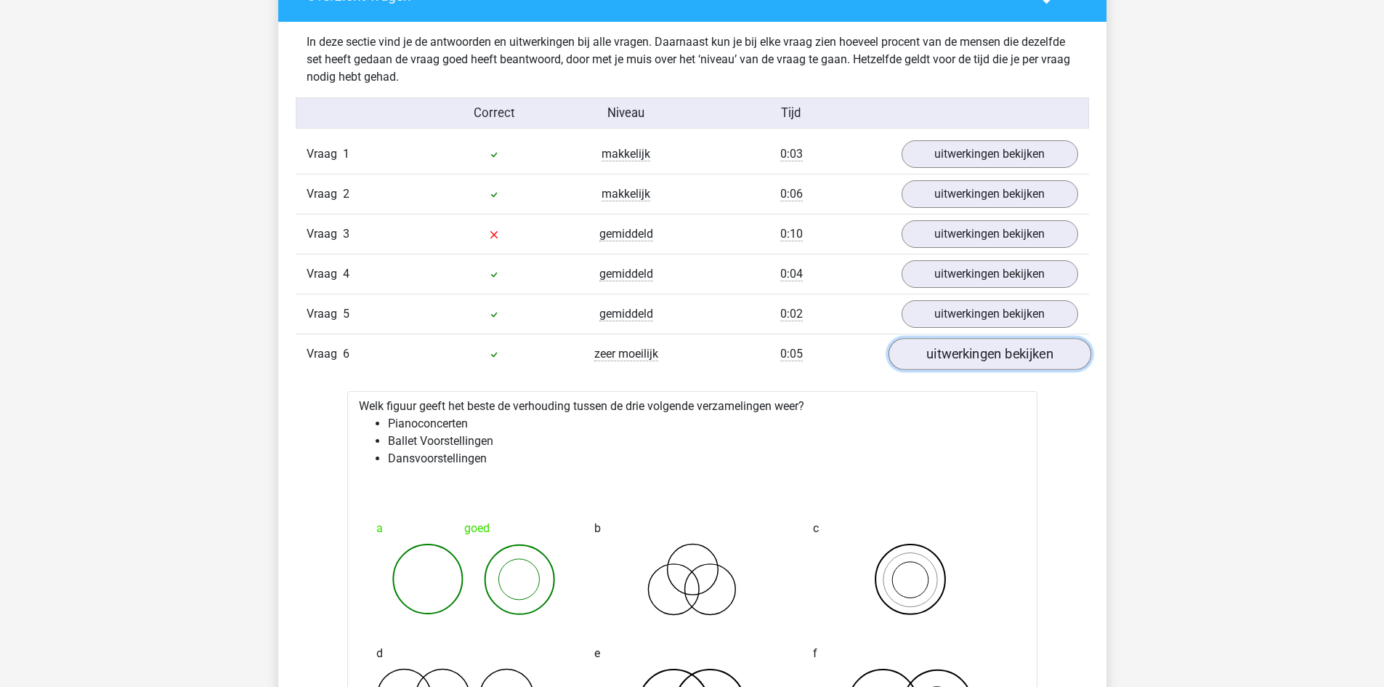
click at [965, 345] on link "uitwerkingen bekijken" at bounding box center [989, 355] width 203 height 32
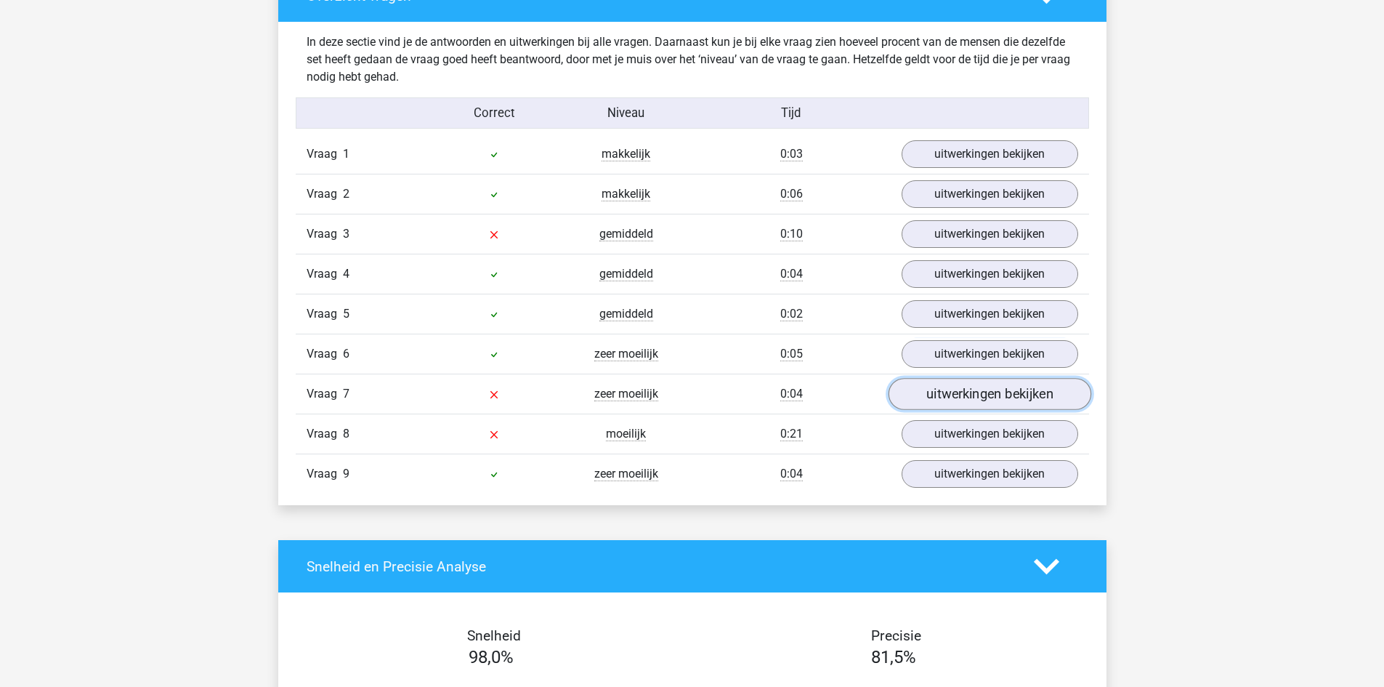
click at [974, 385] on link "uitwerkingen bekijken" at bounding box center [989, 395] width 203 height 32
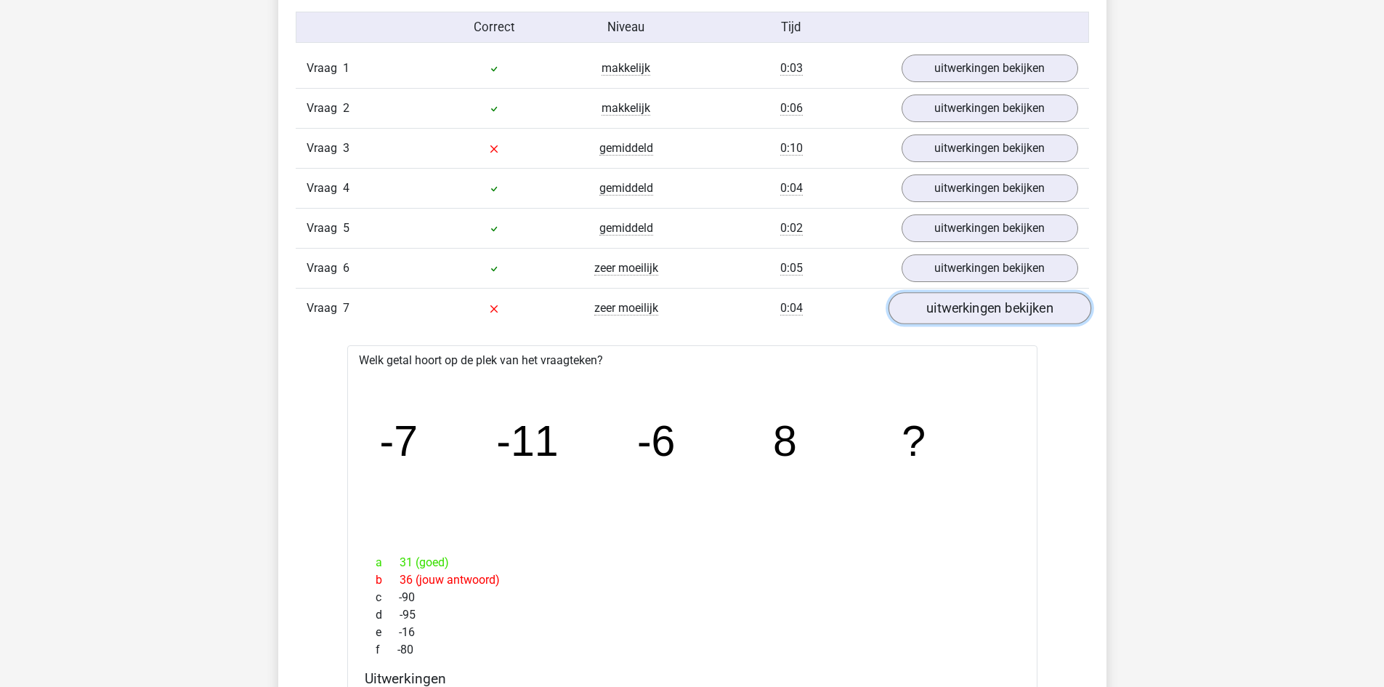
scroll to position [1671, 0]
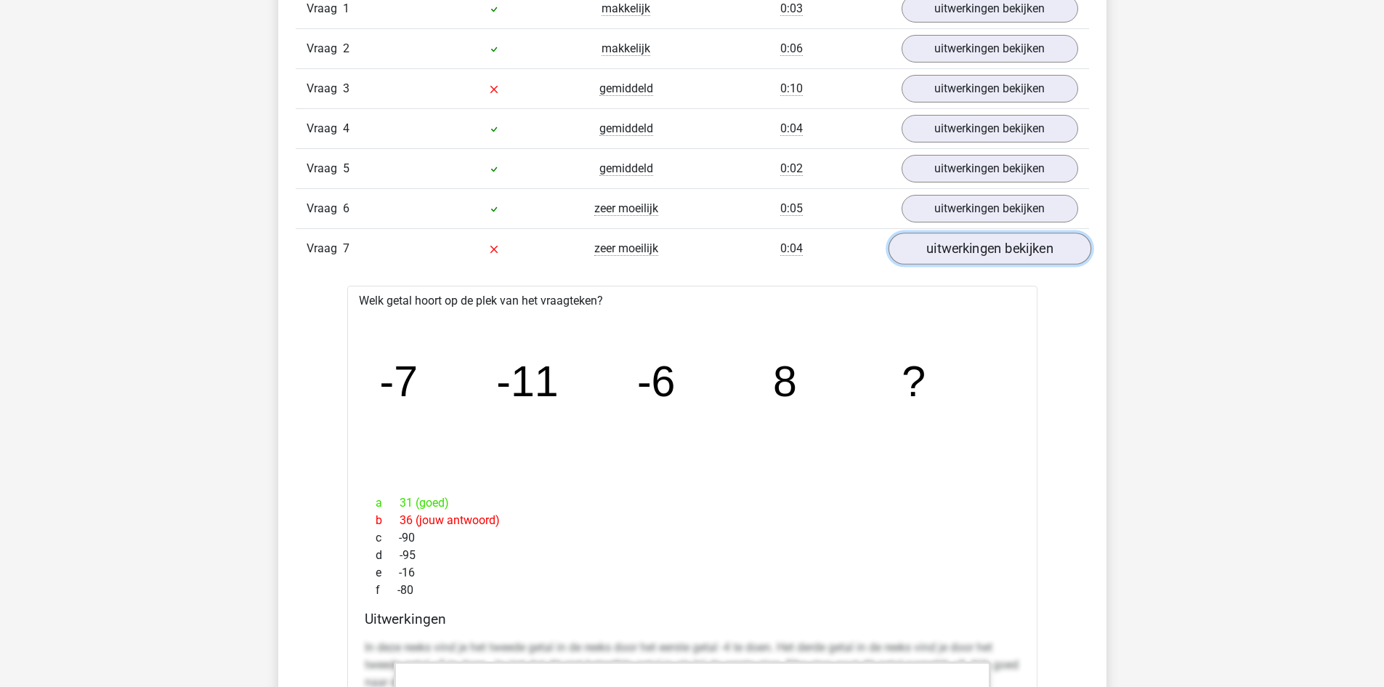
click at [964, 259] on link "uitwerkingen bekijken" at bounding box center [989, 249] width 203 height 32
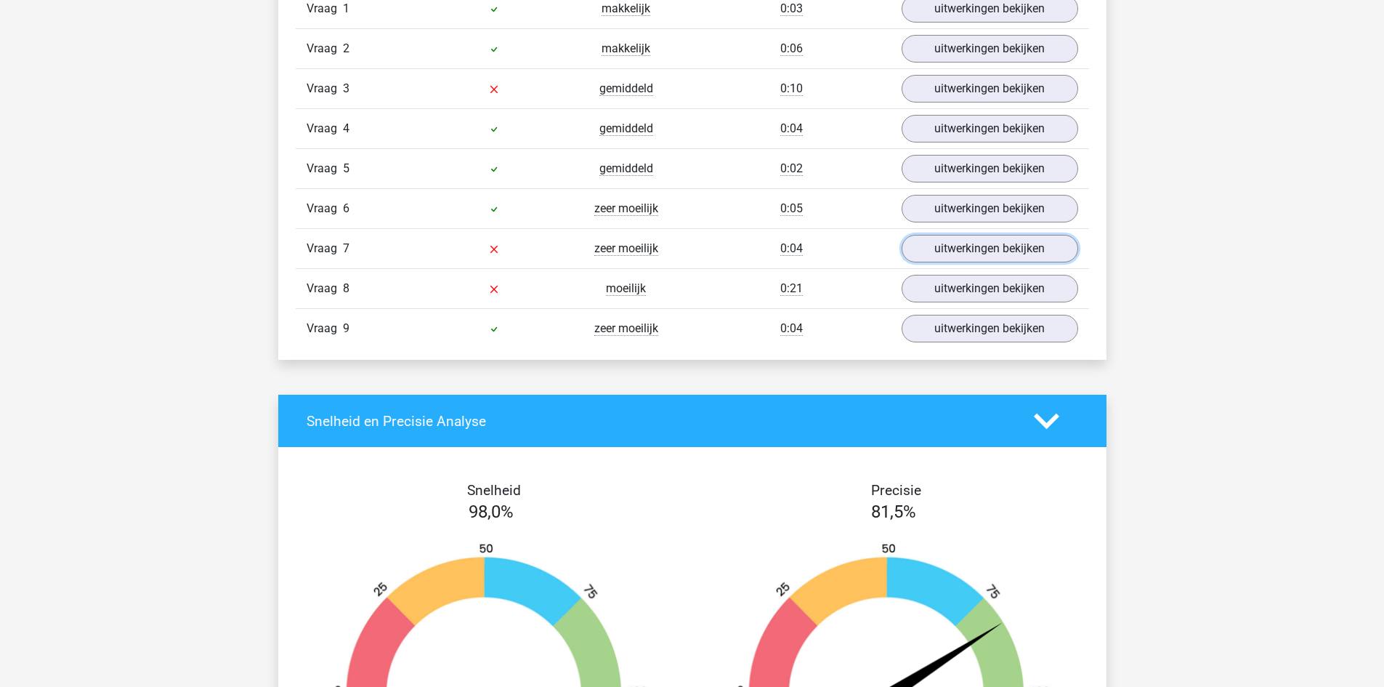
scroll to position [1744, 0]
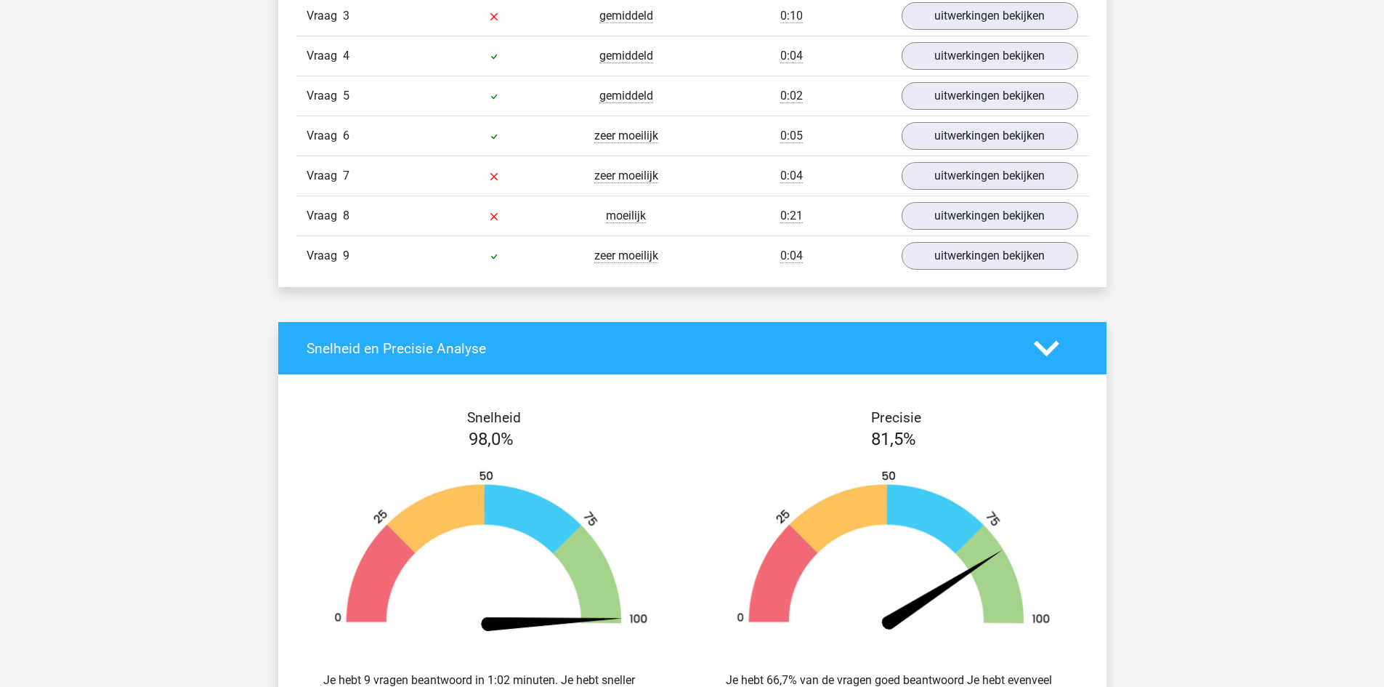
click at [943, 235] on div "Vraag 9 zeer moeilijk 0:04 uitwerkingen bekijken" at bounding box center [693, 255] width 794 height 40
click at [931, 225] on link "uitwerkingen bekijken" at bounding box center [989, 217] width 203 height 32
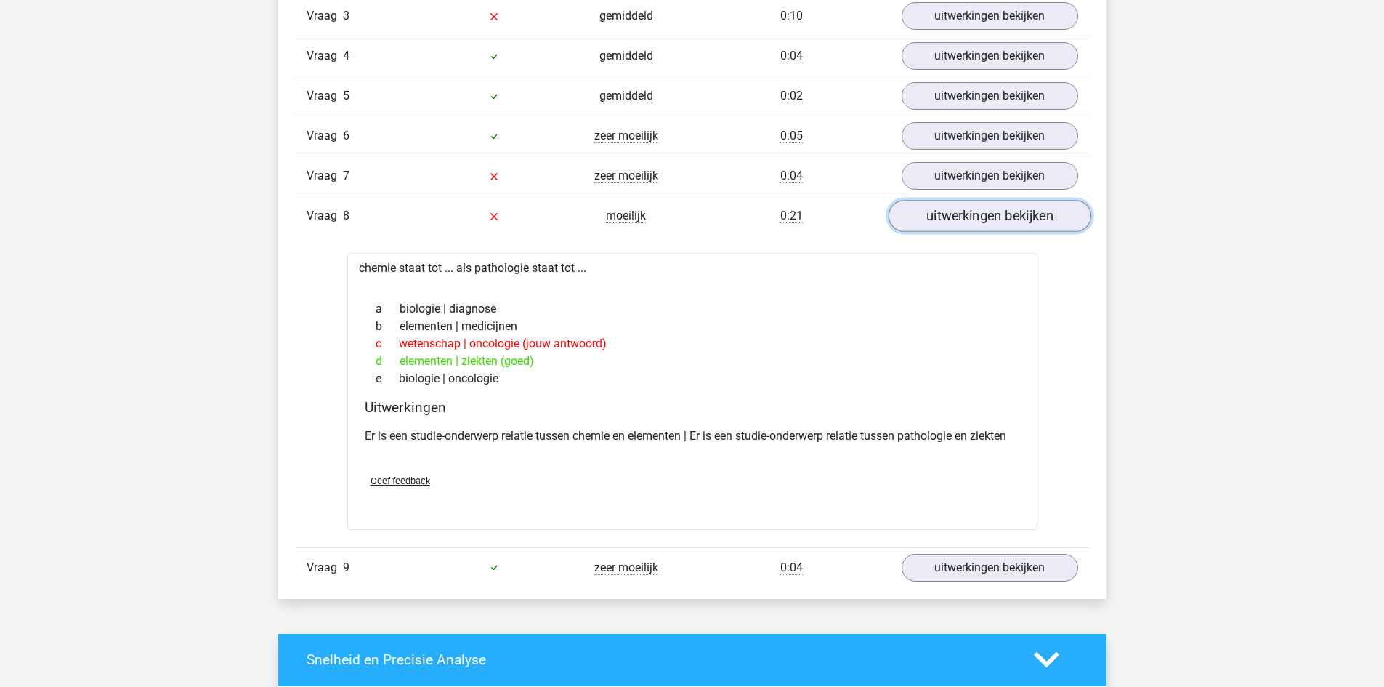
click at [949, 222] on link "uitwerkingen bekijken" at bounding box center [989, 217] width 203 height 32
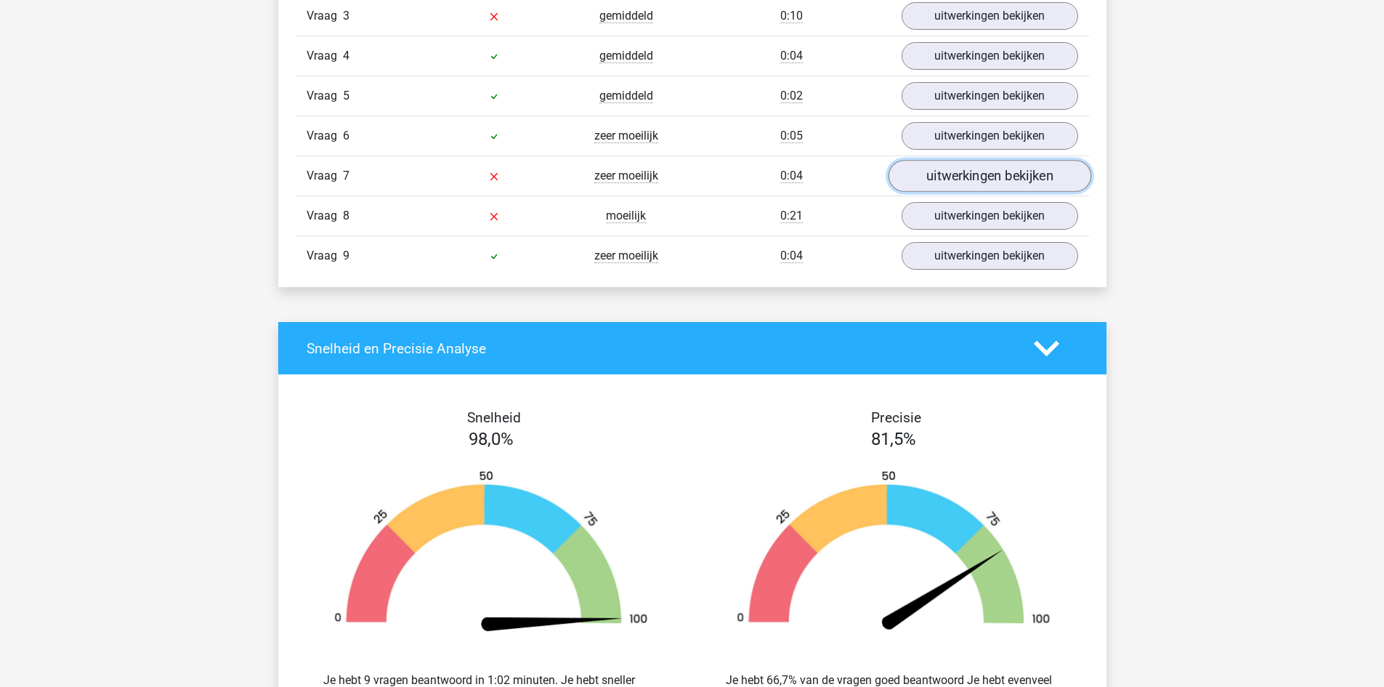
click at [973, 172] on link "uitwerkingen bekijken" at bounding box center [989, 177] width 203 height 32
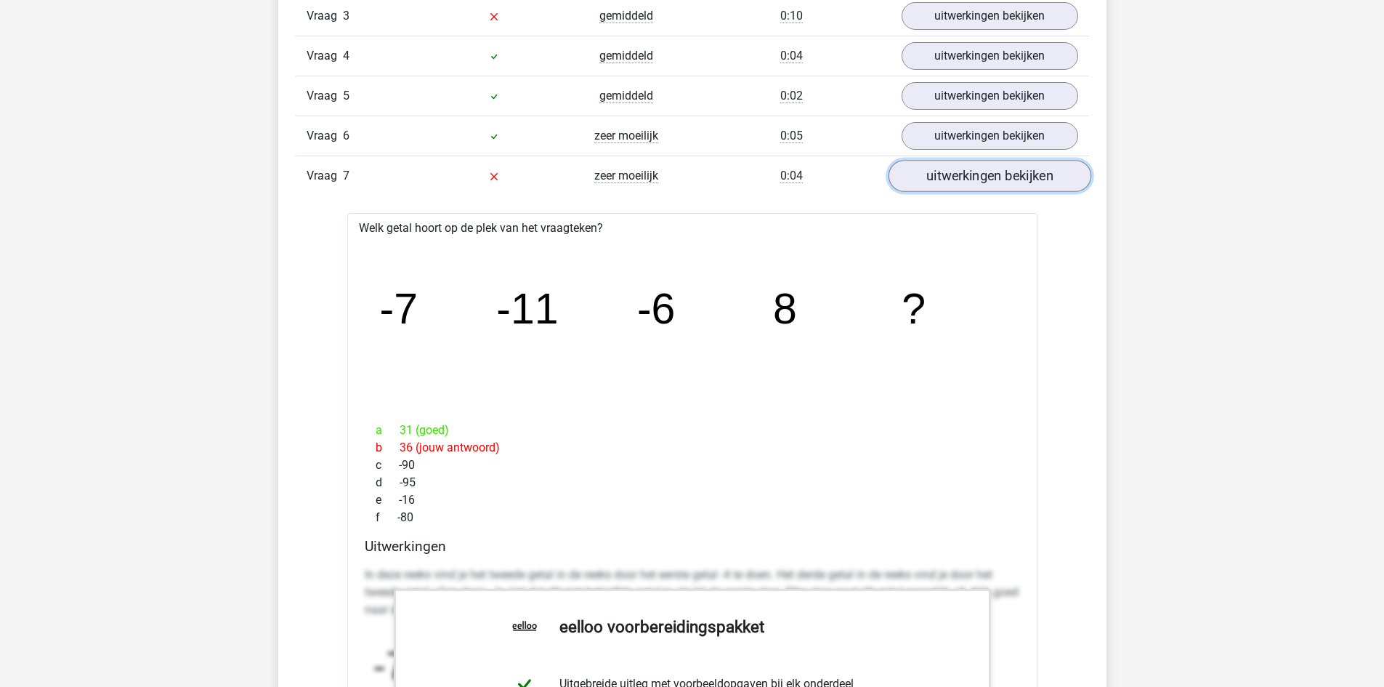
click at [973, 172] on link "uitwerkingen bekijken" at bounding box center [989, 177] width 203 height 32
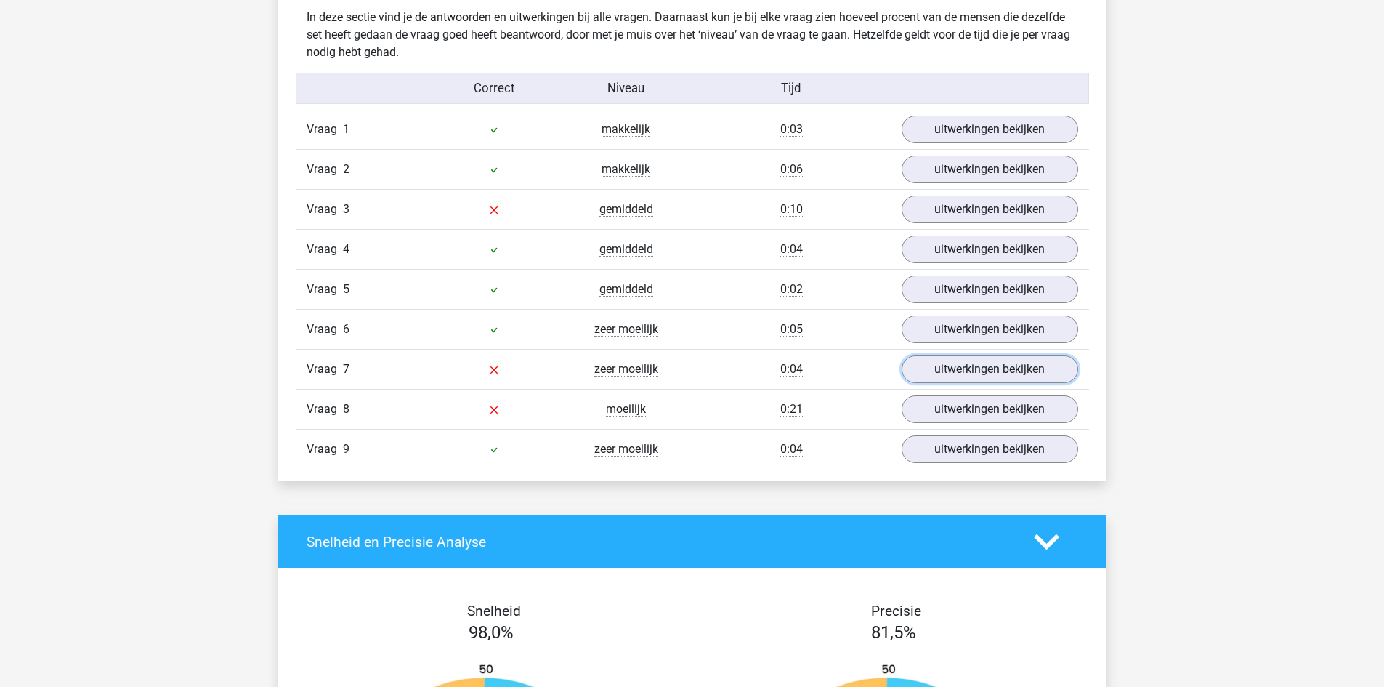
scroll to position [1235, 0]
